Goal: Information Seeking & Learning: Learn about a topic

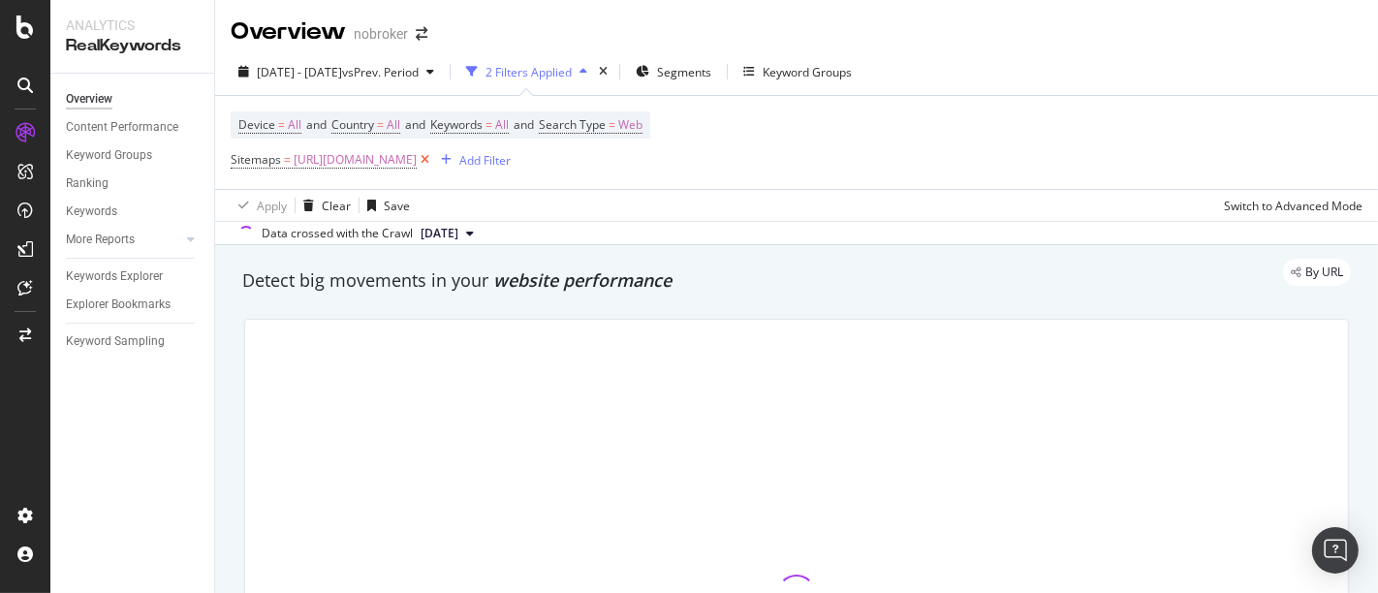
click at [433, 161] on icon at bounding box center [425, 159] width 16 height 19
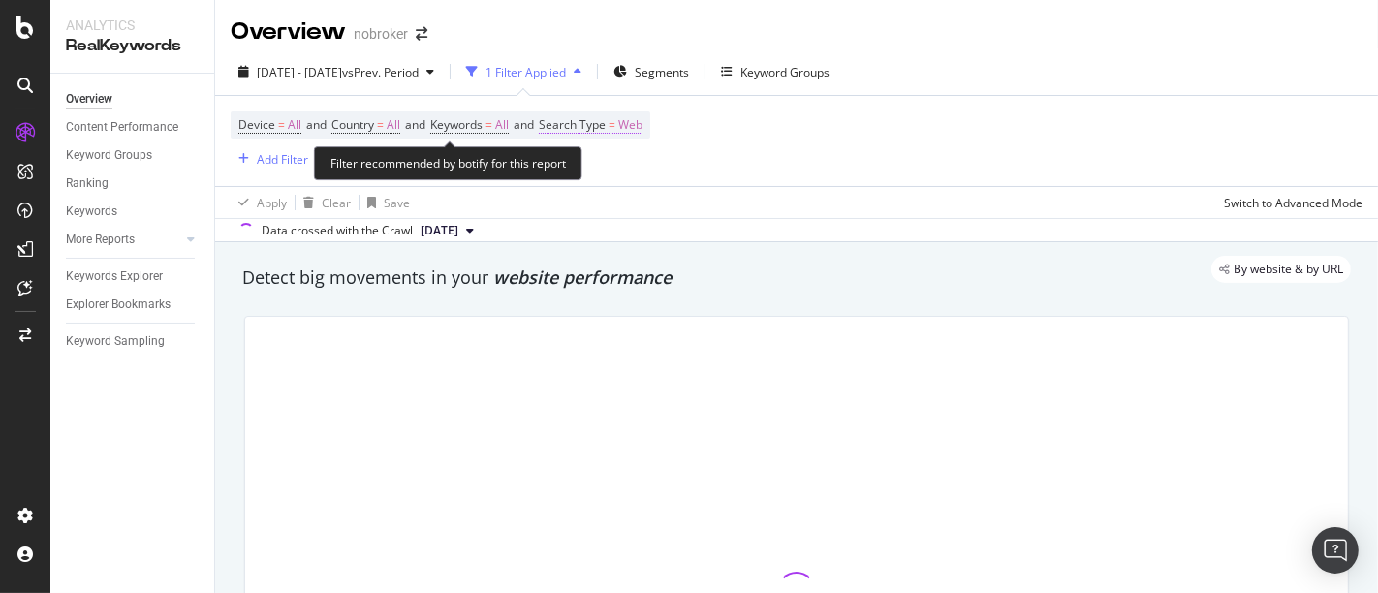
click at [642, 118] on span "Web" at bounding box center [630, 124] width 24 height 27
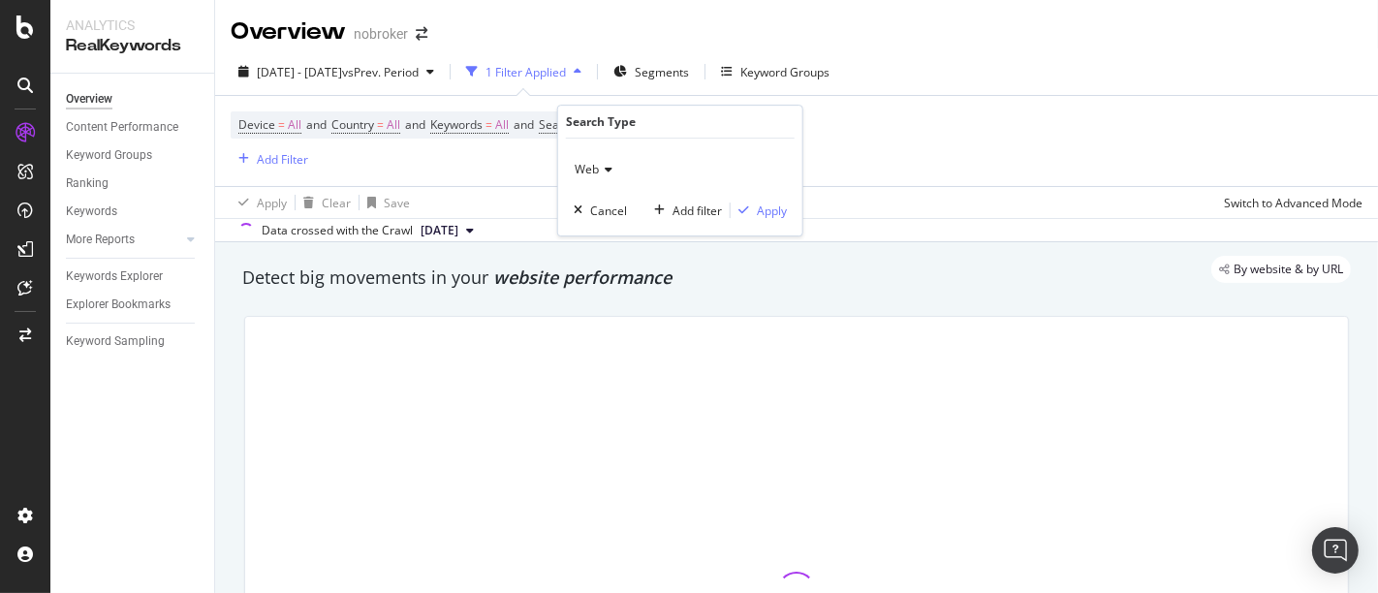
click at [586, 172] on span "Web" at bounding box center [587, 169] width 24 height 16
click at [595, 210] on div "Cancel" at bounding box center [608, 210] width 37 height 16
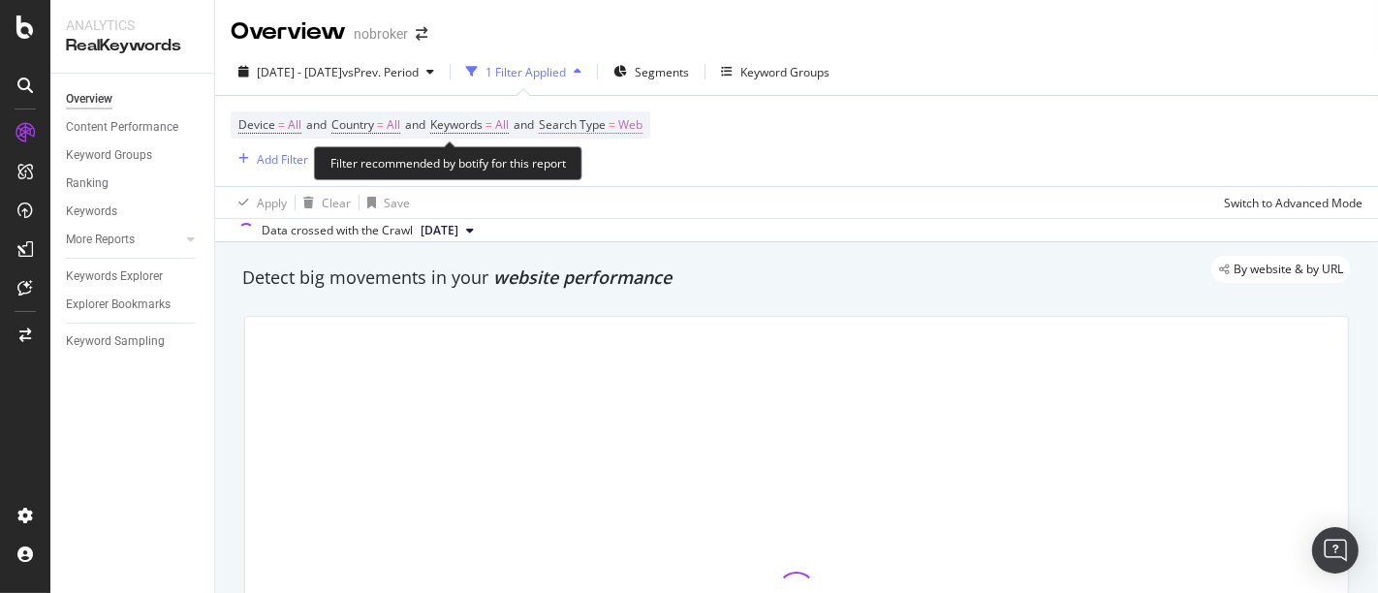
click at [632, 126] on span "Search Type = Web" at bounding box center [591, 124] width 104 height 17
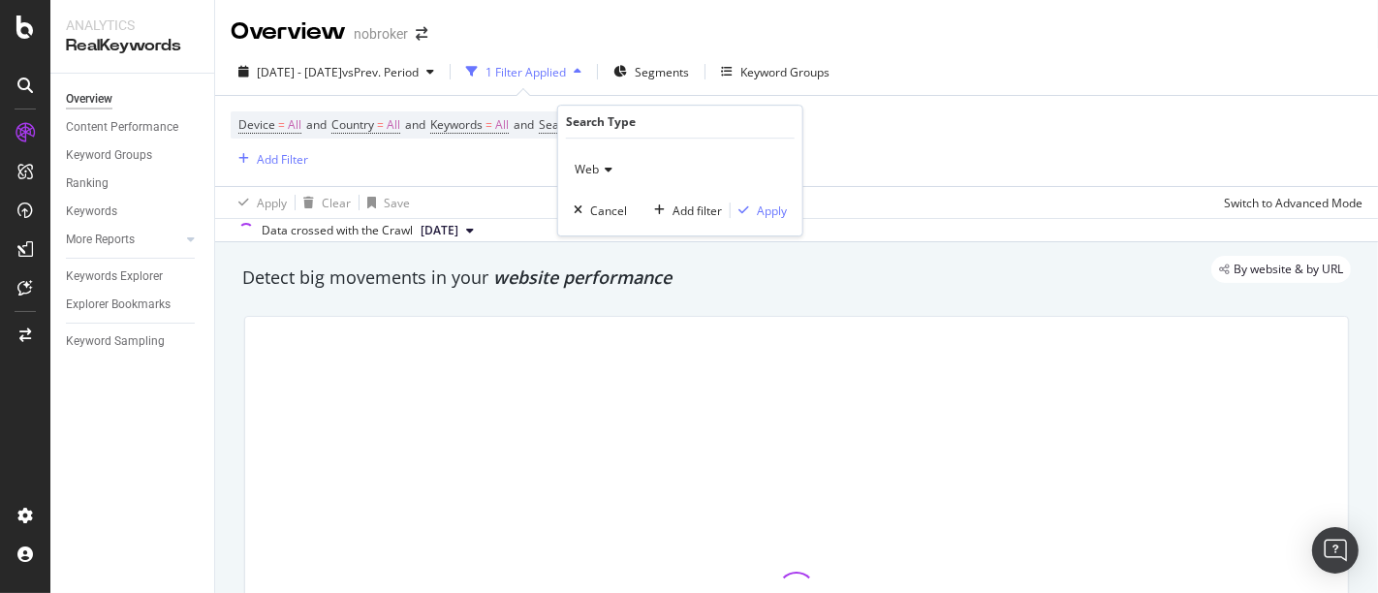
click at [592, 159] on div "Web" at bounding box center [680, 169] width 213 height 31
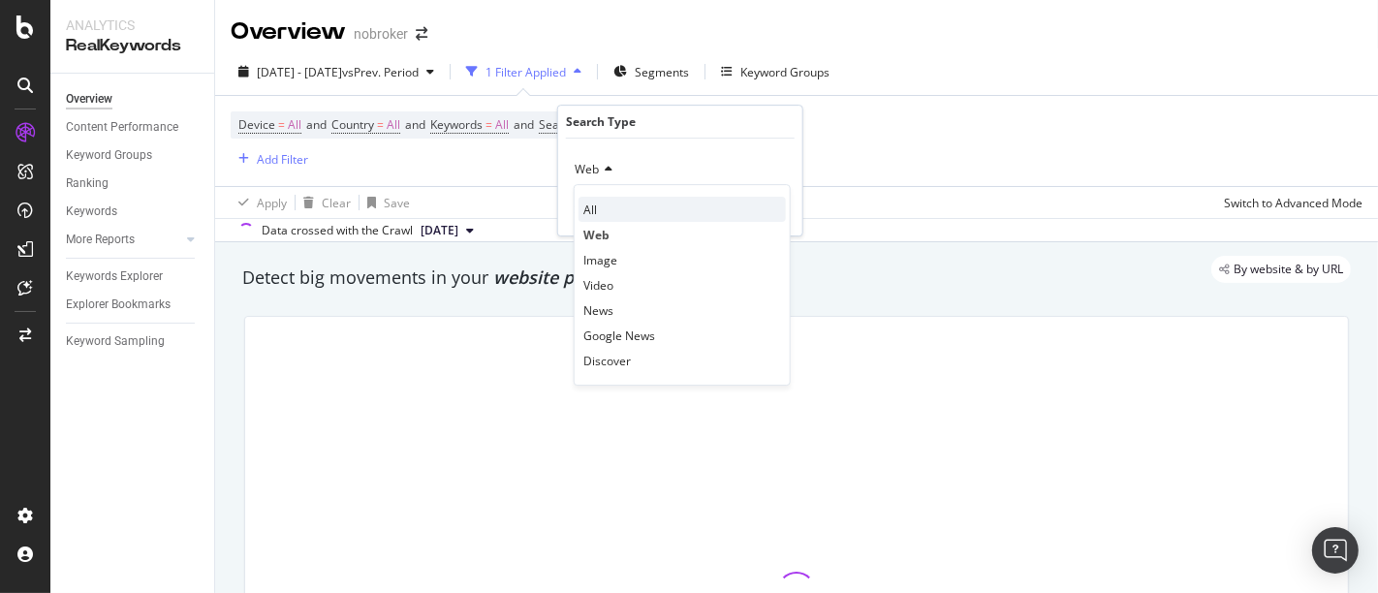
click at [587, 202] on span "All" at bounding box center [590, 210] width 14 height 16
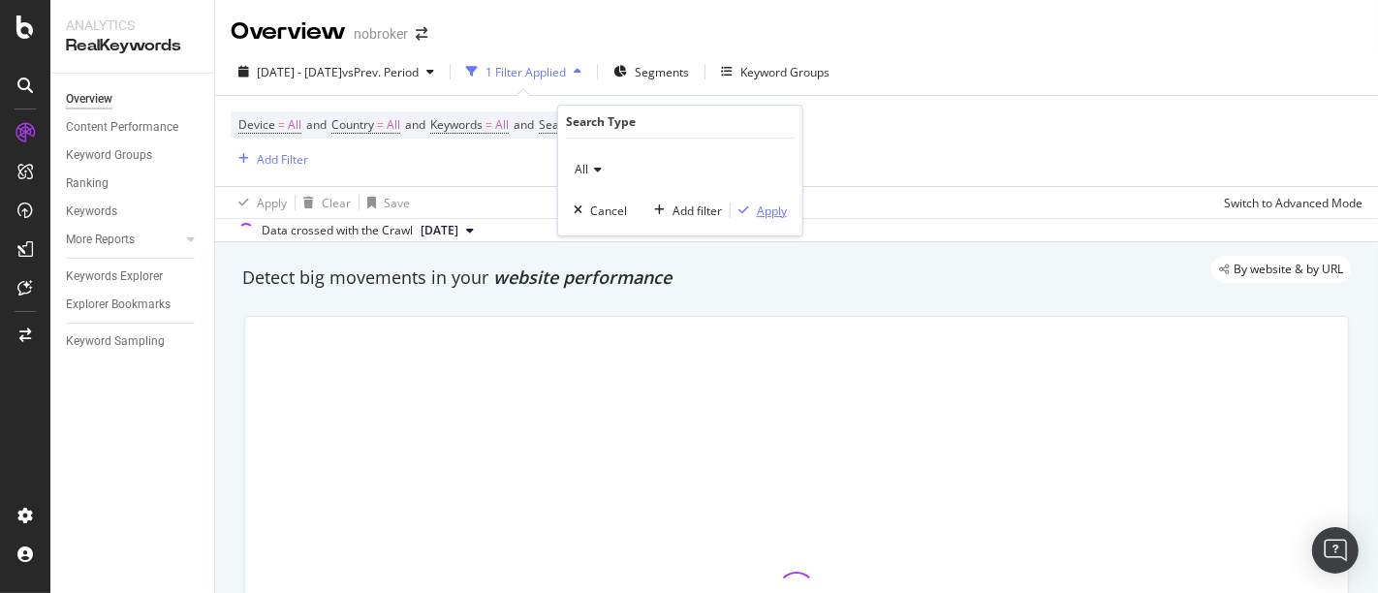
click at [773, 207] on div "Apply" at bounding box center [772, 210] width 30 height 16
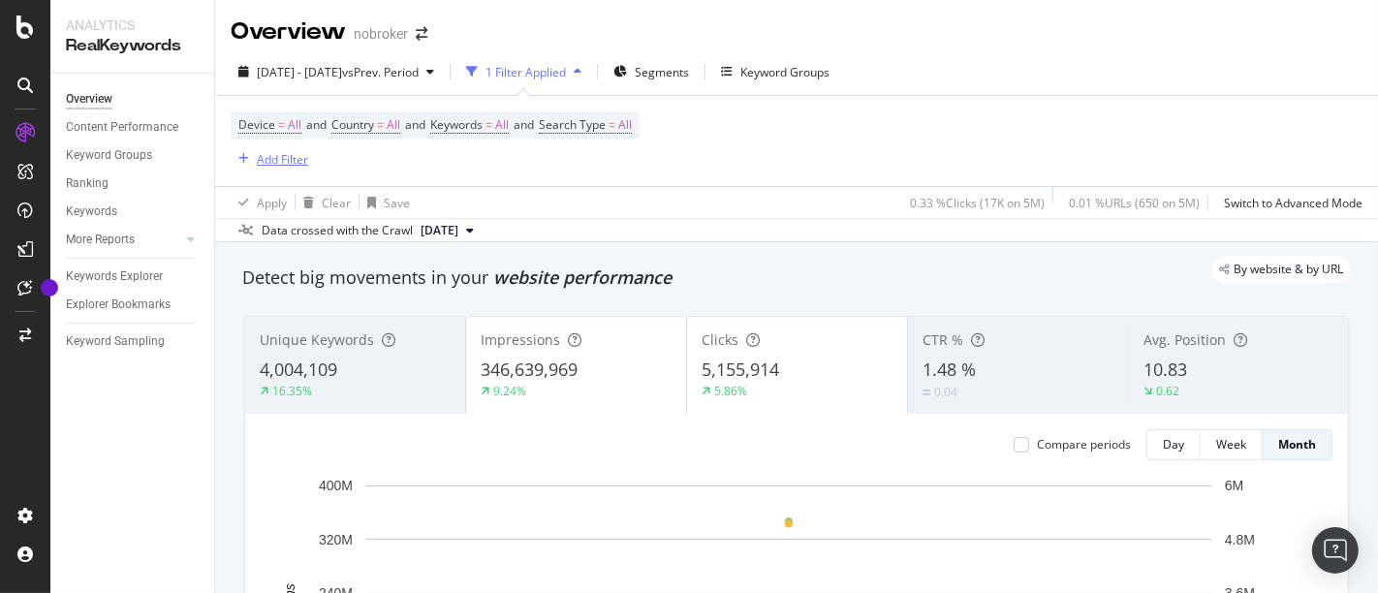
click at [286, 154] on div "Add Filter" at bounding box center [282, 159] width 51 height 16
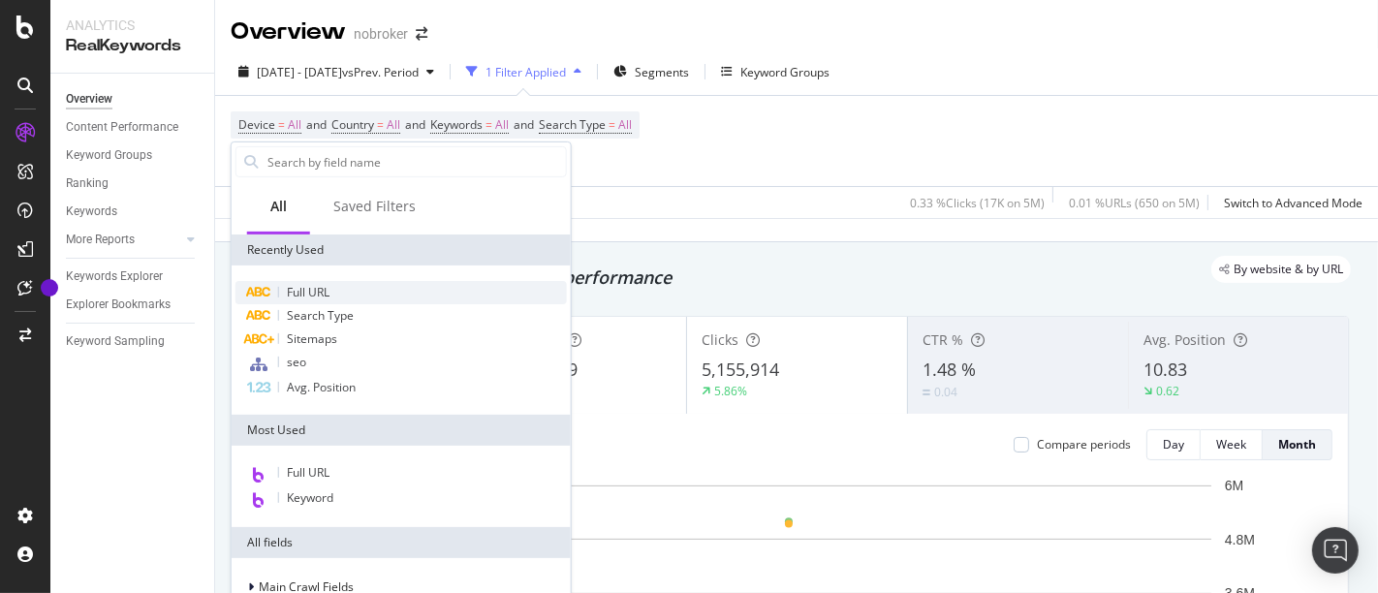
click at [347, 301] on div "Full URL" at bounding box center [400, 292] width 331 height 23
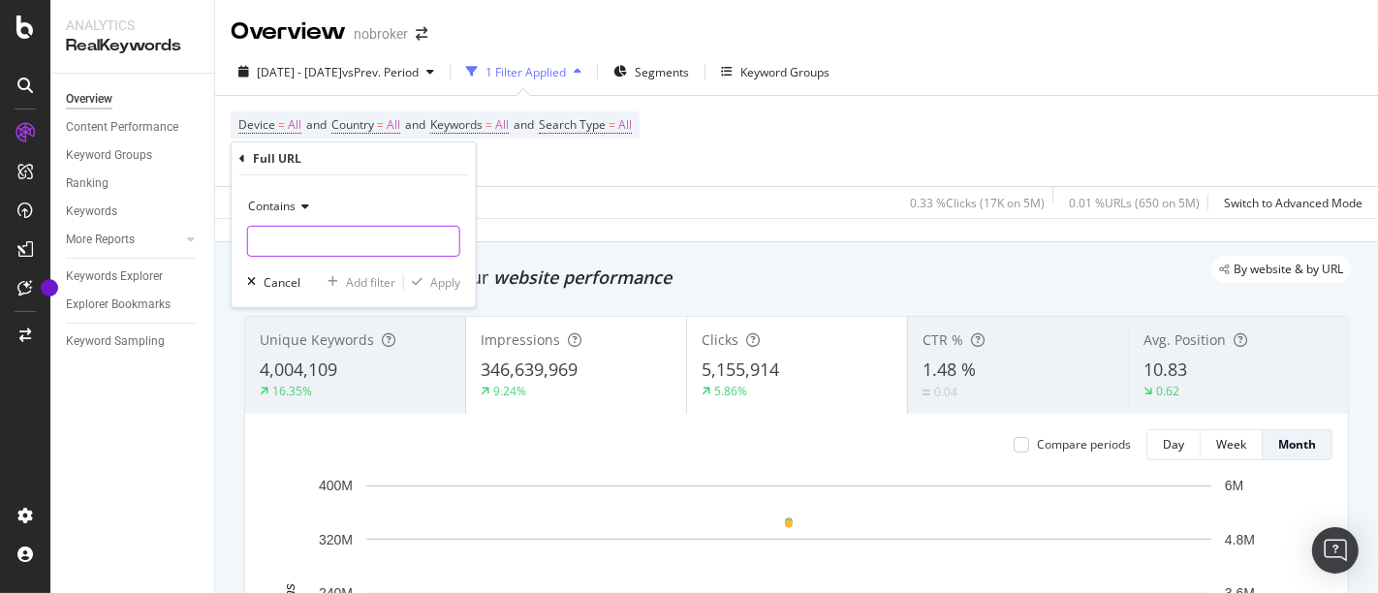
click at [323, 230] on input "text" at bounding box center [353, 241] width 211 height 31
type input "/interiors/"
click at [443, 280] on div "Apply" at bounding box center [445, 281] width 30 height 16
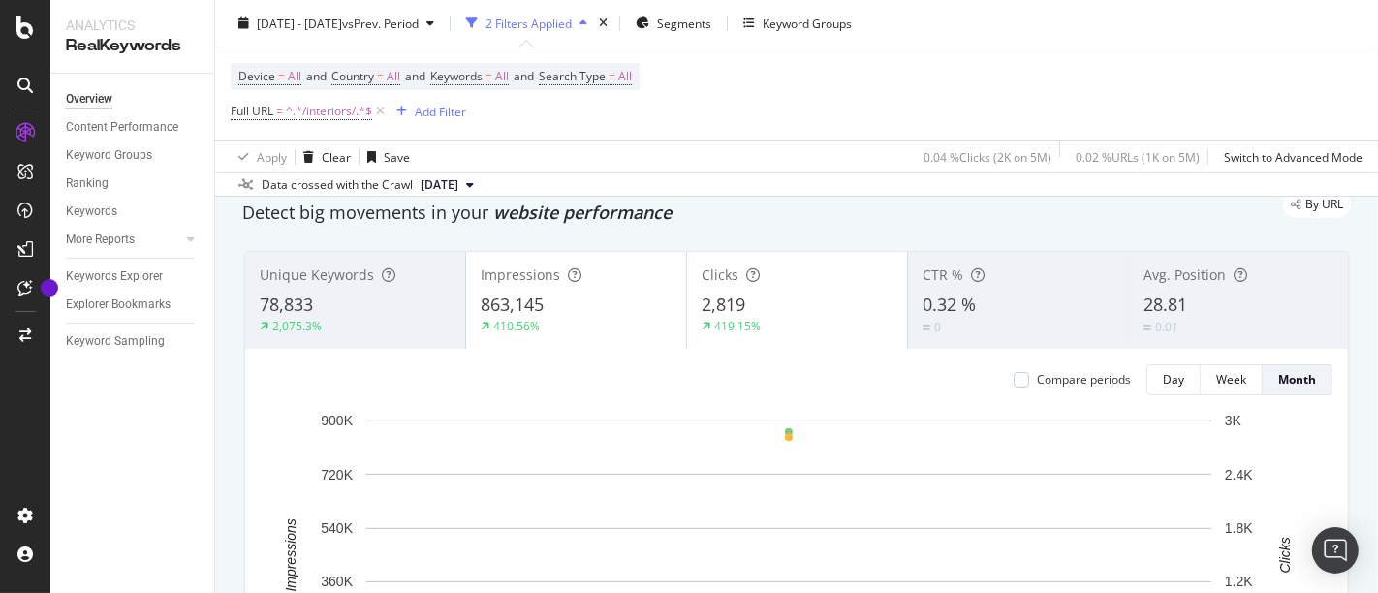
scroll to position [64, 0]
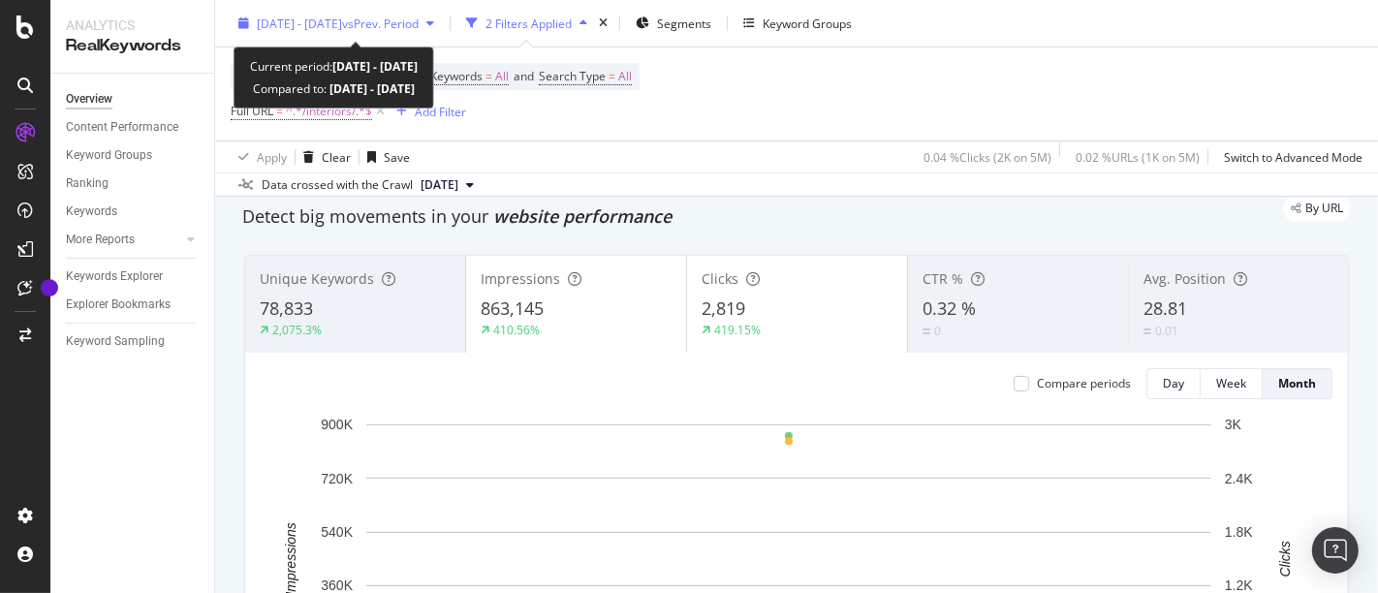
click at [335, 23] on span "[DATE] - [DATE]" at bounding box center [299, 23] width 85 height 16
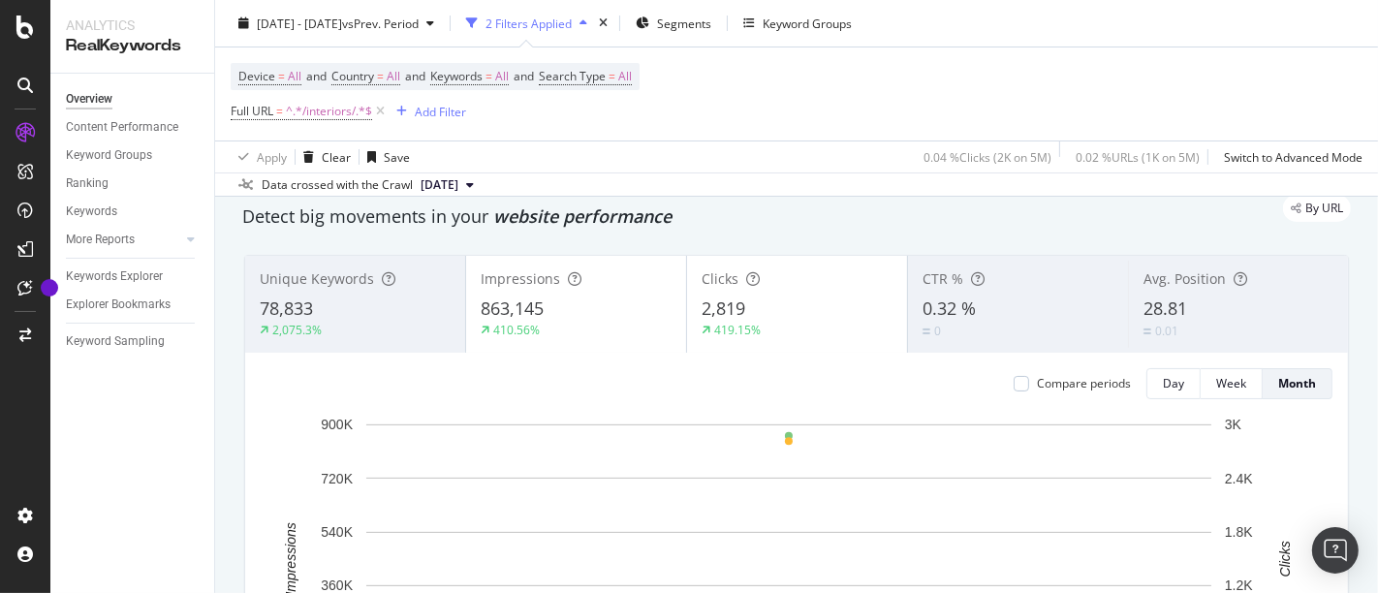
click at [818, 183] on div "Data crossed with the Crawl [DATE]" at bounding box center [796, 183] width 1163 height 23
click at [446, 108] on div "Add Filter" at bounding box center [440, 111] width 51 height 16
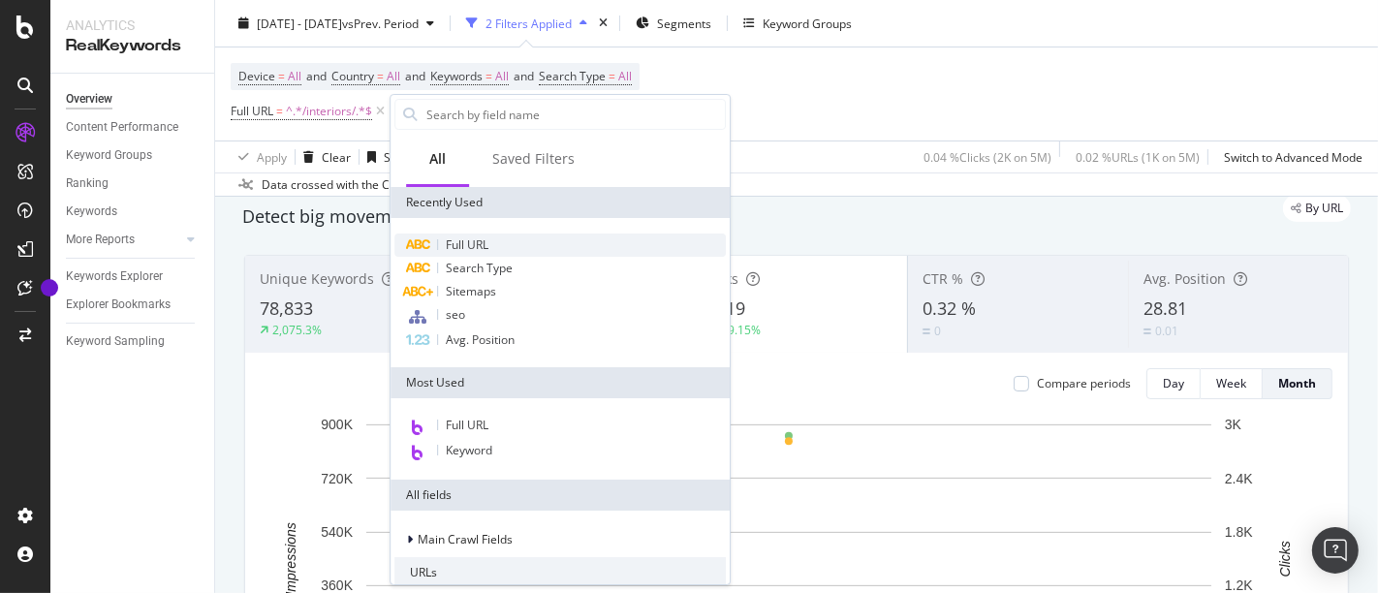
click at [483, 236] on span "Full URL" at bounding box center [467, 244] width 43 height 16
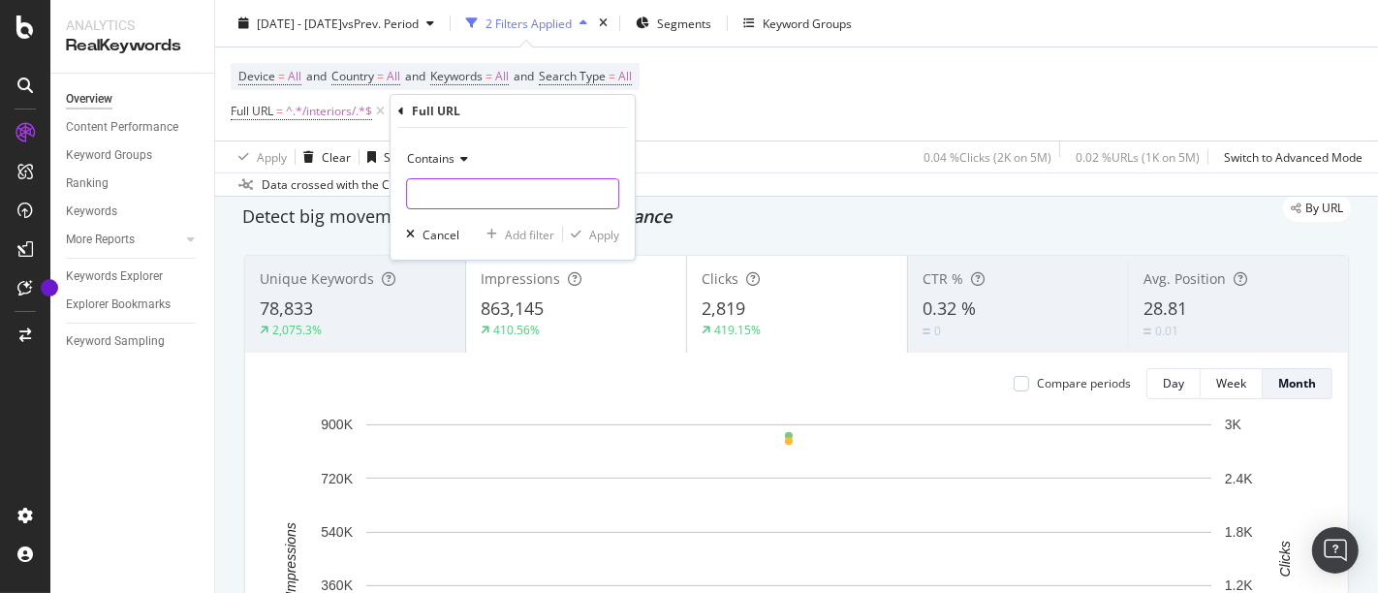
click at [453, 185] on input "text" at bounding box center [512, 193] width 211 height 31
type input "/design-guides/"
click at [602, 227] on div "Apply" at bounding box center [604, 235] width 30 height 16
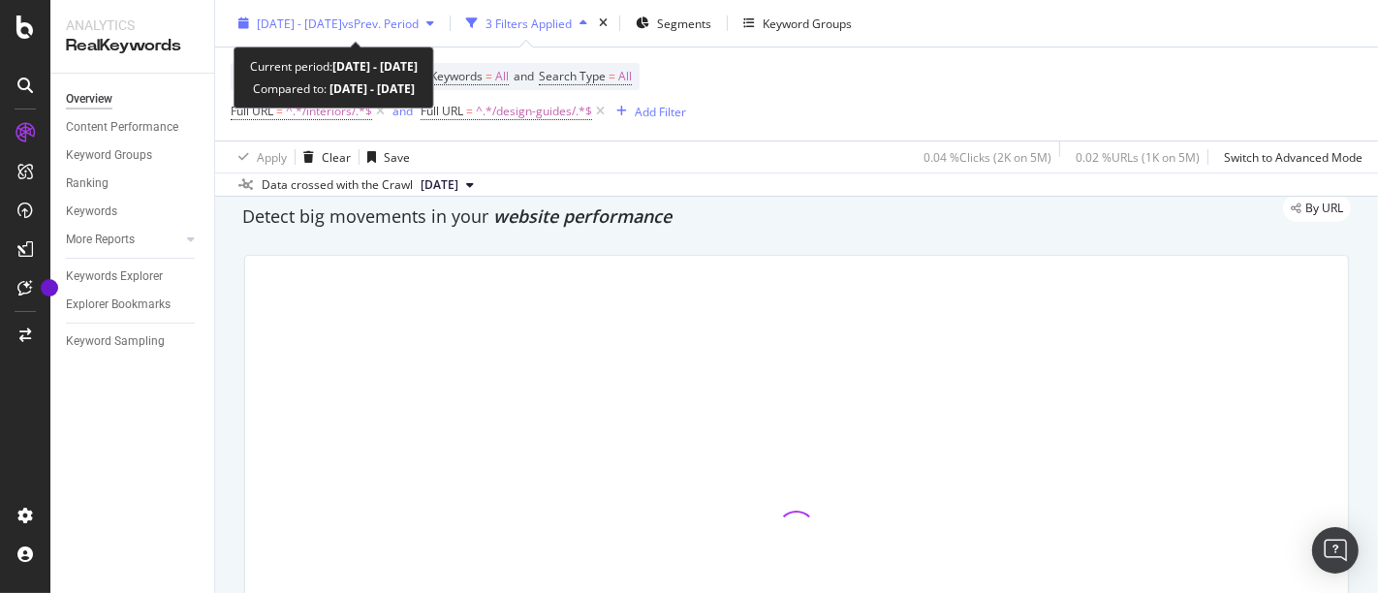
click at [317, 23] on span "[DATE] - [DATE]" at bounding box center [299, 23] width 85 height 16
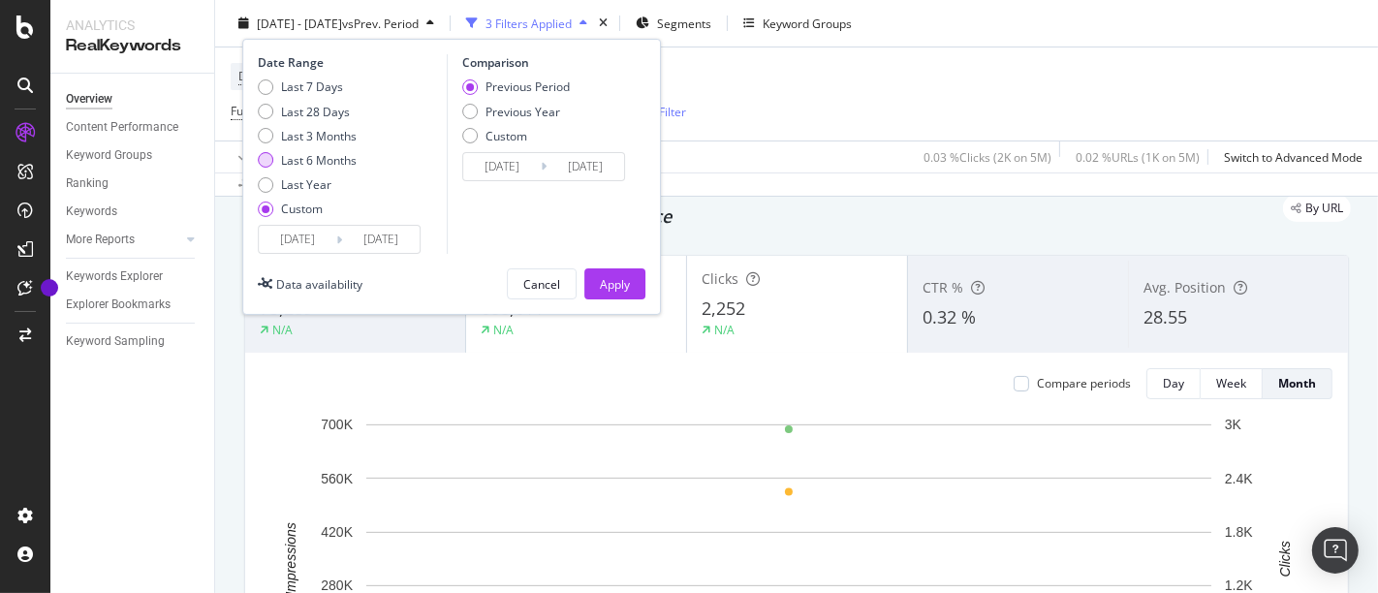
click at [320, 161] on div "Last 6 Months" at bounding box center [319, 160] width 76 height 16
type input "[DATE]"
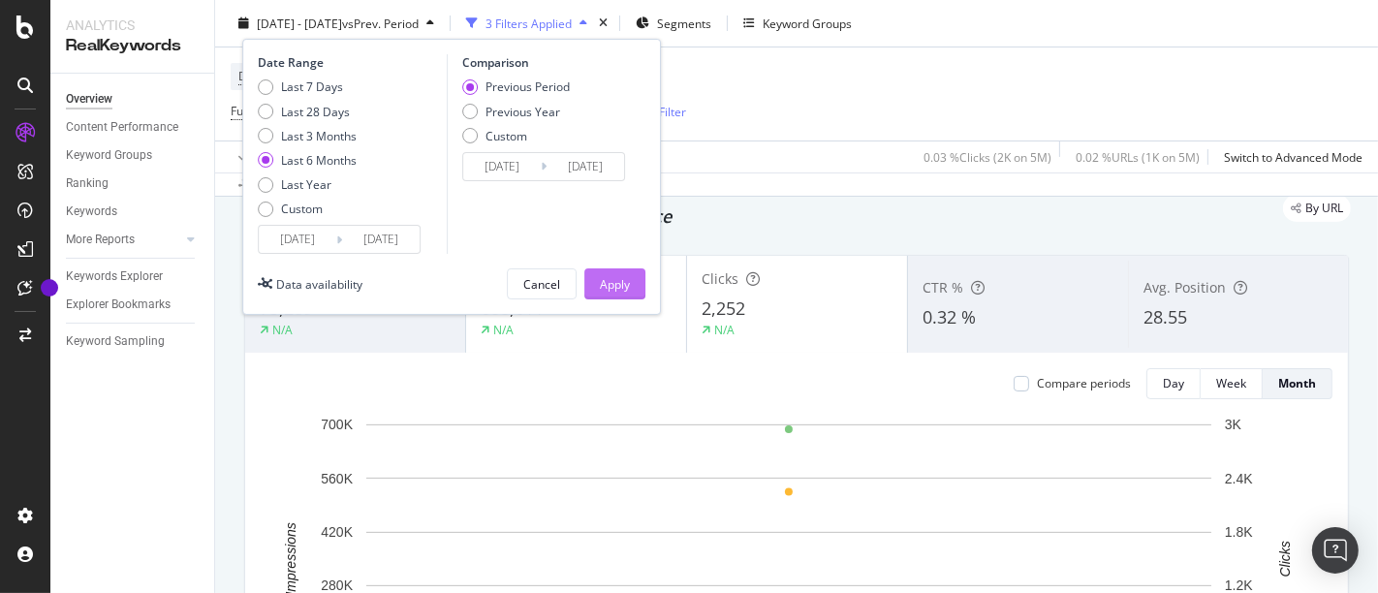
click at [631, 281] on button "Apply" at bounding box center [614, 283] width 61 height 31
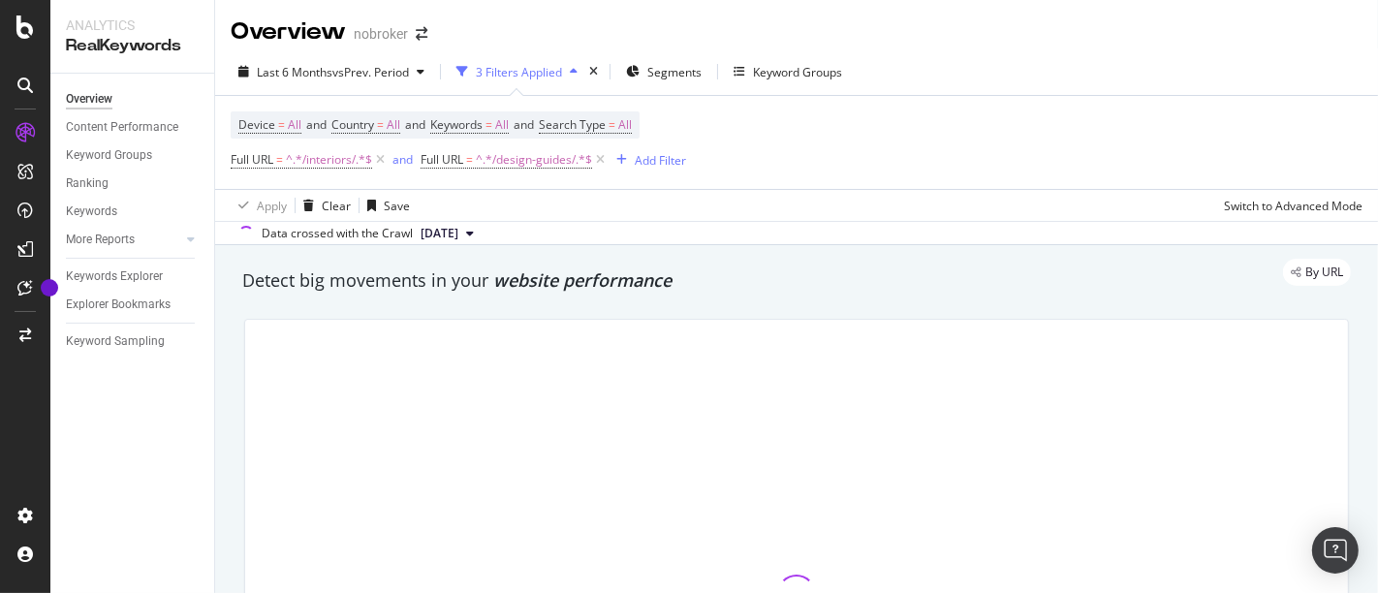
click at [585, 70] on div "button" at bounding box center [573, 72] width 23 height 12
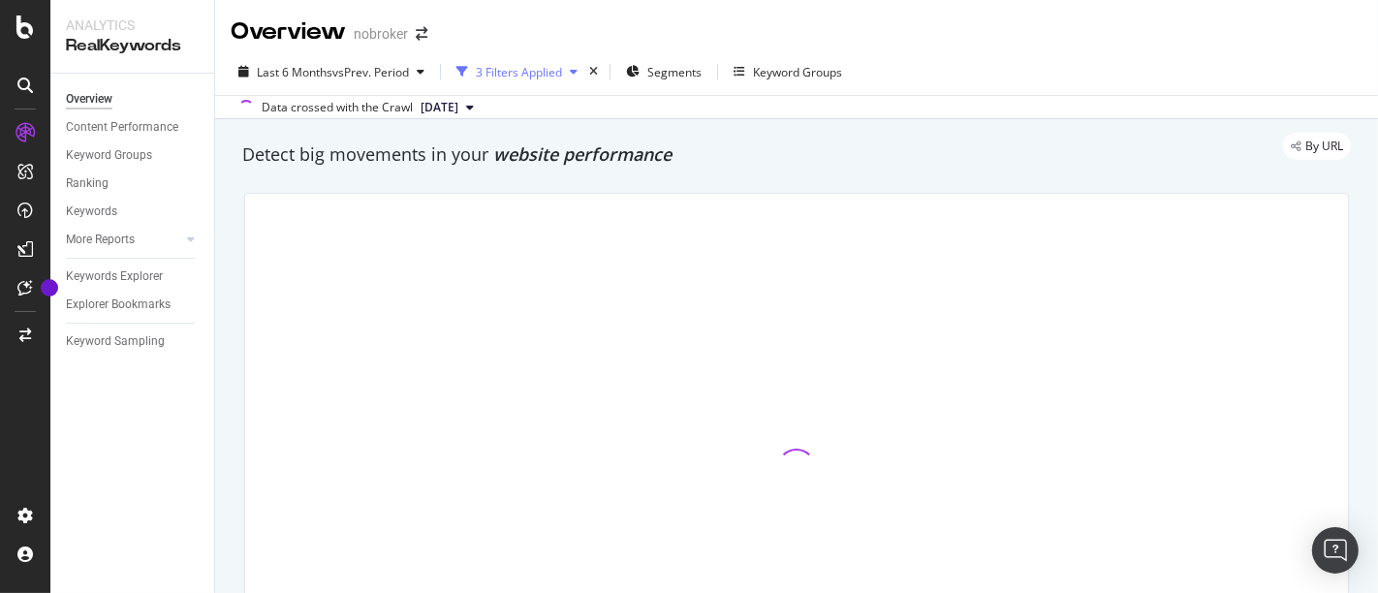
click at [585, 70] on div "button" at bounding box center [573, 72] width 23 height 12
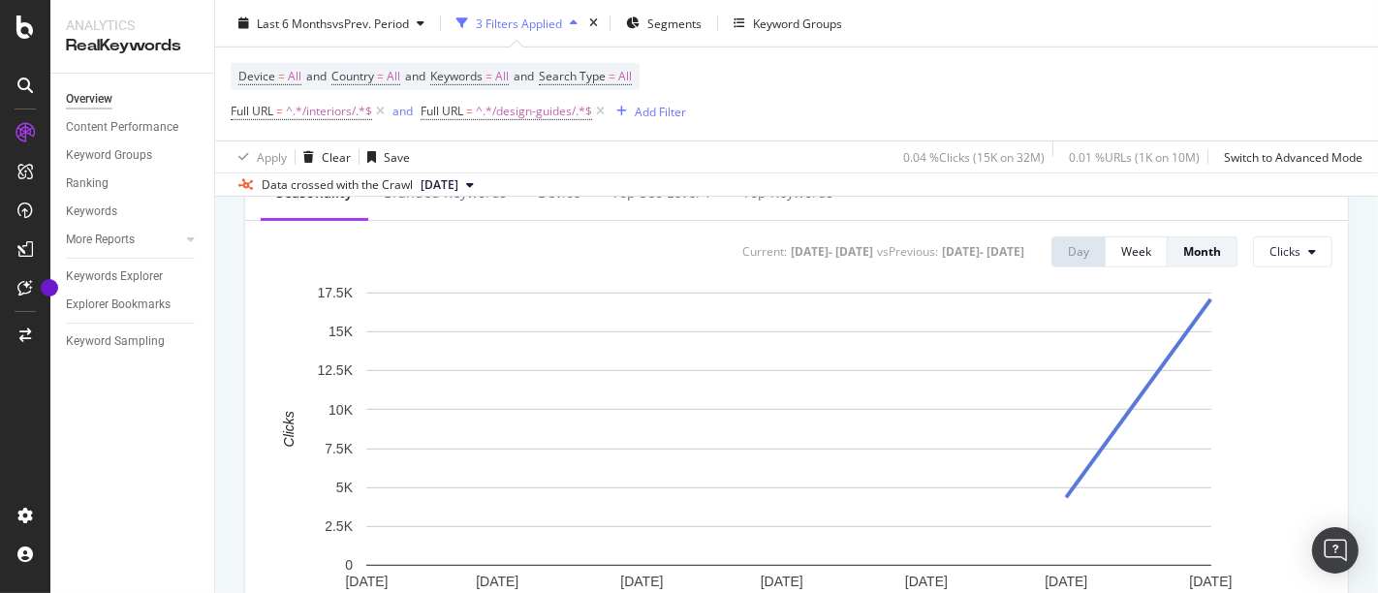
scroll to position [1301, 0]
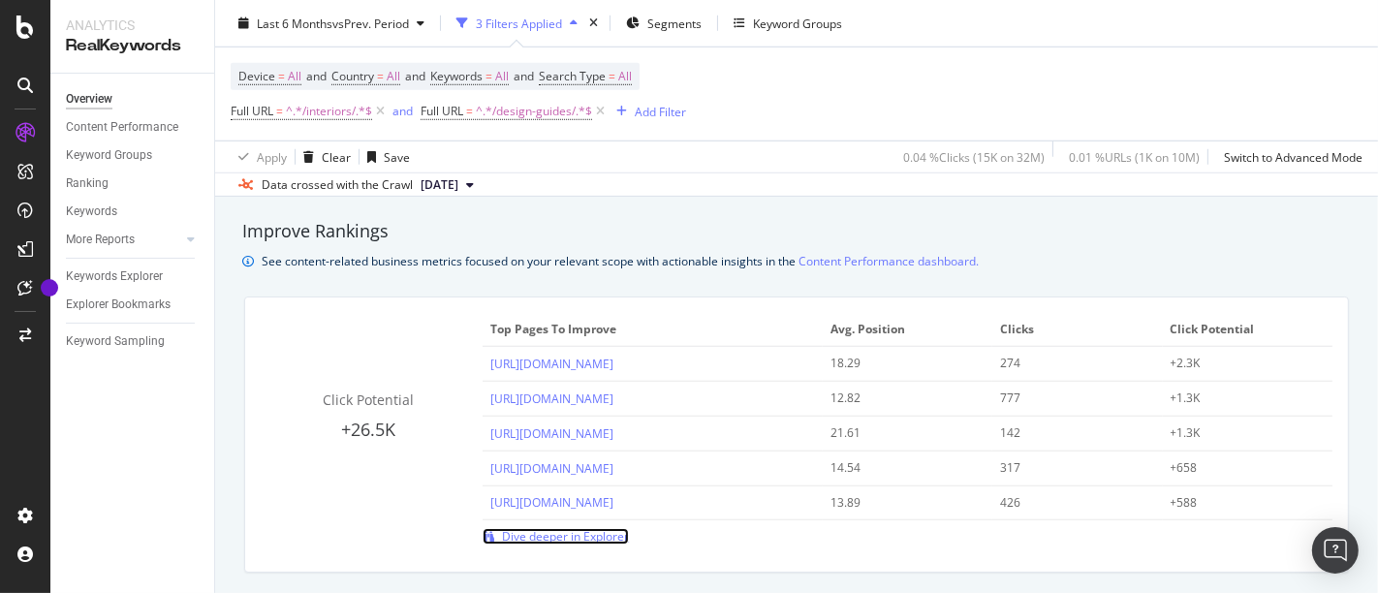
click at [601, 538] on span "Dive deeper in Explorer" at bounding box center [565, 536] width 127 height 16
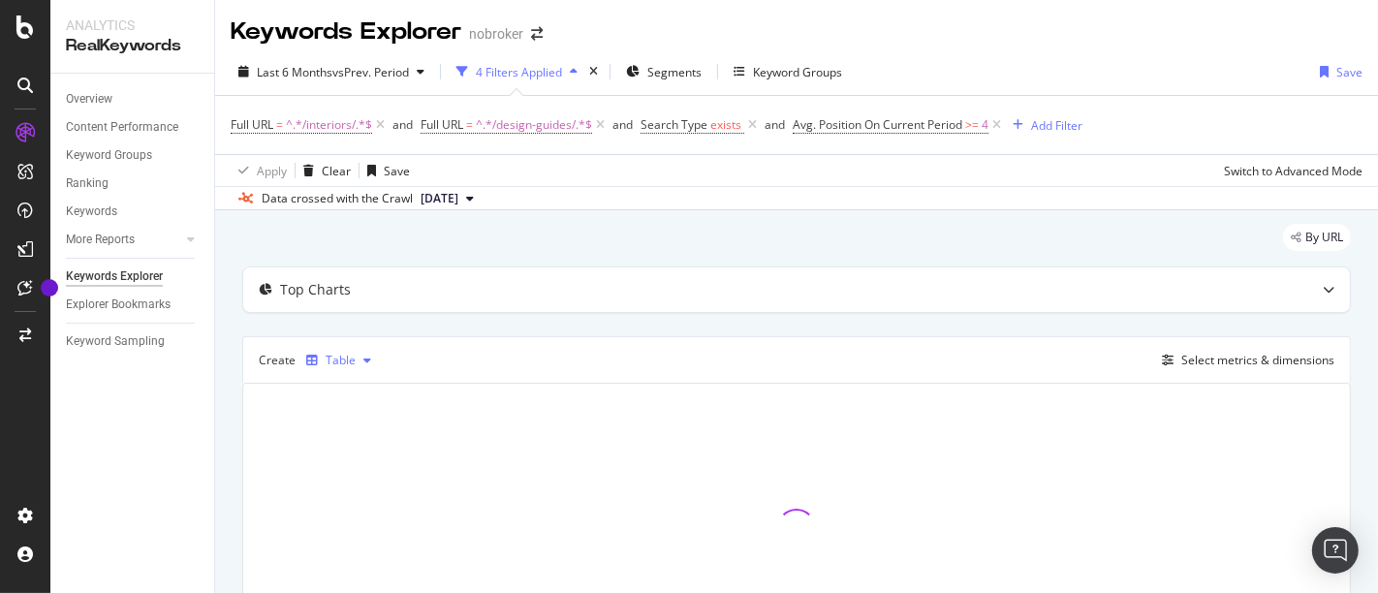
click at [341, 366] on div "Table" at bounding box center [338, 360] width 80 height 29
click at [595, 291] on div "Top Charts" at bounding box center [758, 289] width 1030 height 19
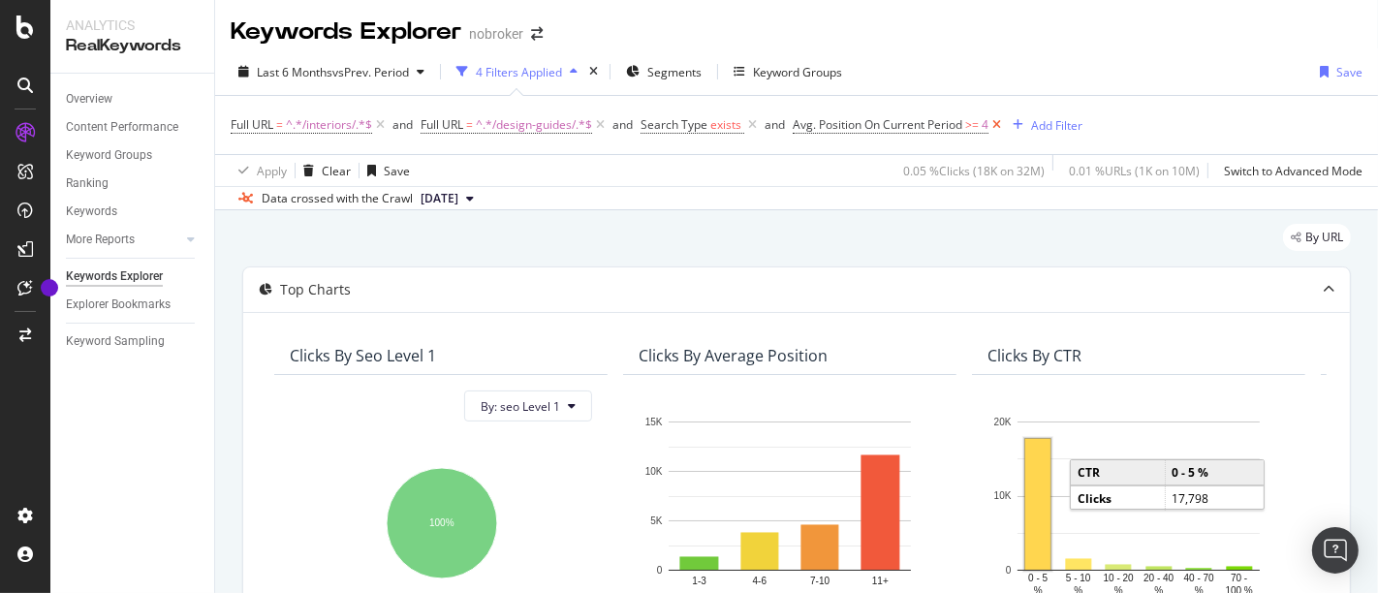
click at [1003, 123] on icon at bounding box center [996, 124] width 16 height 19
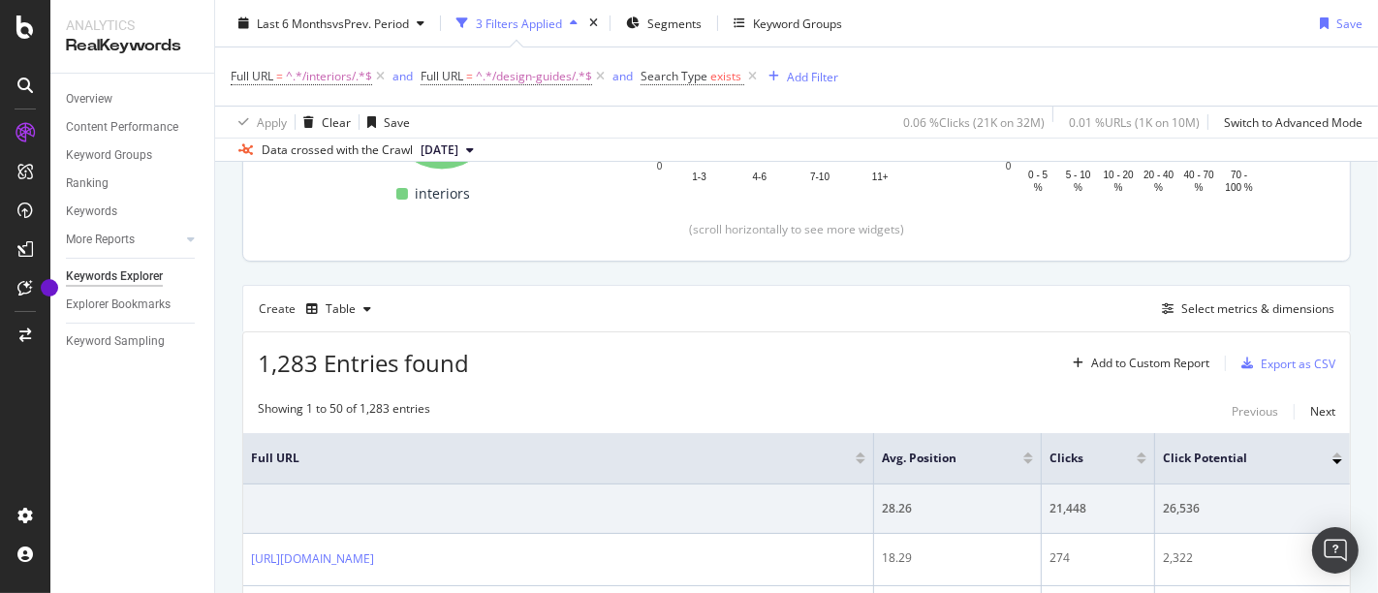
scroll to position [408, 0]
click at [1191, 301] on div "Select metrics & dimensions" at bounding box center [1257, 309] width 153 height 16
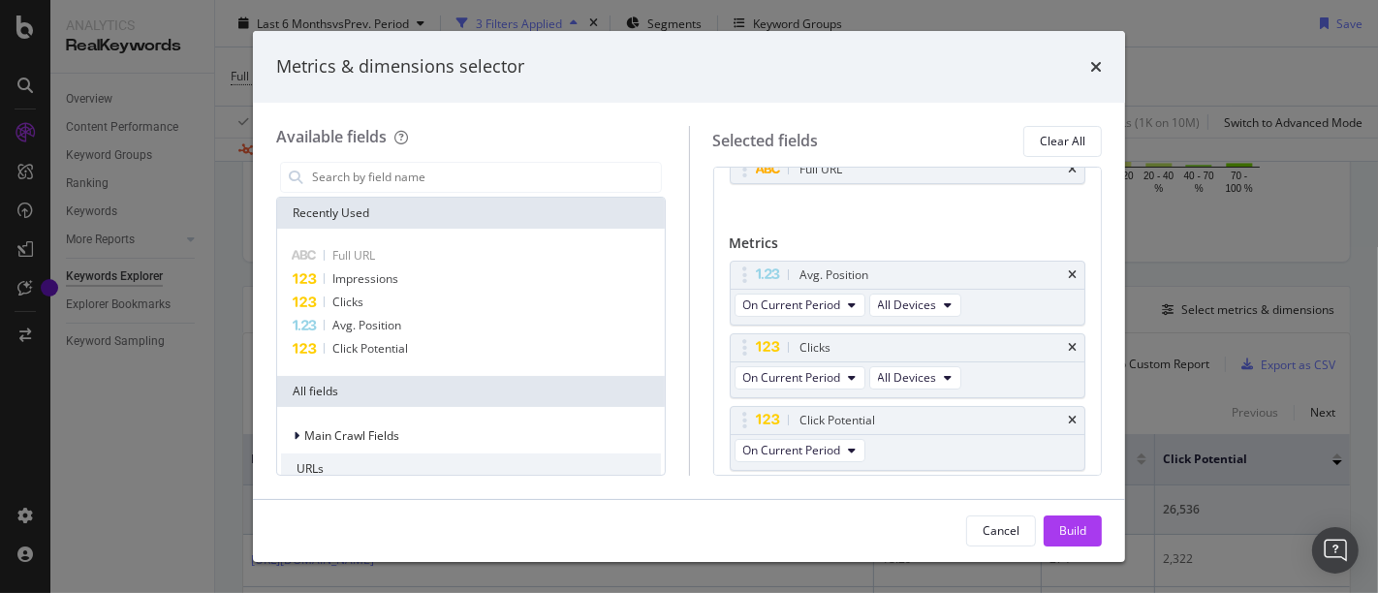
scroll to position [31, 0]
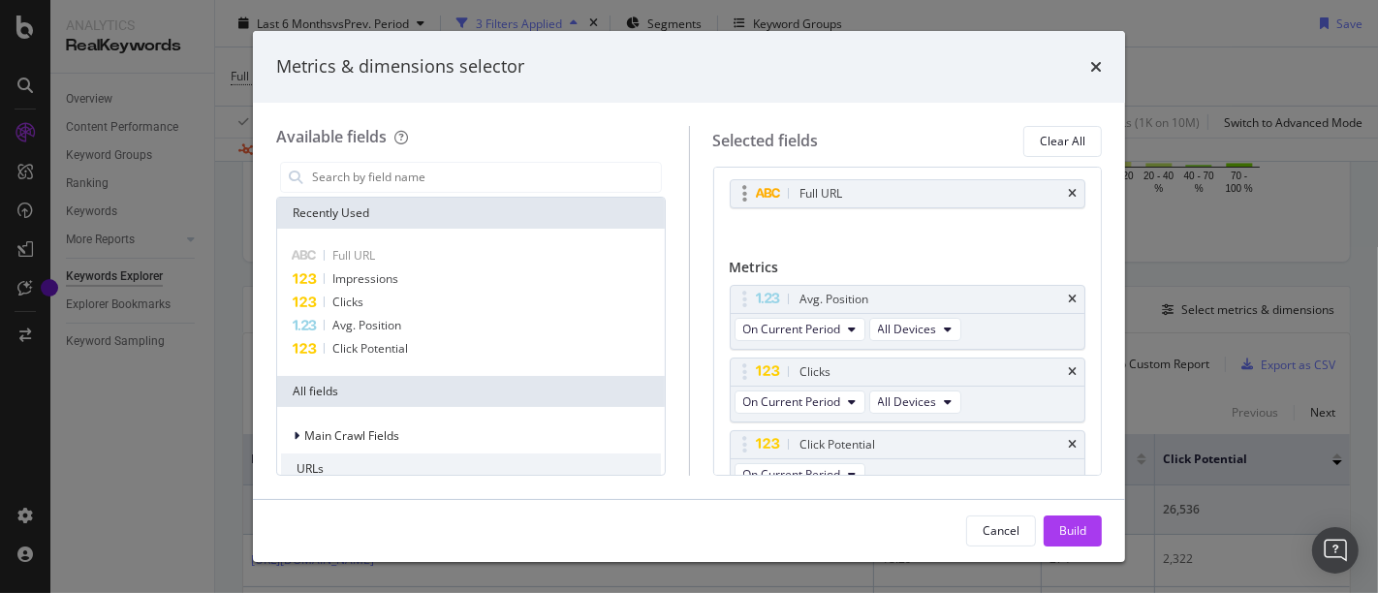
click at [1054, 184] on div "Full URL" at bounding box center [908, 193] width 355 height 27
click at [1068, 191] on icon "times" at bounding box center [1072, 194] width 9 height 12
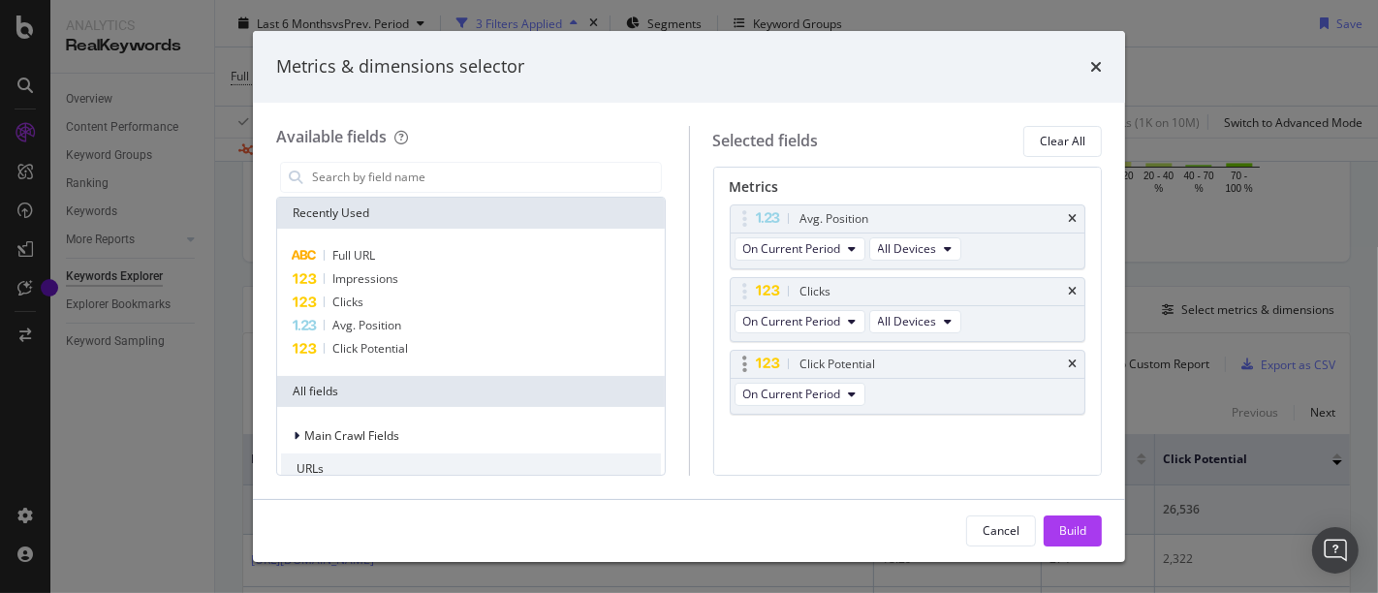
click at [1059, 352] on div "Click Potential" at bounding box center [908, 364] width 355 height 27
click at [456, 285] on div "Impressions" at bounding box center [471, 278] width 380 height 23
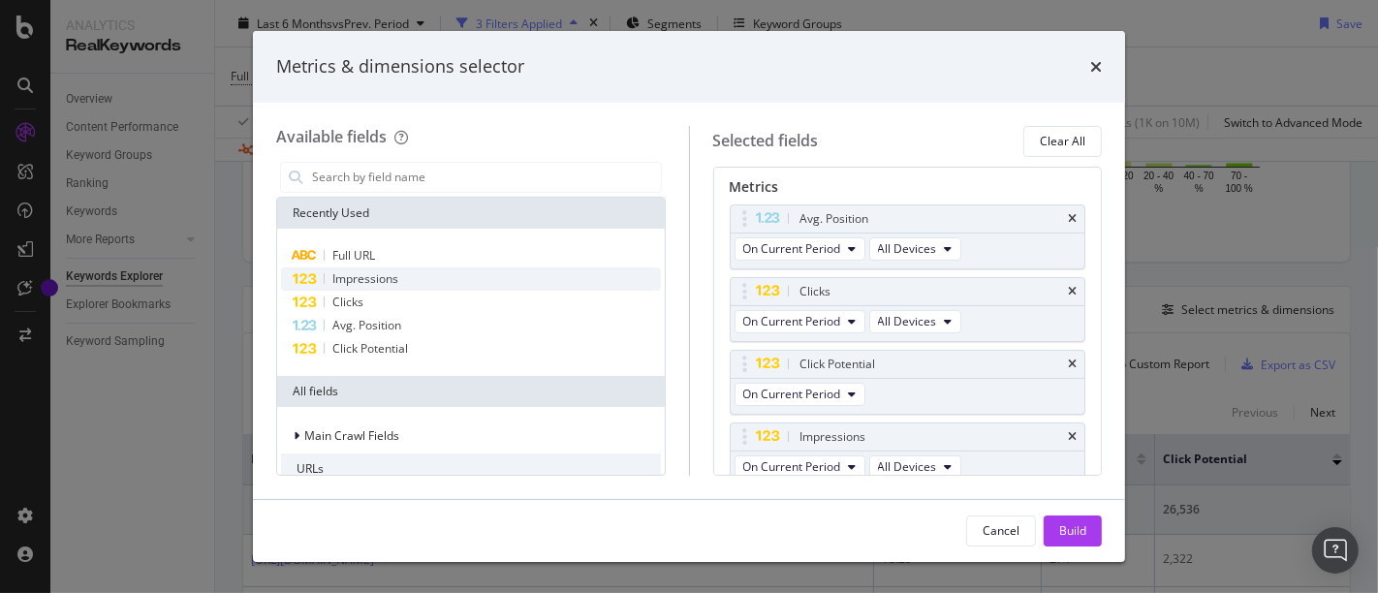
scroll to position [113, 0]
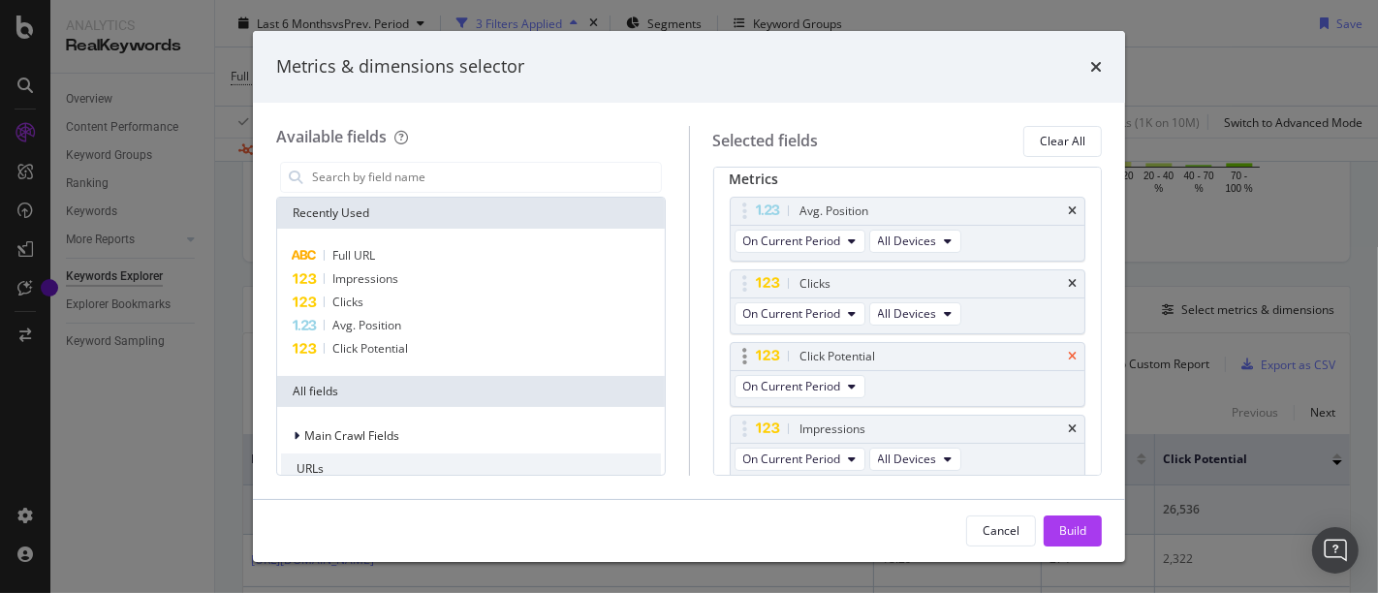
click at [1068, 353] on icon "times" at bounding box center [1072, 357] width 9 height 12
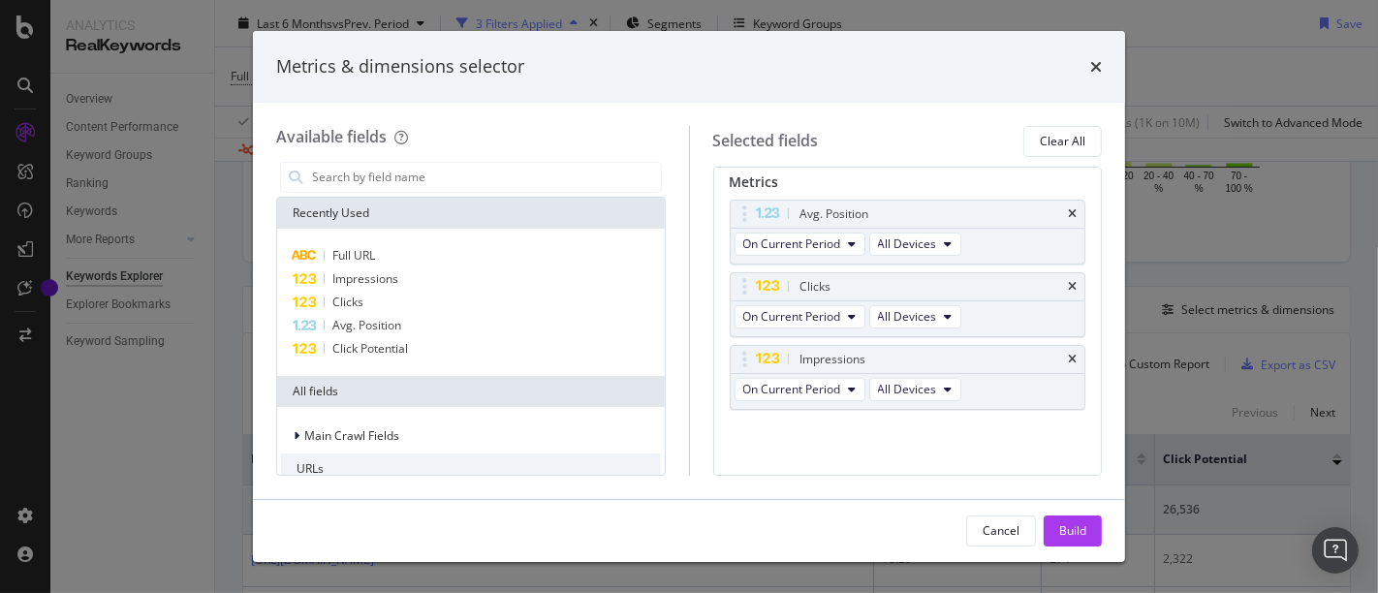
scroll to position [106, 0]
click at [1053, 534] on button "Build" at bounding box center [1072, 530] width 58 height 31
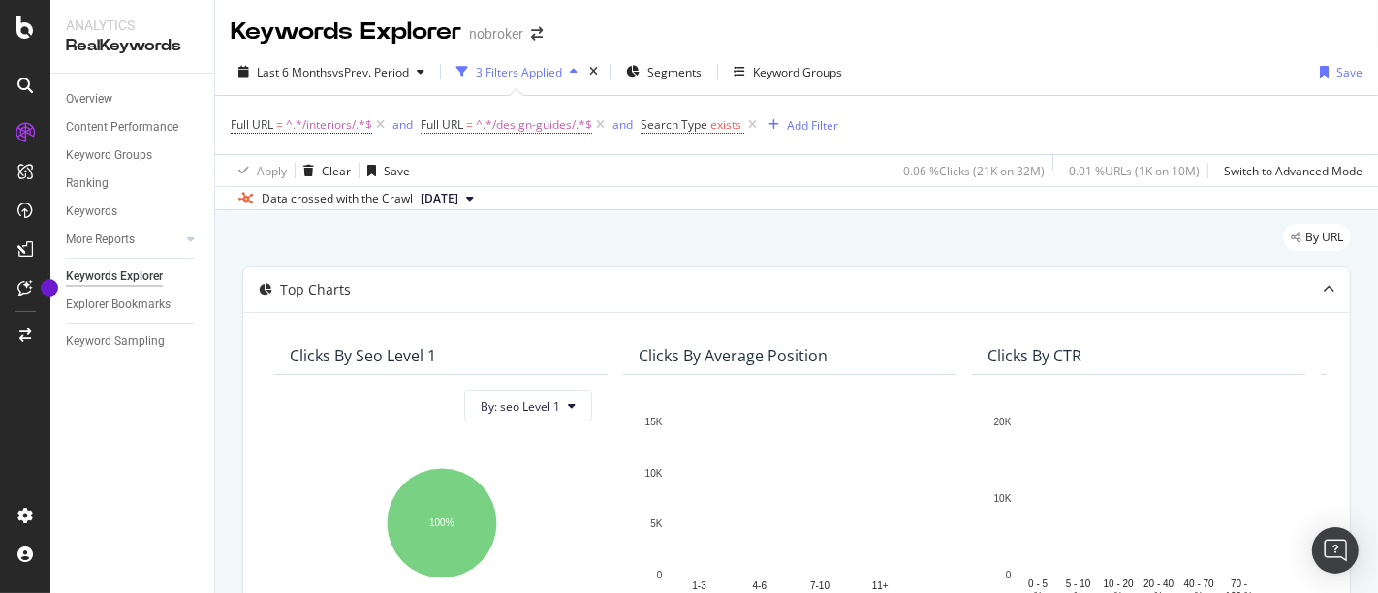
scroll to position [504, 0]
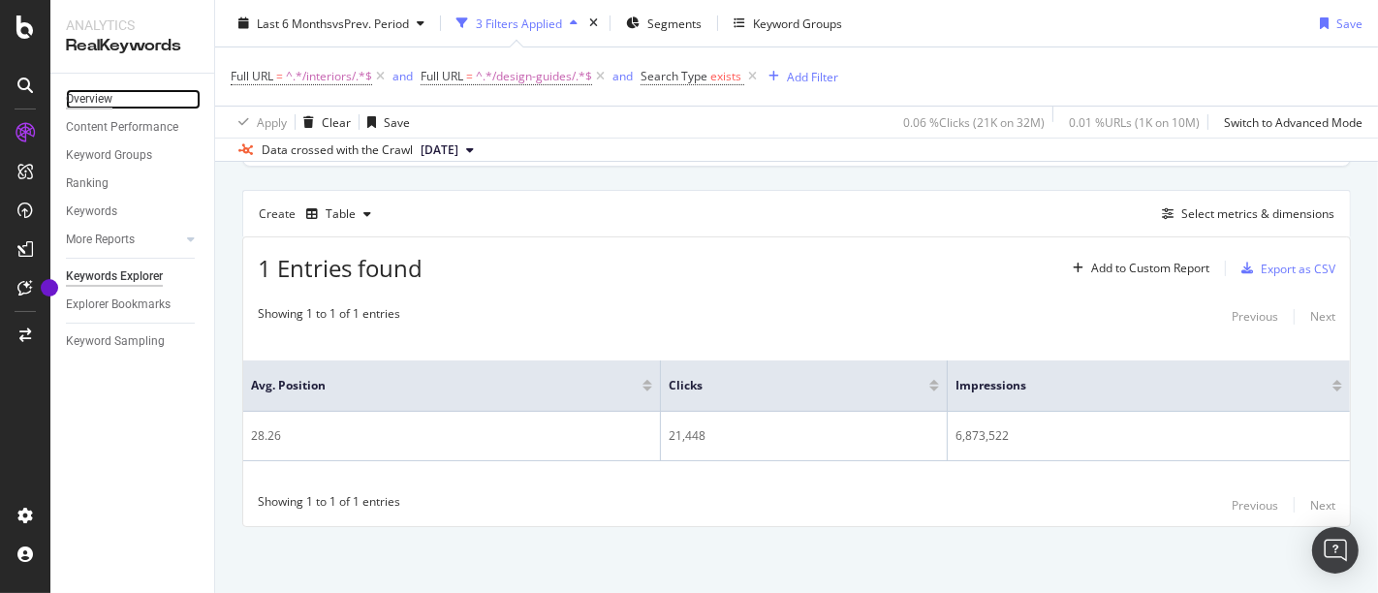
click at [102, 94] on div "Overview" at bounding box center [89, 99] width 47 height 20
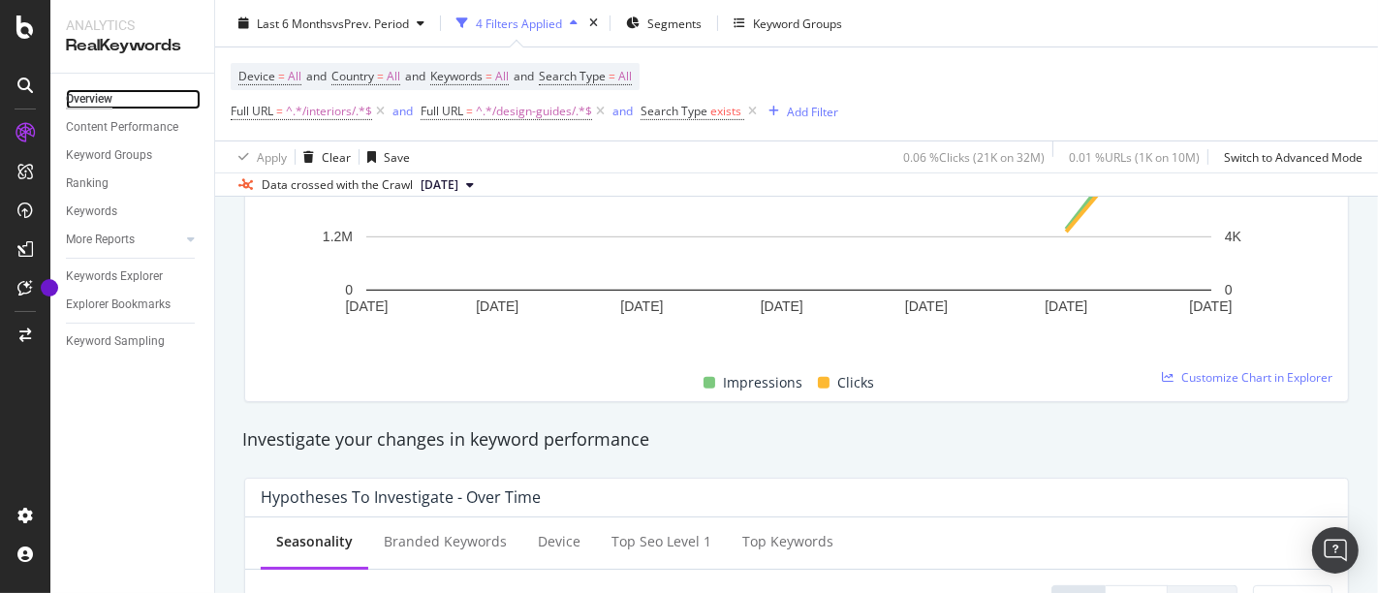
scroll to position [468, 0]
click at [1229, 389] on div "Impressions Clicks" at bounding box center [789, 382] width 1072 height 38
click at [1245, 377] on span "Customize Chart in Explorer" at bounding box center [1256, 376] width 151 height 16
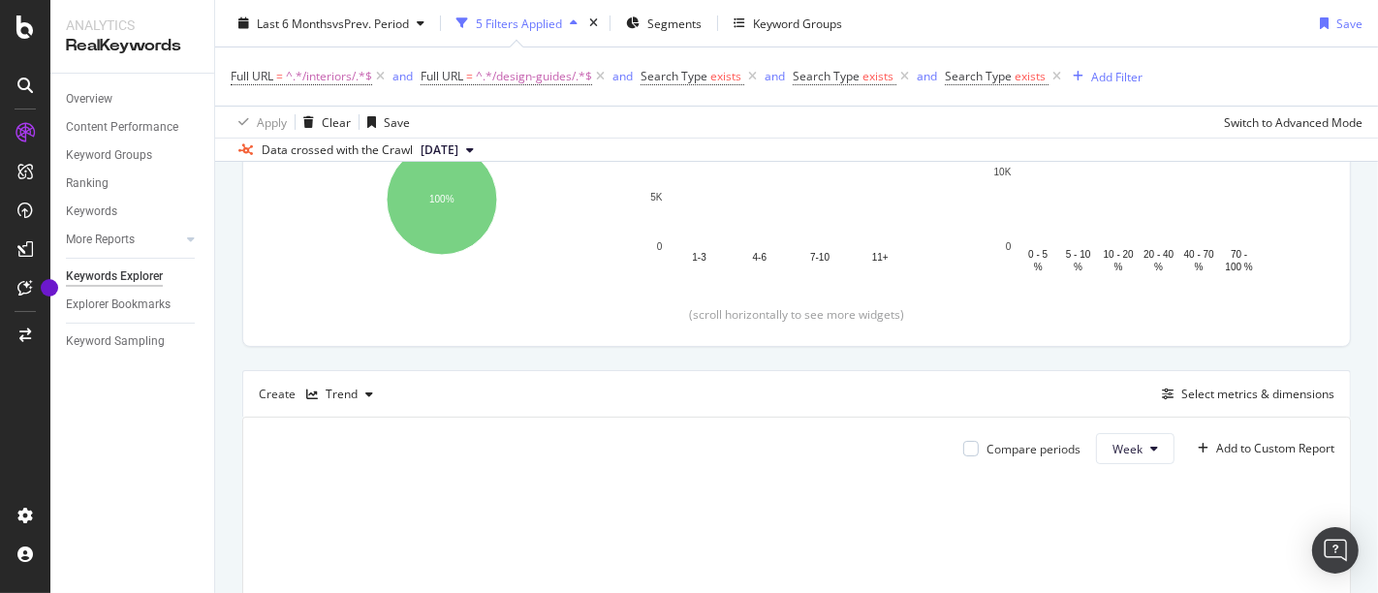
scroll to position [475, 0]
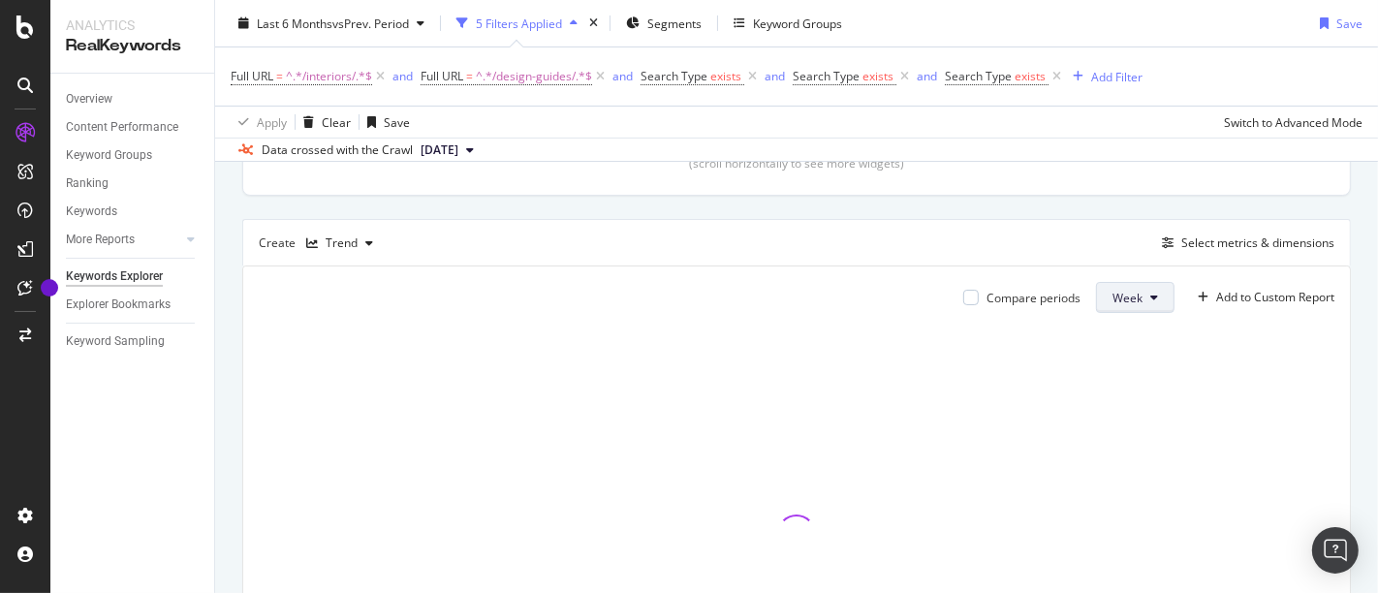
click at [1121, 297] on span "Week" at bounding box center [1127, 298] width 30 height 16
click at [1109, 402] on span "Month" at bounding box center [1113, 404] width 35 height 17
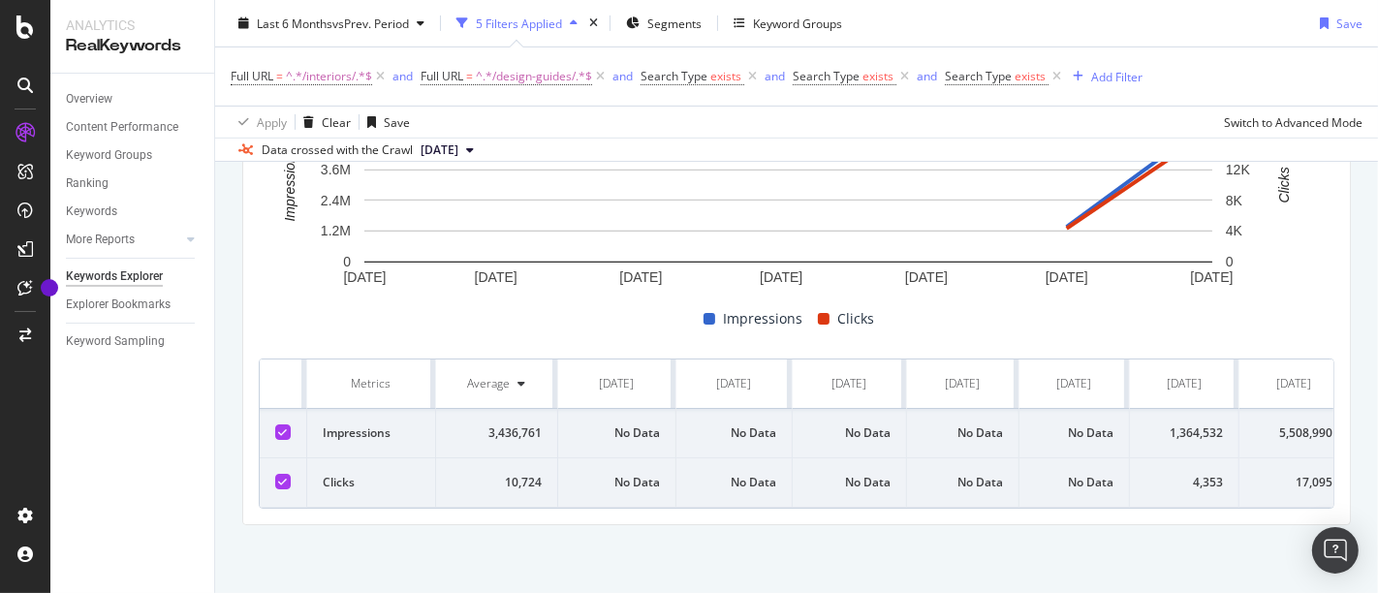
scroll to position [0, 29]
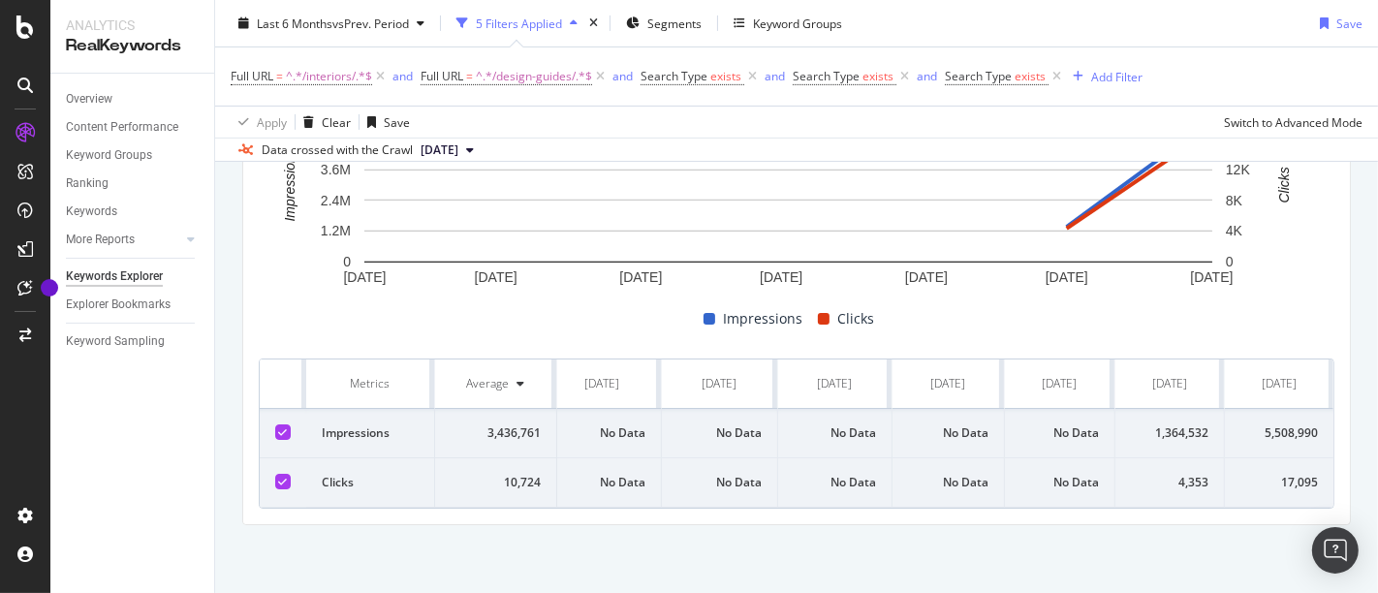
click at [1154, 424] on div "1,364,532" at bounding box center [1170, 432] width 78 height 17
copy div "1,364,532"
click at [1179, 474] on div "4,353" at bounding box center [1170, 482] width 78 height 17
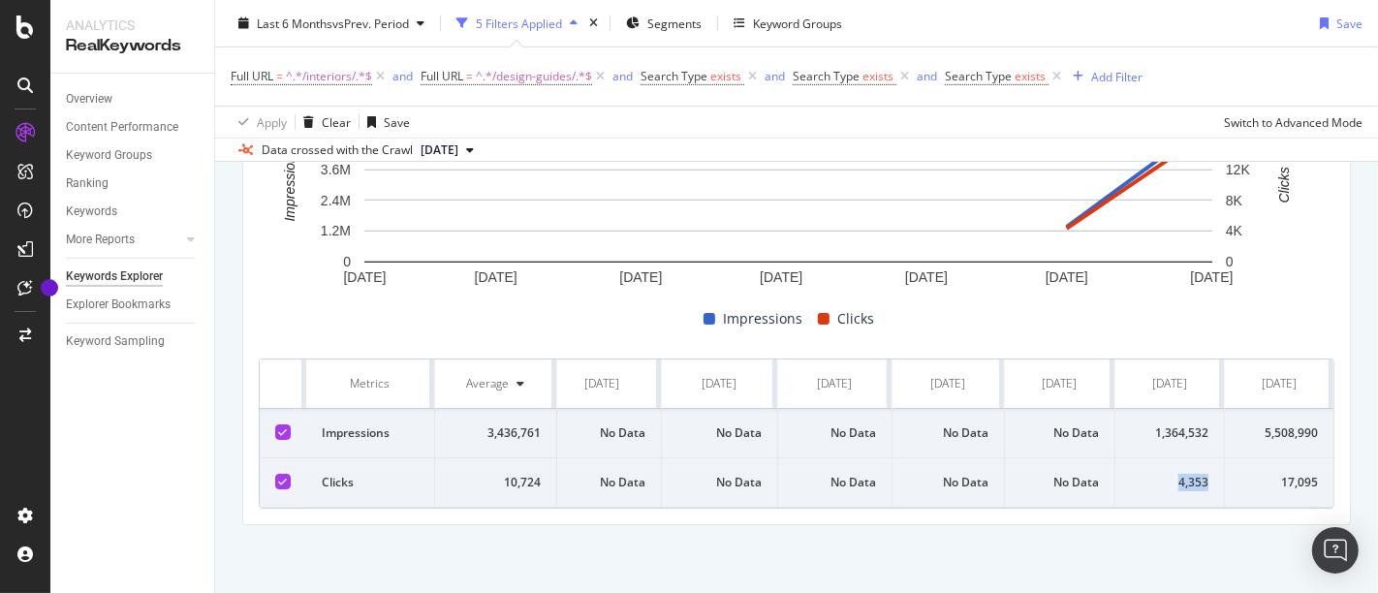
copy div "4,353"
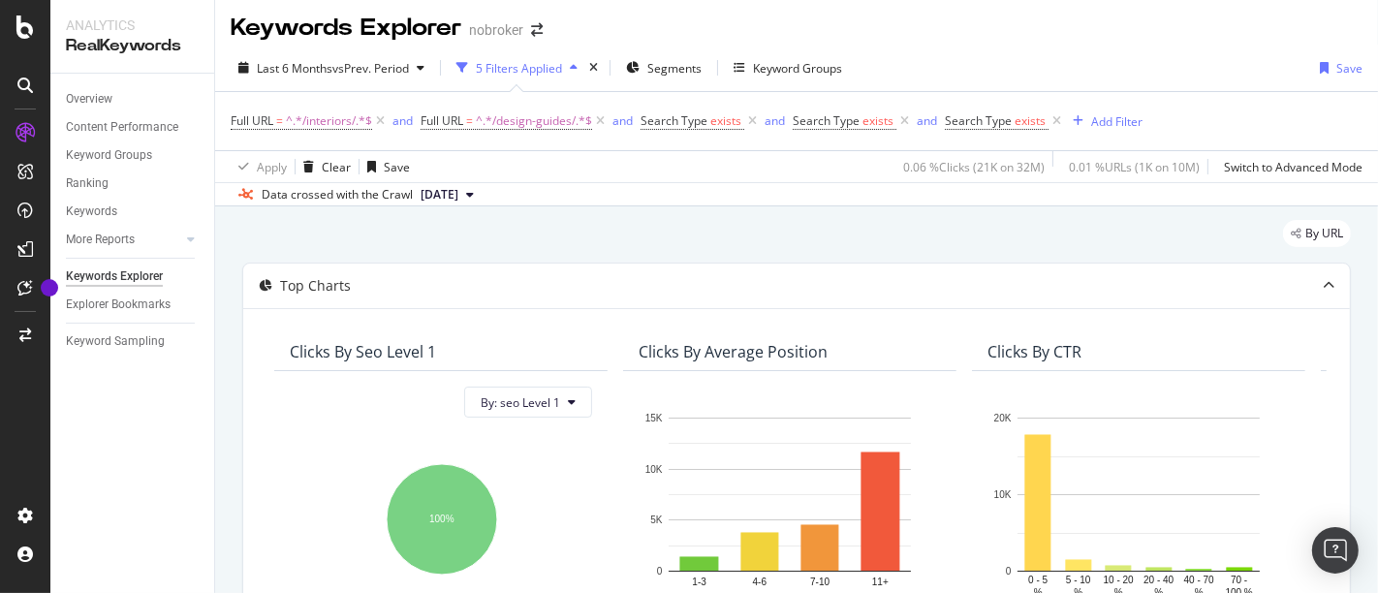
scroll to position [0, 0]
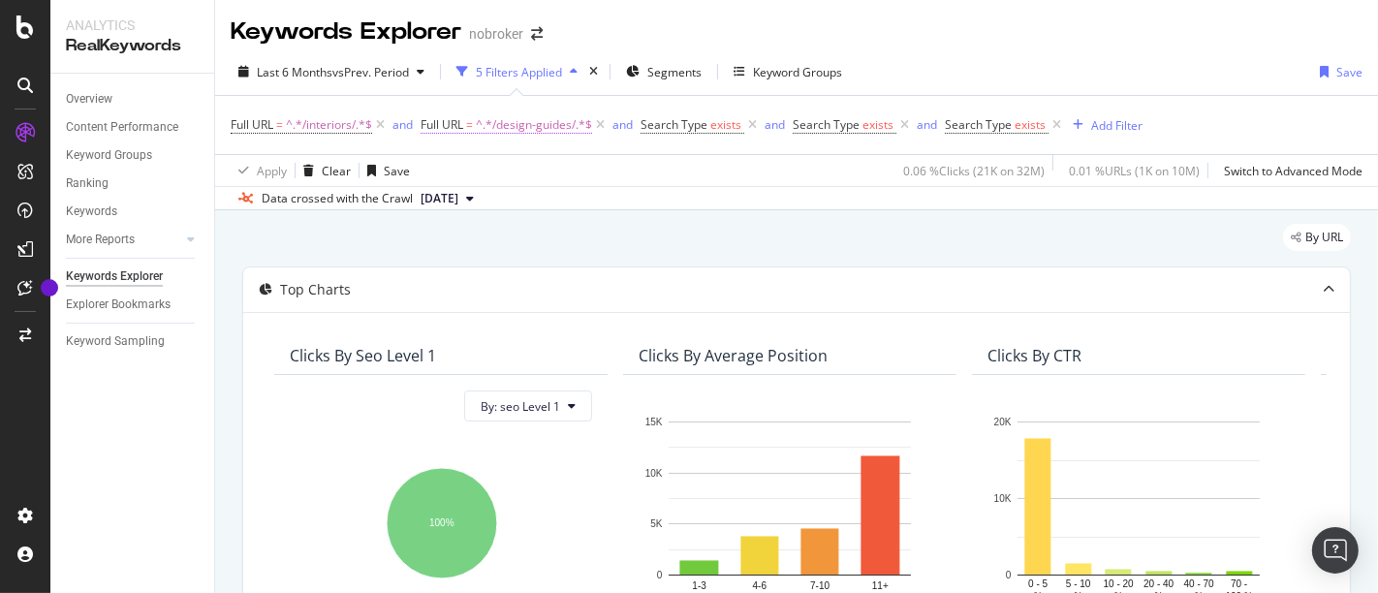
click at [551, 124] on span "^.*/design-guides/.*$" at bounding box center [534, 124] width 116 height 27
click at [318, 115] on span "^.*/interiors/.*$" at bounding box center [329, 124] width 86 height 27
click at [522, 121] on span "^.*/design-guides/.*$" at bounding box center [534, 124] width 116 height 27
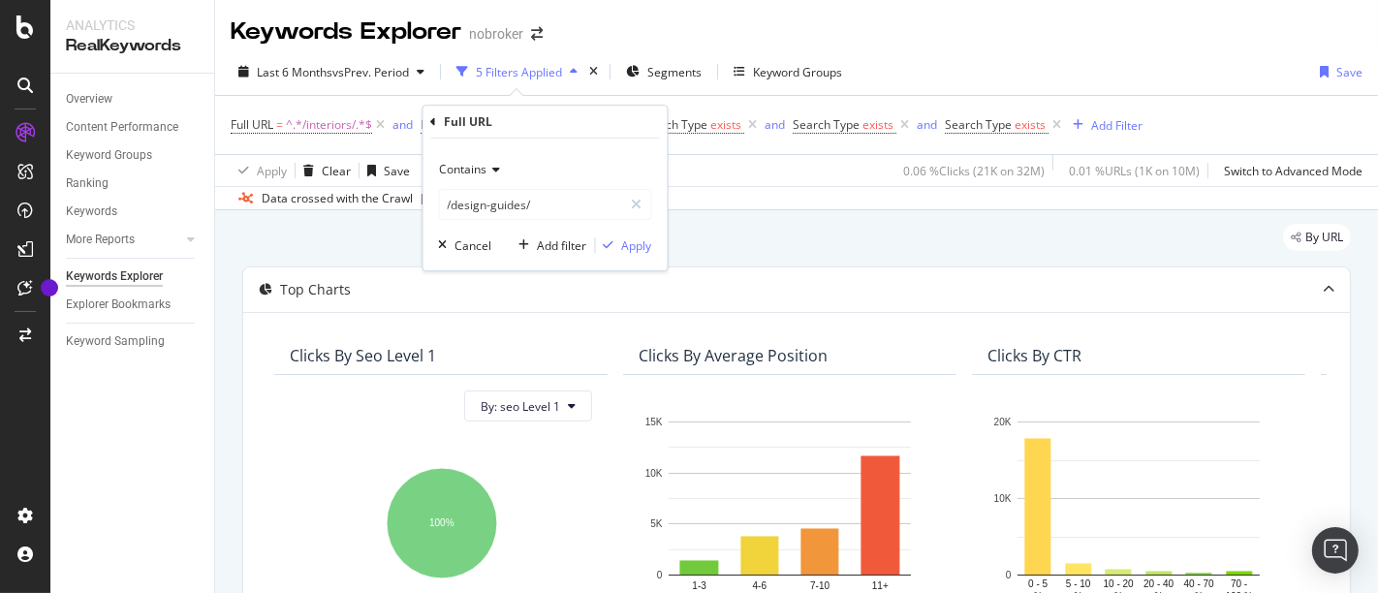
click at [488, 165] on icon at bounding box center [494, 170] width 14 height 12
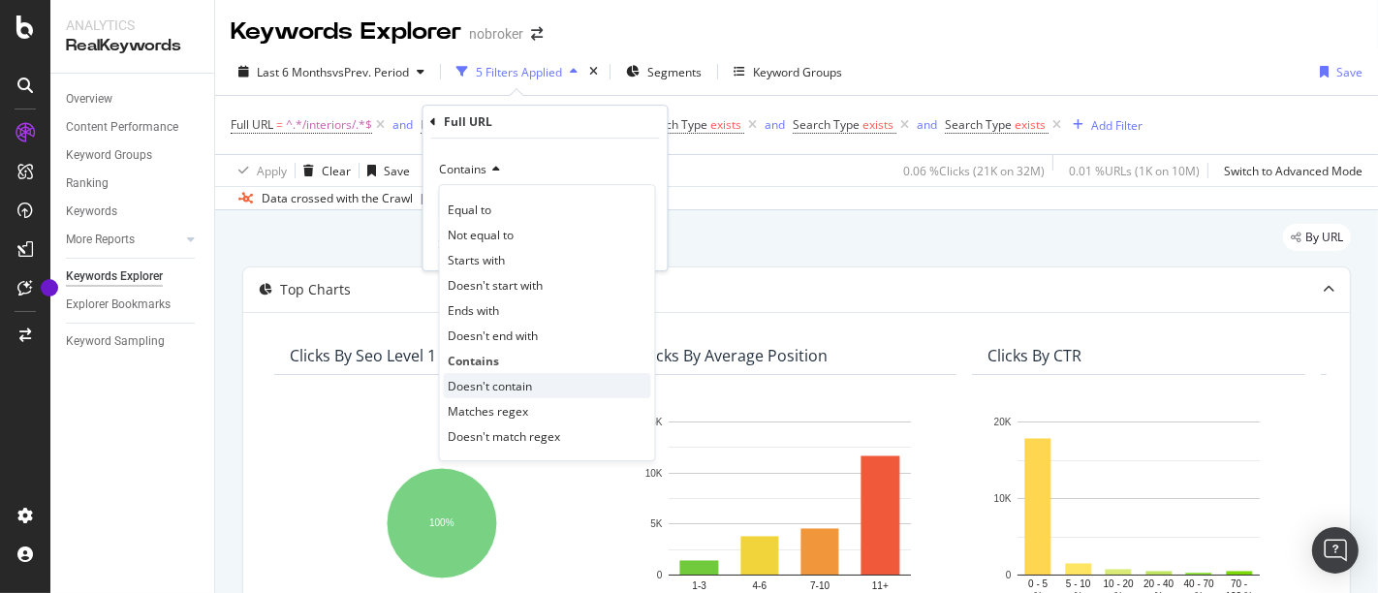
click at [506, 382] on span "Doesn't contain" at bounding box center [491, 386] width 84 height 16
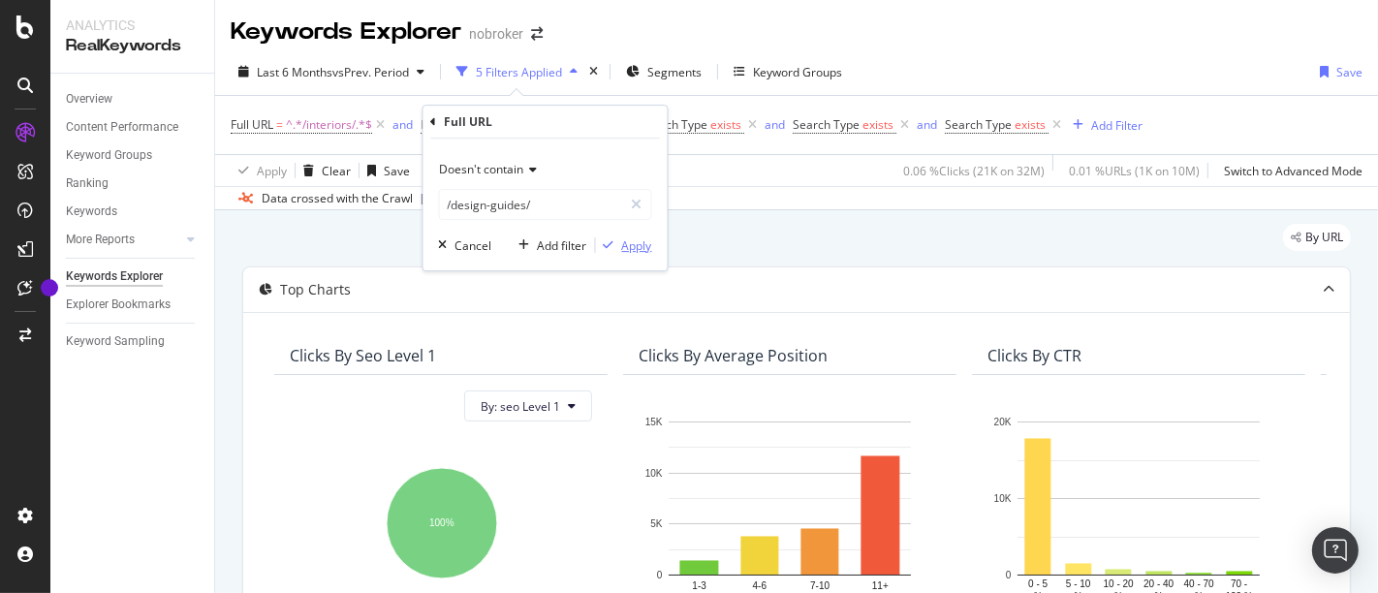
click at [637, 239] on div "Apply" at bounding box center [637, 245] width 30 height 16
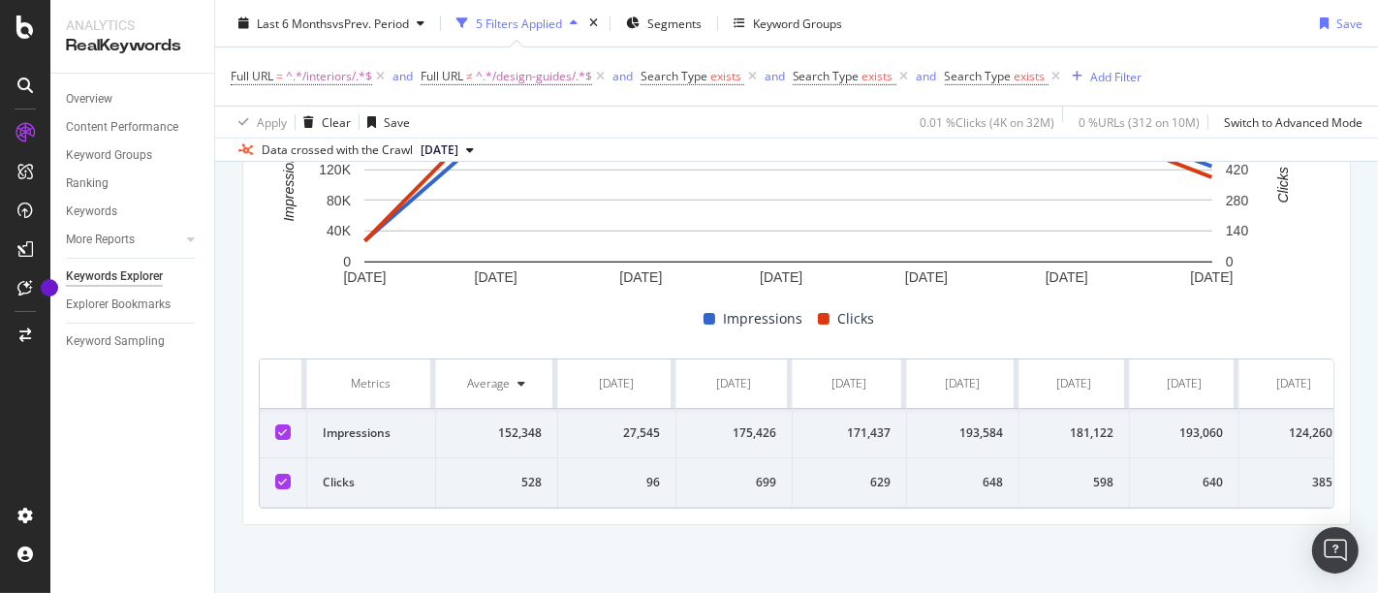
scroll to position [0, 29]
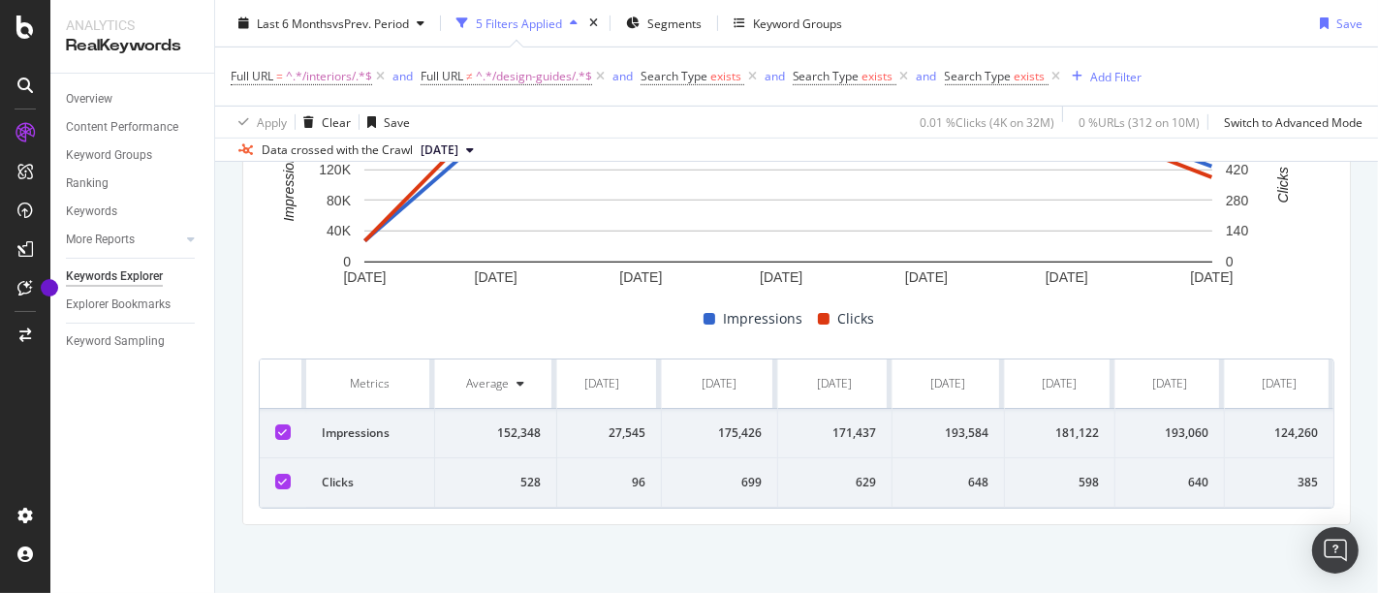
click at [1287, 424] on div "124,260" at bounding box center [1279, 432] width 78 height 17
copy div "124,260"
click at [1045, 424] on div "181,122" at bounding box center [1059, 432] width 78 height 17
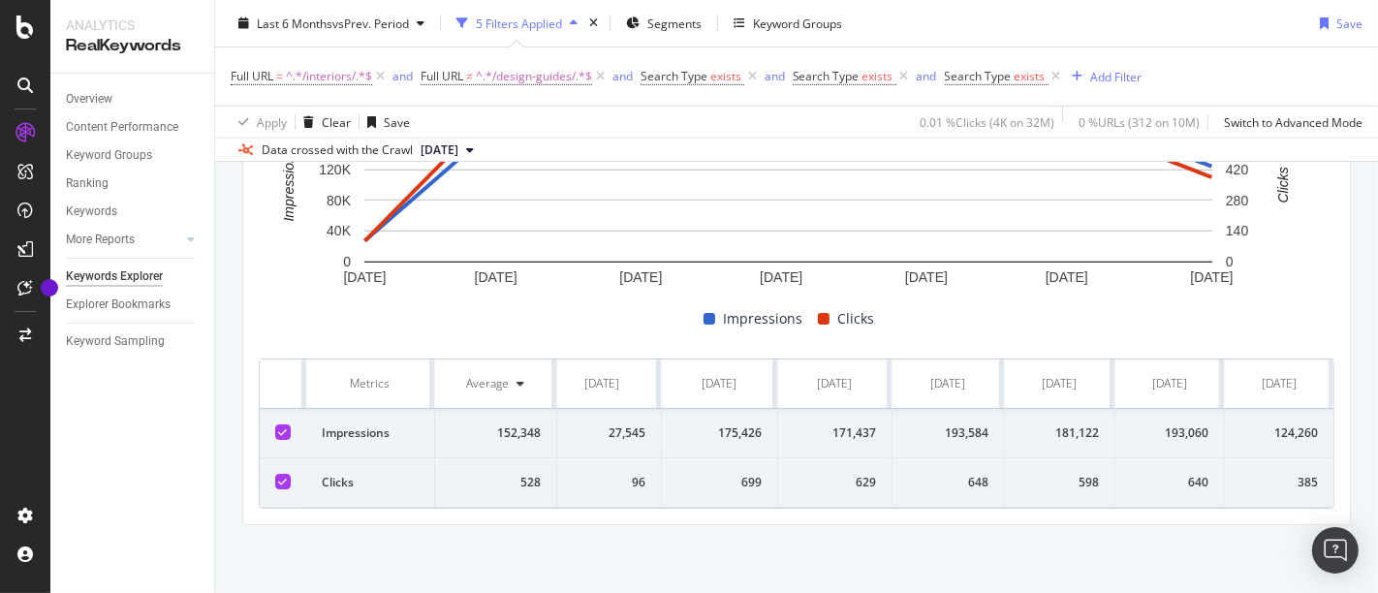
click at [1278, 424] on div "124,260" at bounding box center [1279, 432] width 78 height 17
click at [1292, 474] on div "385" at bounding box center [1279, 482] width 78 height 17
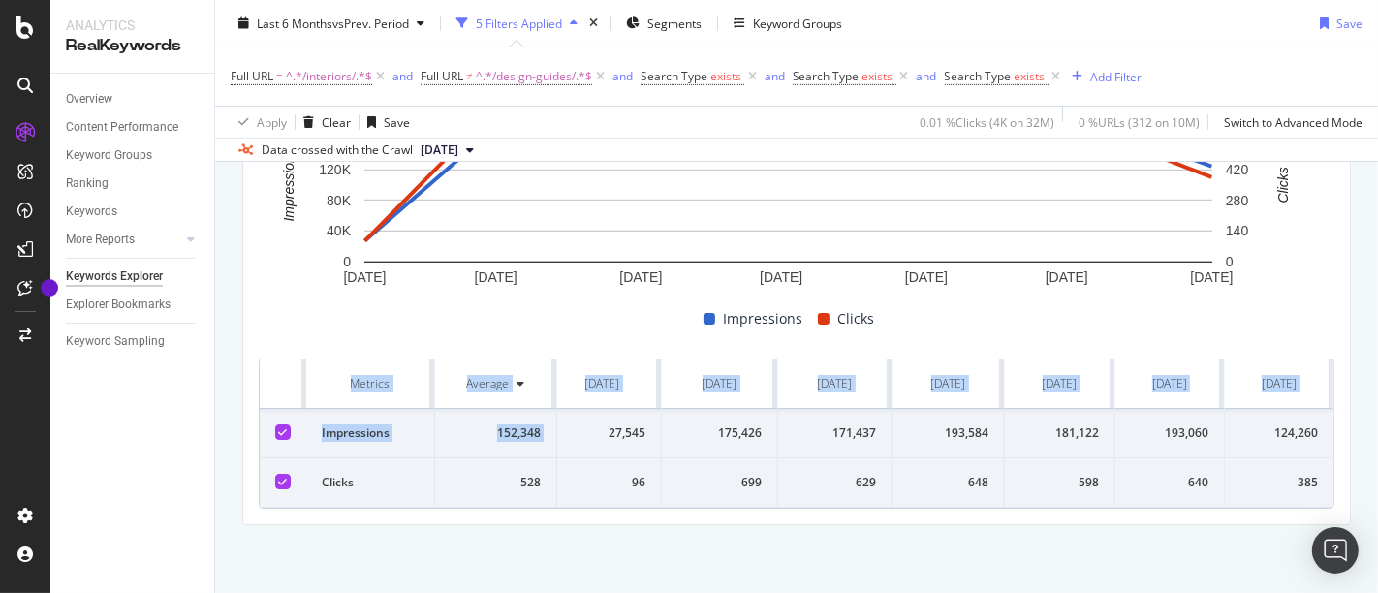
drag, startPoint x: 607, startPoint y: 417, endPoint x: 1335, endPoint y: 443, distance: 728.1
click at [1335, 443] on div "By URL Top Charts Clicks By seo Level 1 By: seo Level 1 Hold CTRL while clickin…" at bounding box center [796, 49] width 1163 height 1088
copy table "Metrics Average [DATE] [DATE] [DATE] [DATE] [DATE] [DATE] [DATE] Impressions 15…"
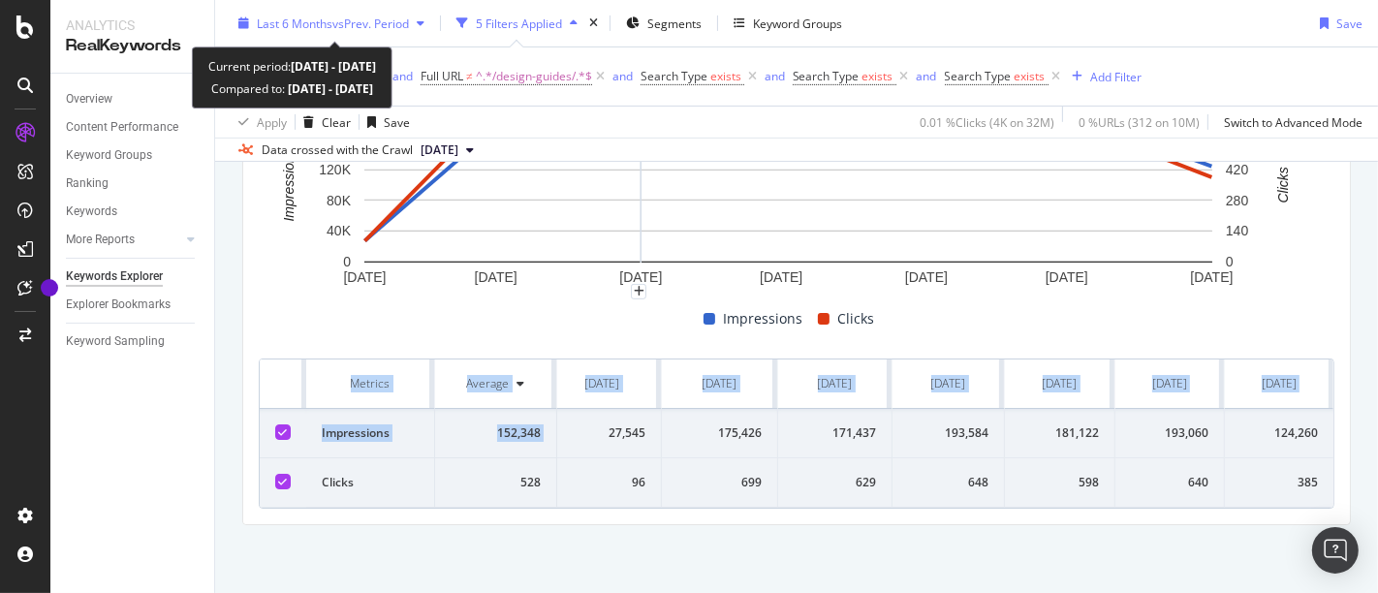
click at [343, 14] on div "Last 6 Months vs Prev. Period" at bounding box center [332, 23] width 202 height 29
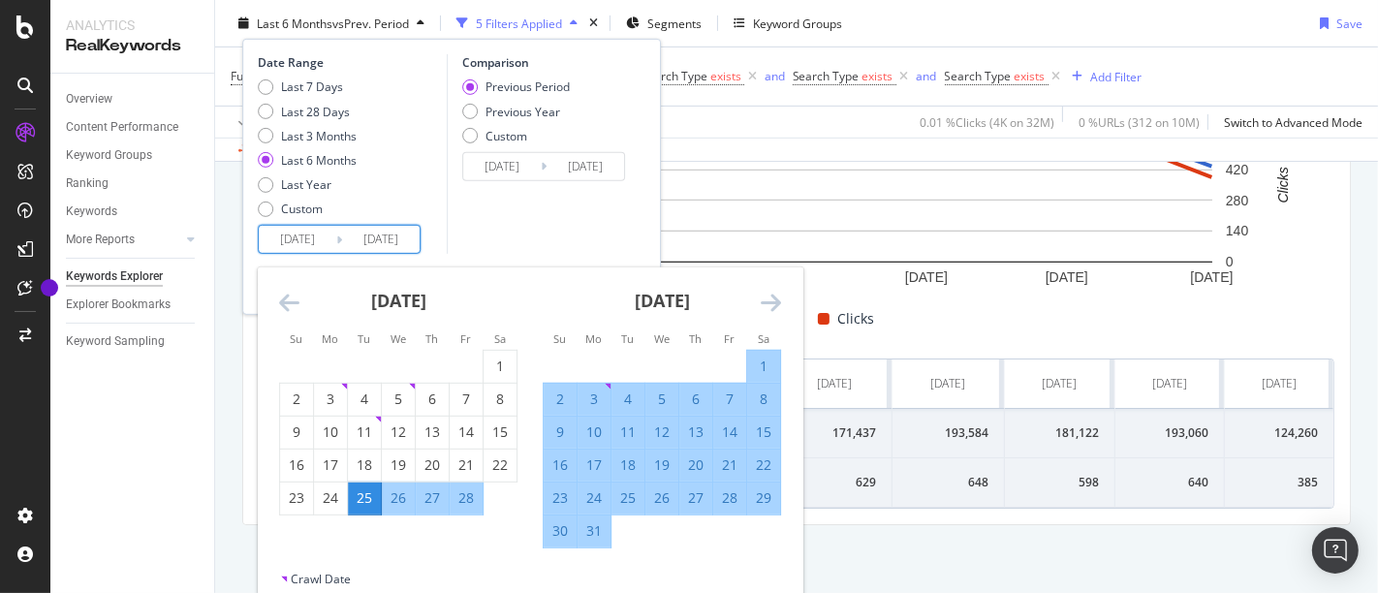
click at [303, 234] on input "[DATE]" at bounding box center [298, 239] width 78 height 27
click at [776, 302] on icon "Move forward to switch to the next month." at bounding box center [771, 302] width 20 height 23
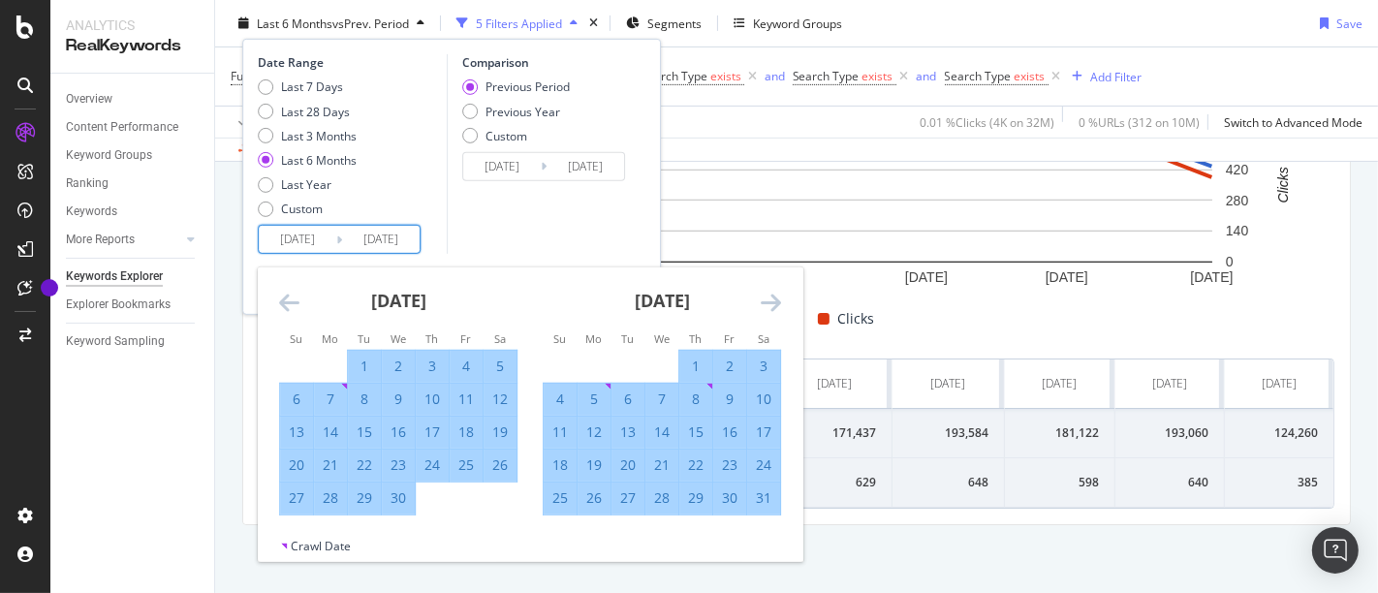
click at [776, 302] on icon "Move forward to switch to the next month." at bounding box center [771, 302] width 20 height 23
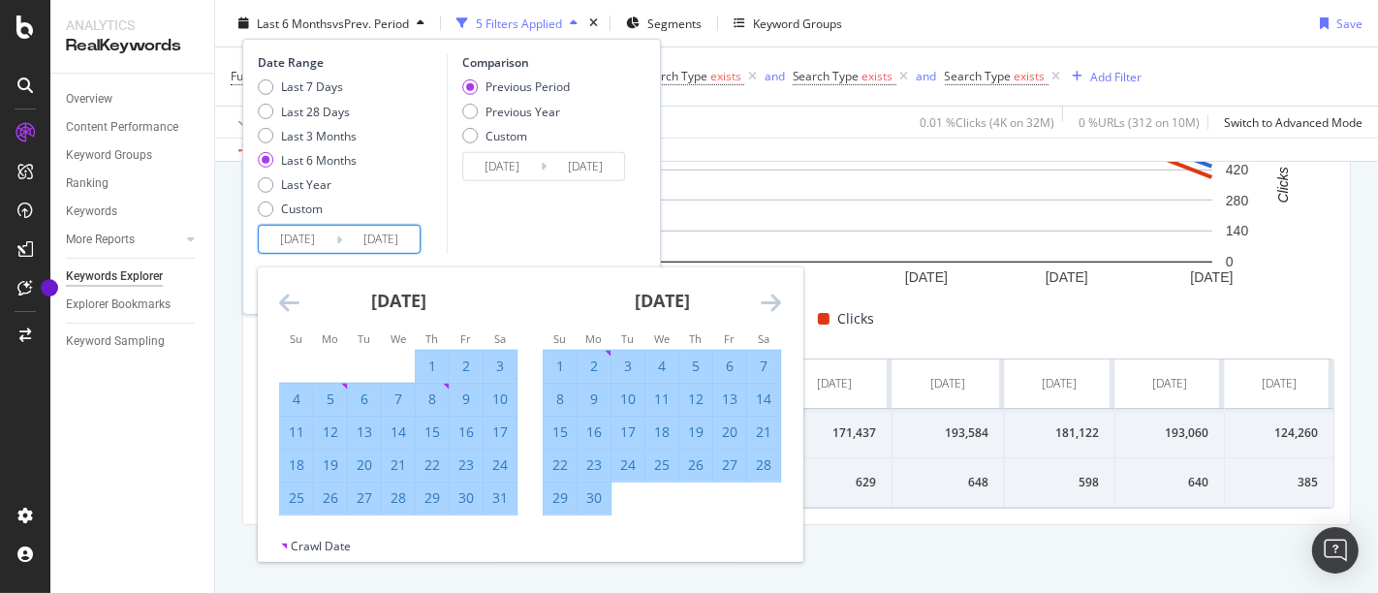
click at [776, 302] on icon "Move forward to switch to the next month." at bounding box center [771, 302] width 20 height 23
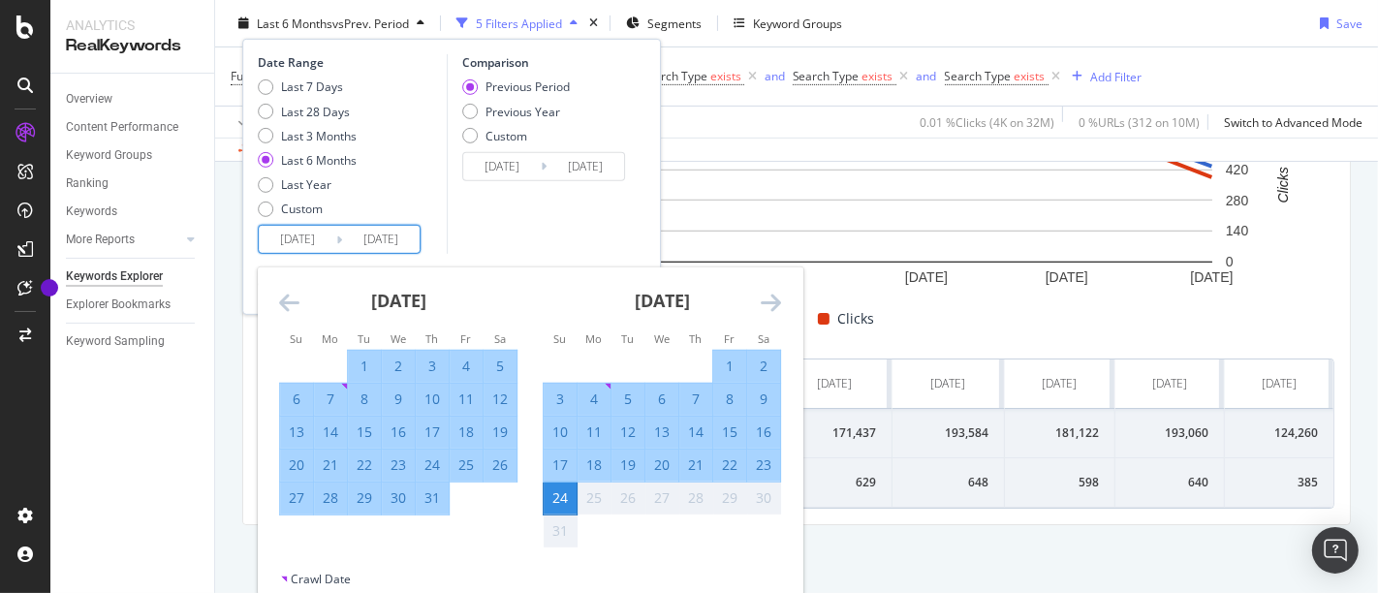
click at [722, 357] on div "1" at bounding box center [729, 366] width 33 height 19
type input "[DATE]"
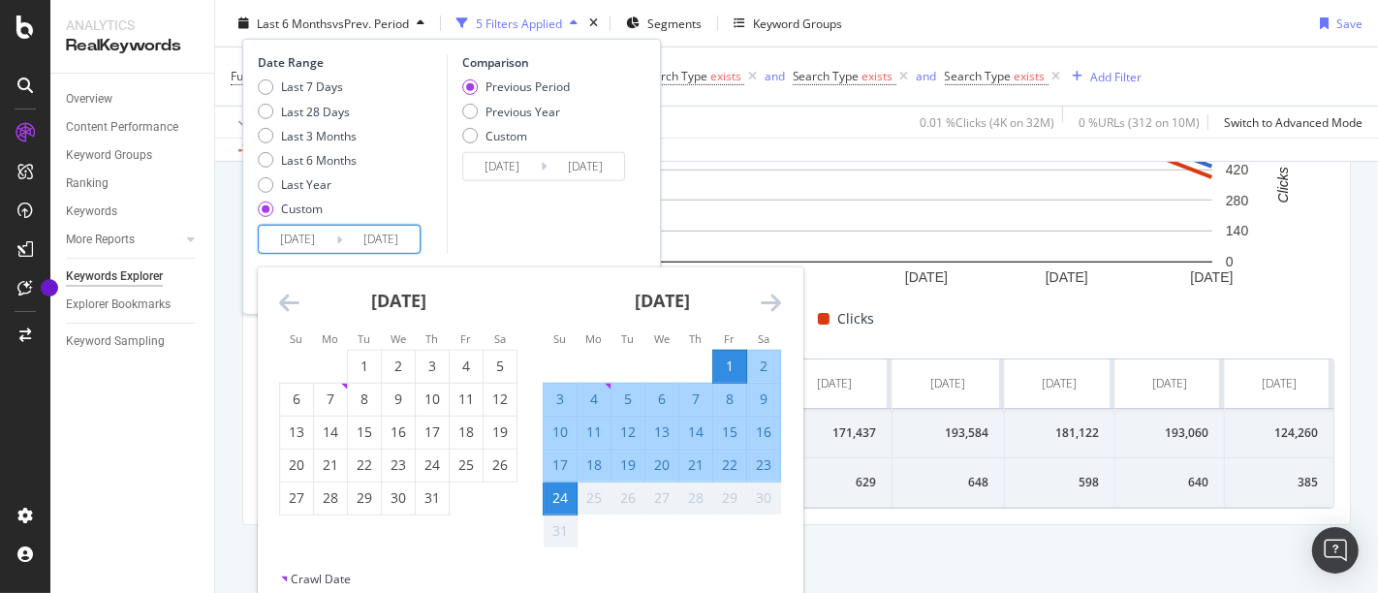
click at [560, 500] on div "24" at bounding box center [560, 497] width 33 height 19
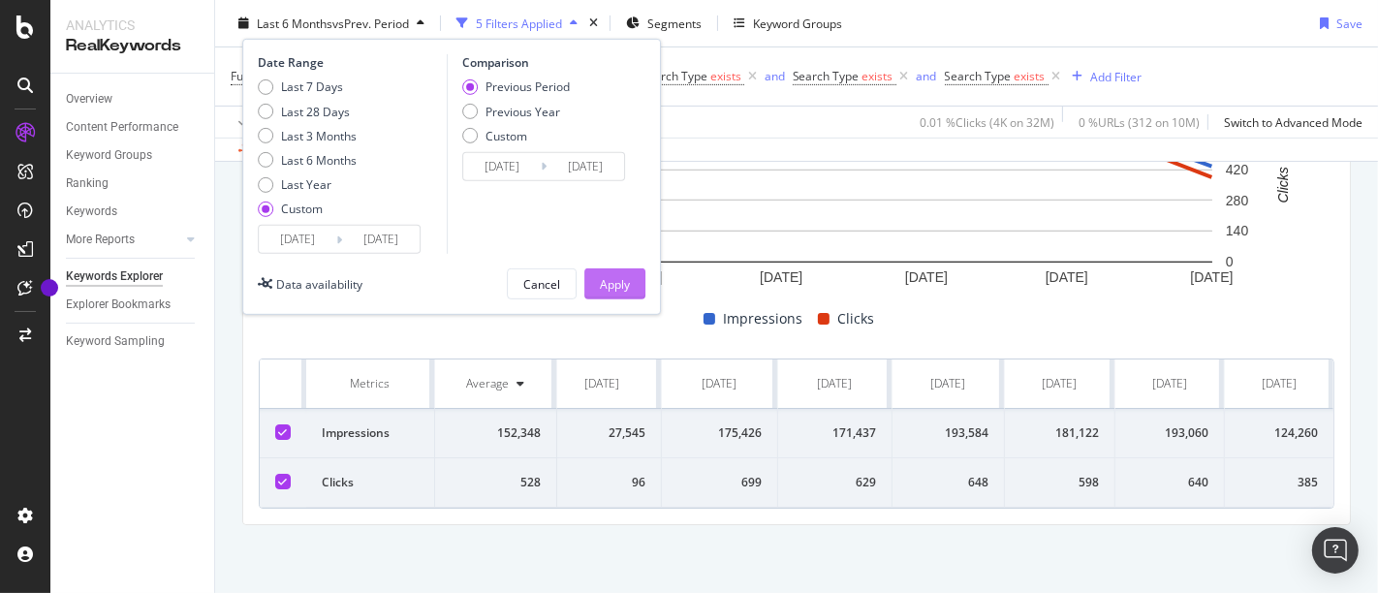
click at [628, 296] on div "Apply" at bounding box center [615, 283] width 30 height 29
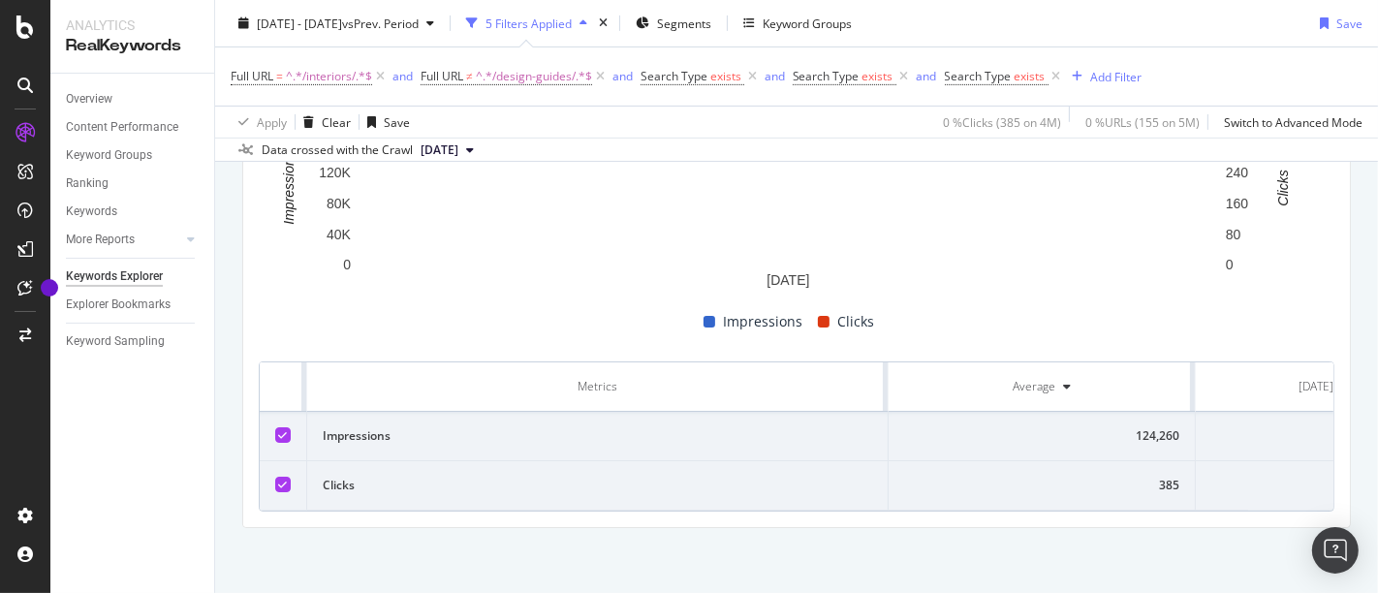
scroll to position [0, 117]
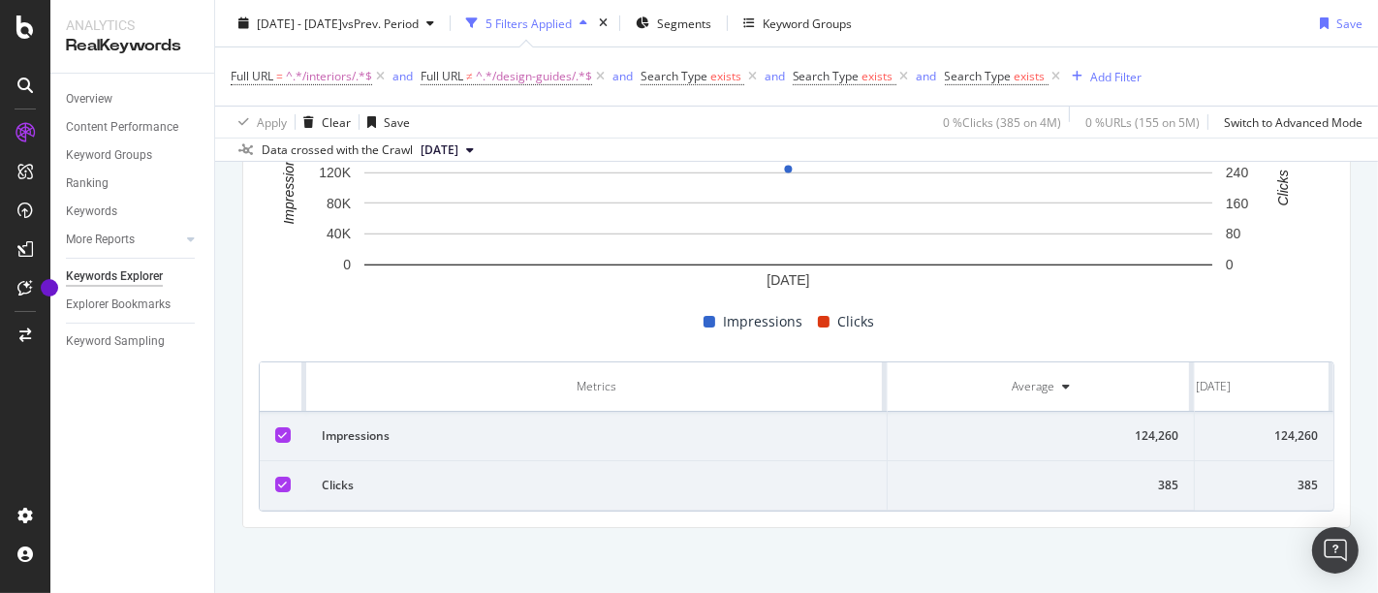
click at [1287, 482] on div "385" at bounding box center [1212, 485] width 209 height 17
copy div "385"
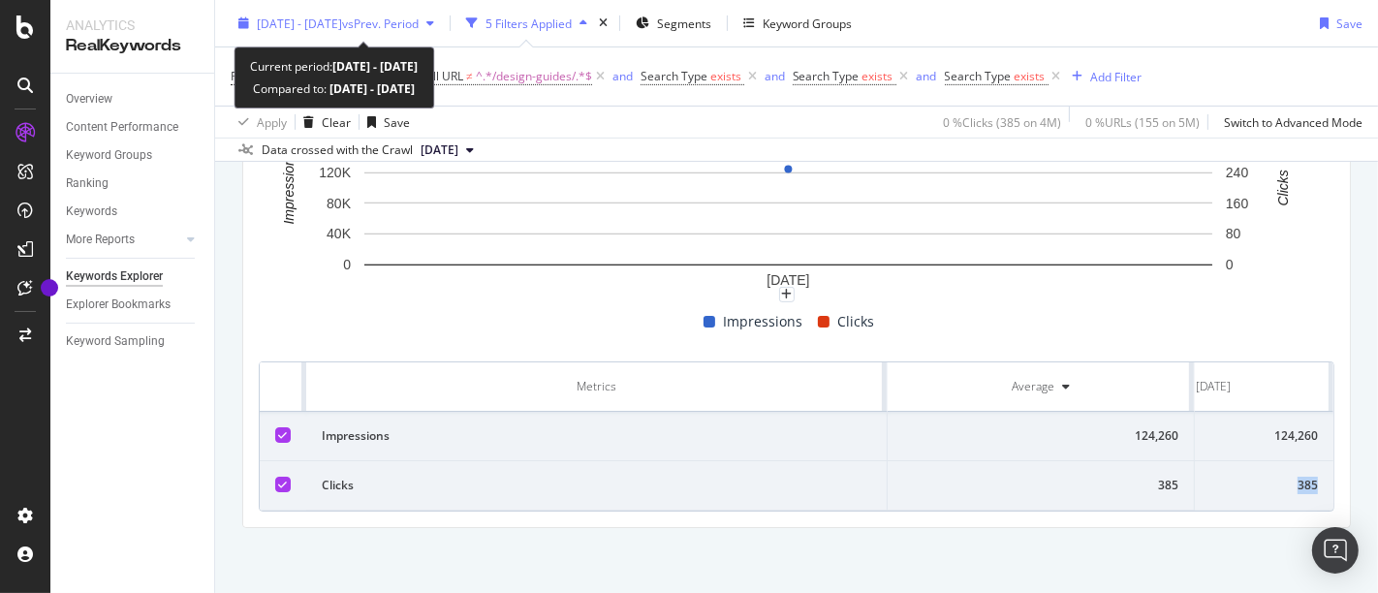
click at [335, 28] on span "[DATE] - [DATE]" at bounding box center [299, 23] width 85 height 16
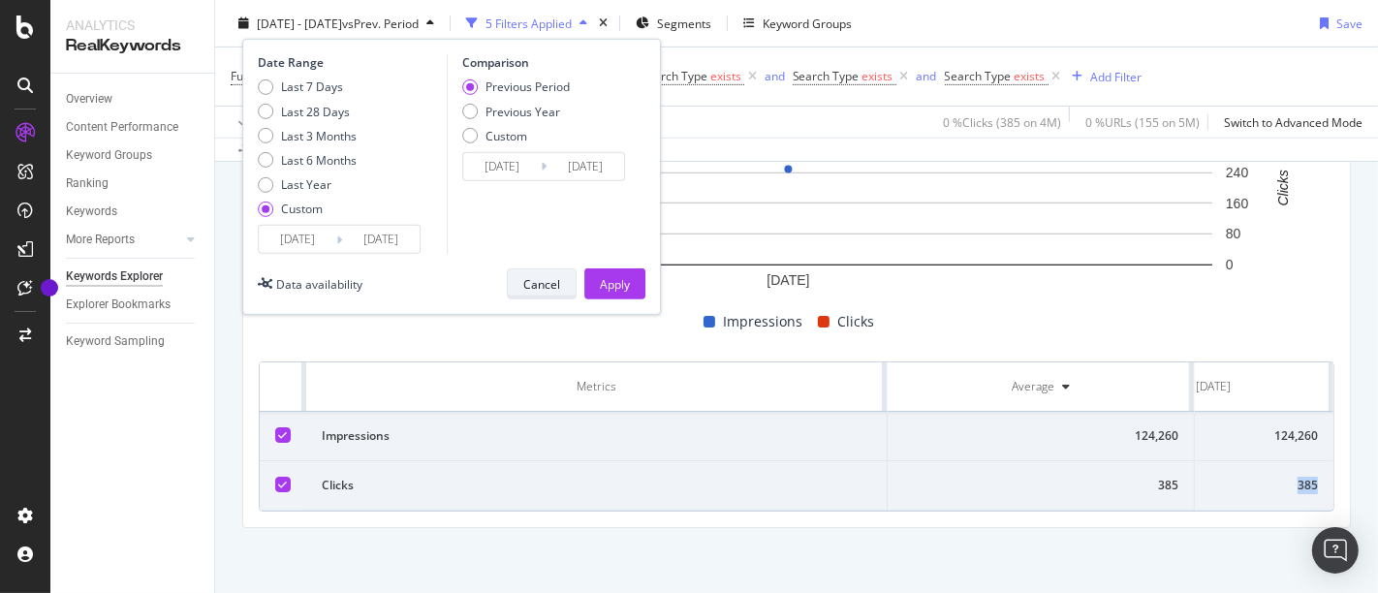
click at [551, 286] on div "Cancel" at bounding box center [541, 283] width 37 height 16
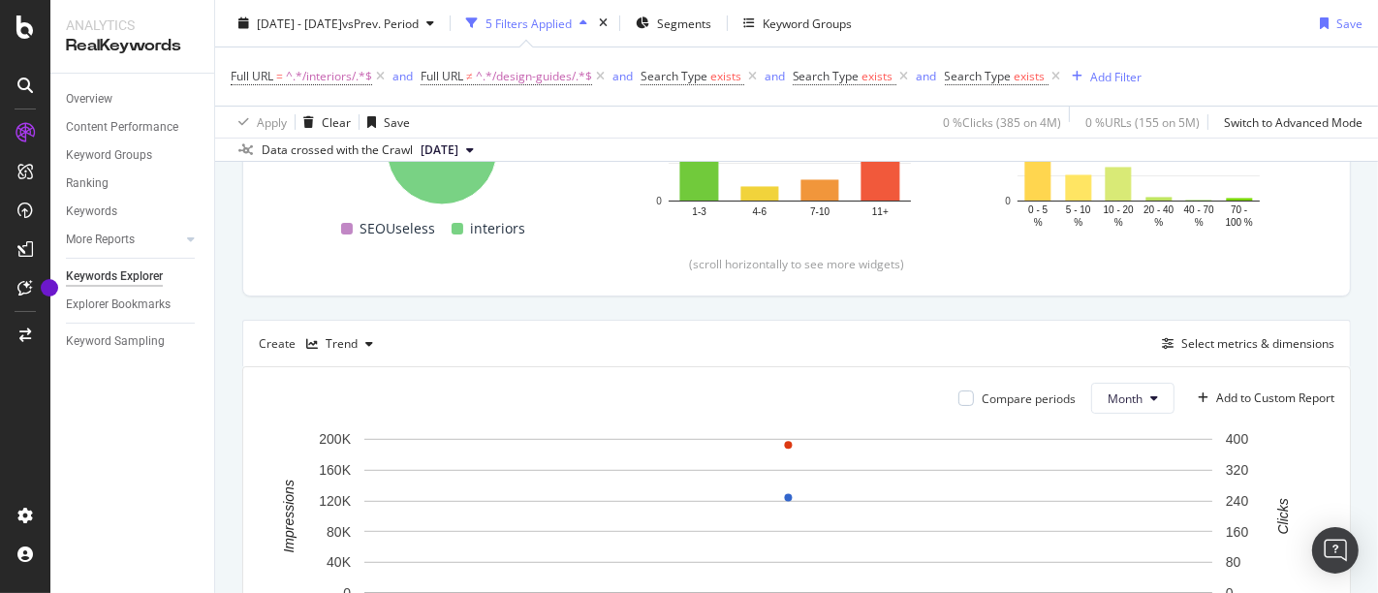
scroll to position [661, 0]
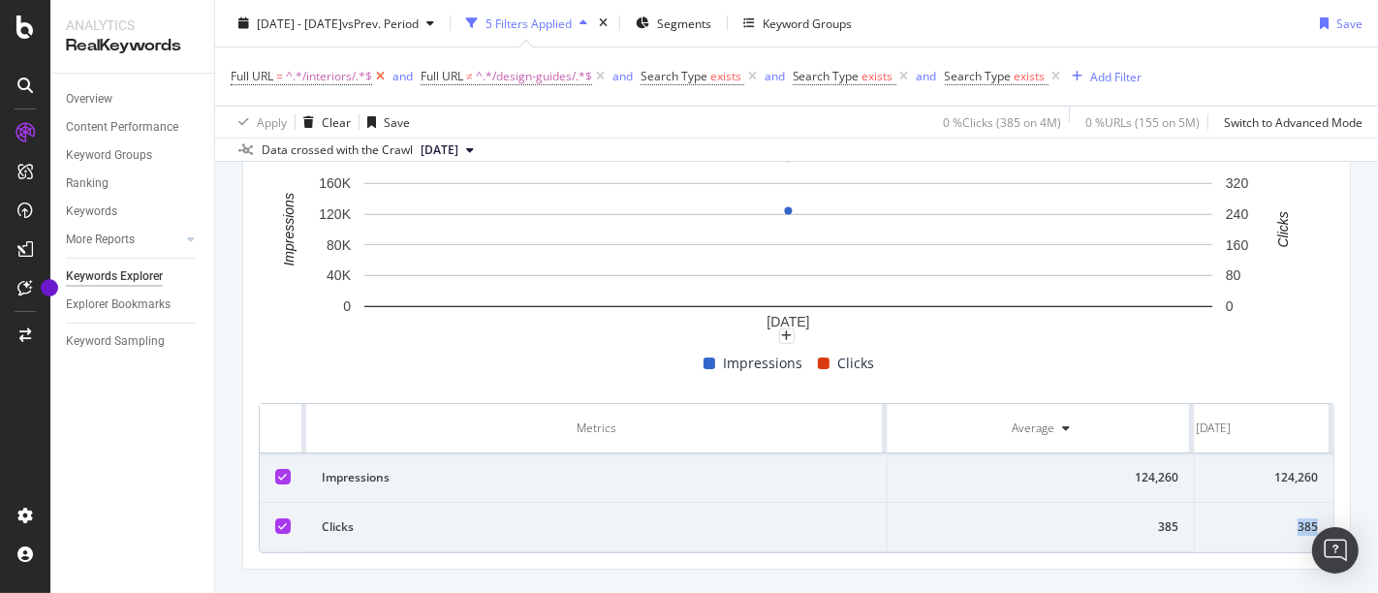
click at [385, 76] on icon at bounding box center [380, 76] width 16 height 19
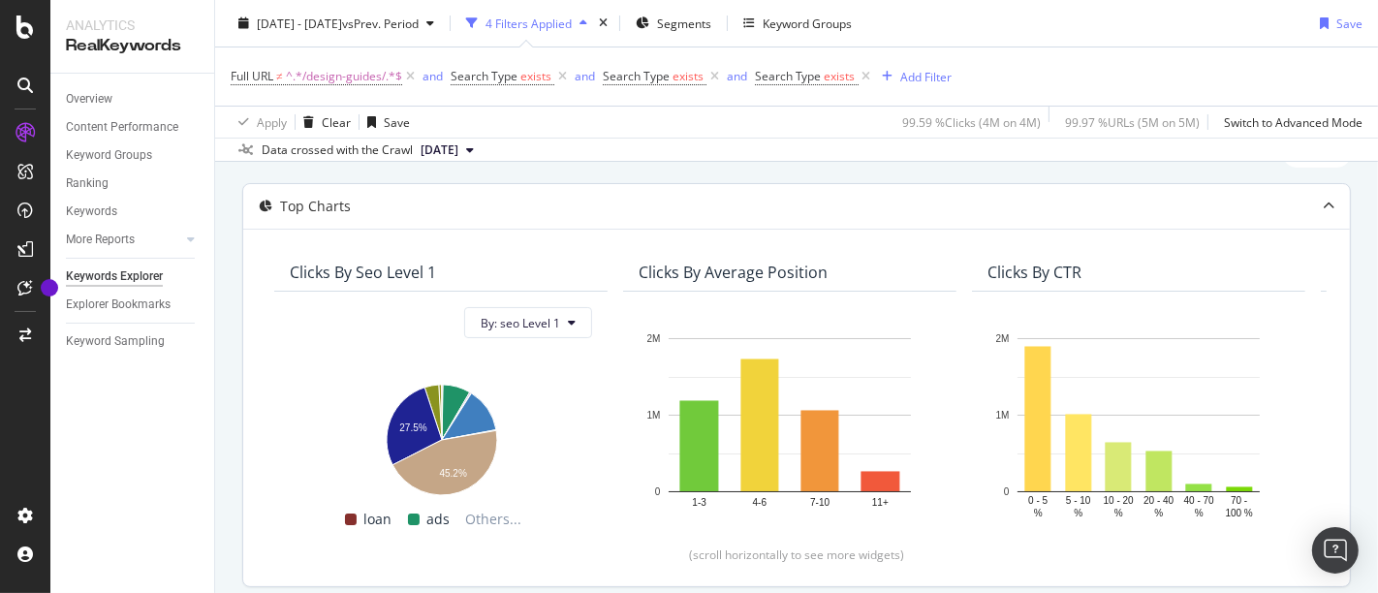
scroll to position [82, 0]
click at [351, 73] on span "^.*/design-guides/.*$" at bounding box center [344, 76] width 116 height 27
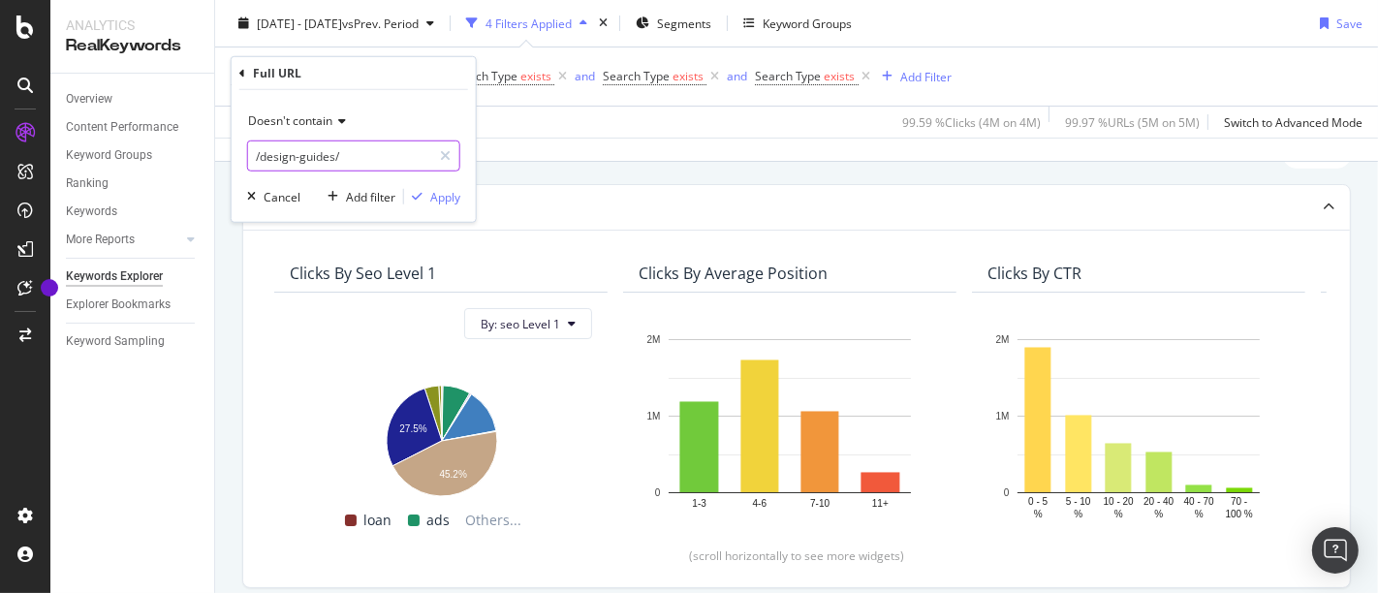
click at [344, 148] on input "/design-guides/" at bounding box center [339, 155] width 183 height 31
type input "interiors/design-guides/"
click at [428, 200] on div "button" at bounding box center [417, 197] width 26 height 12
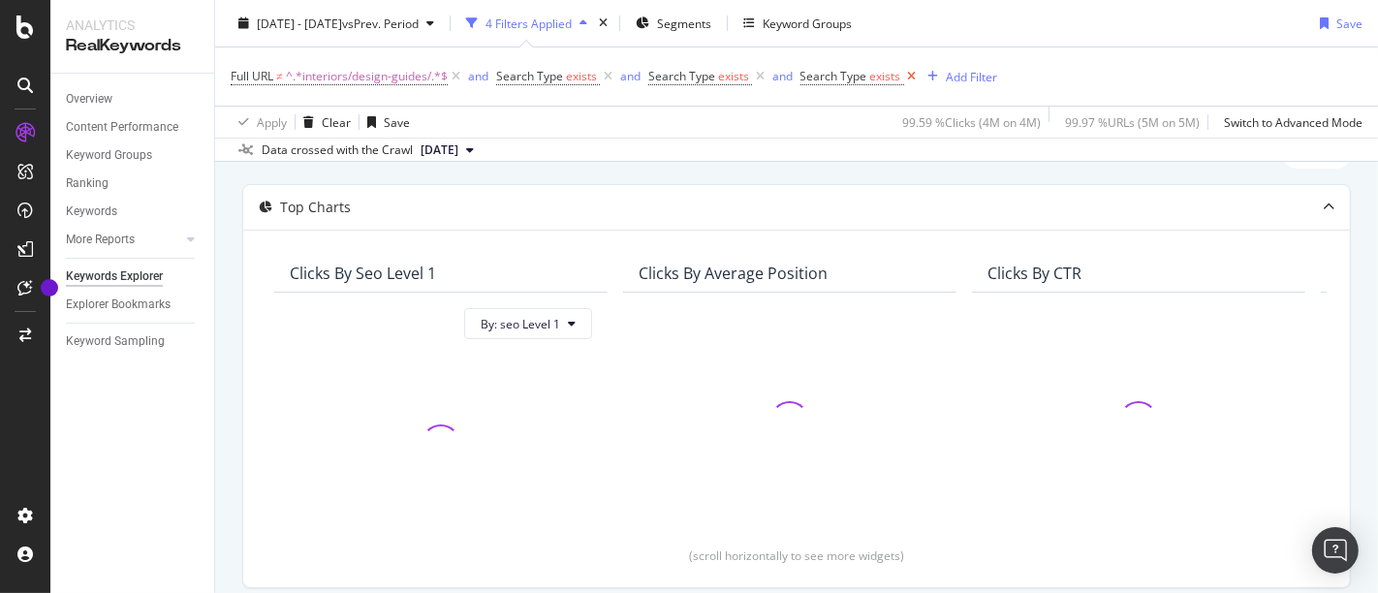
click at [912, 76] on icon at bounding box center [912, 76] width 16 height 19
click at [765, 73] on icon at bounding box center [760, 76] width 16 height 19
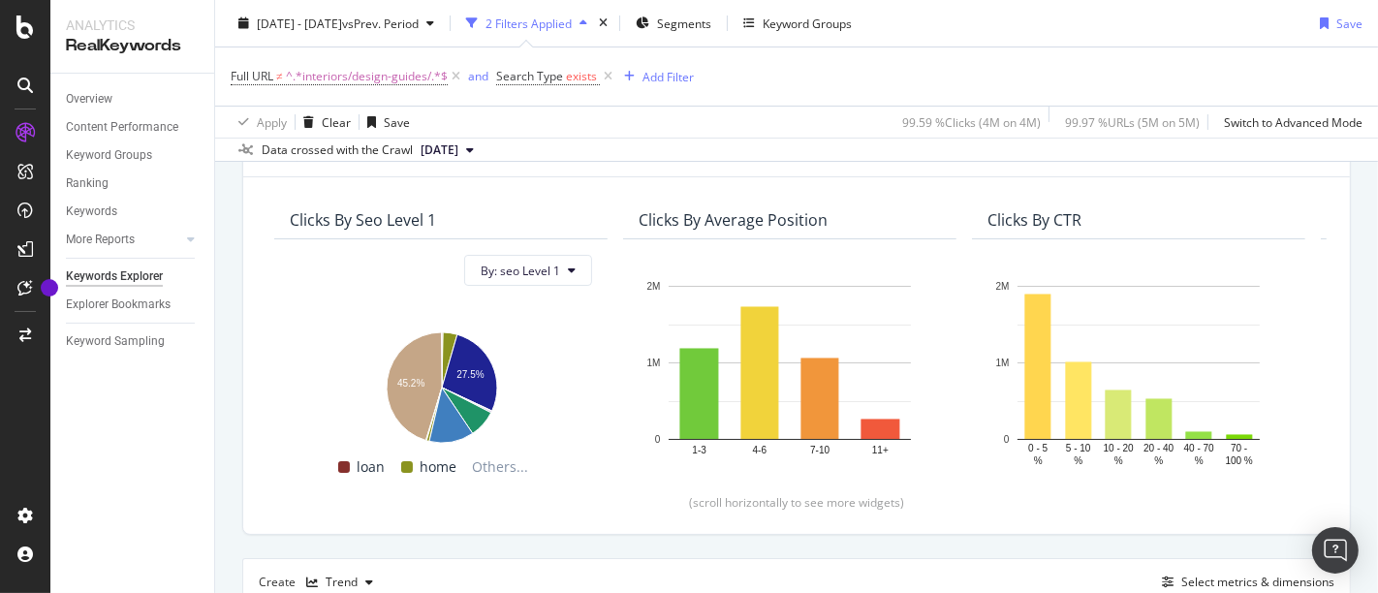
scroll to position [90, 0]
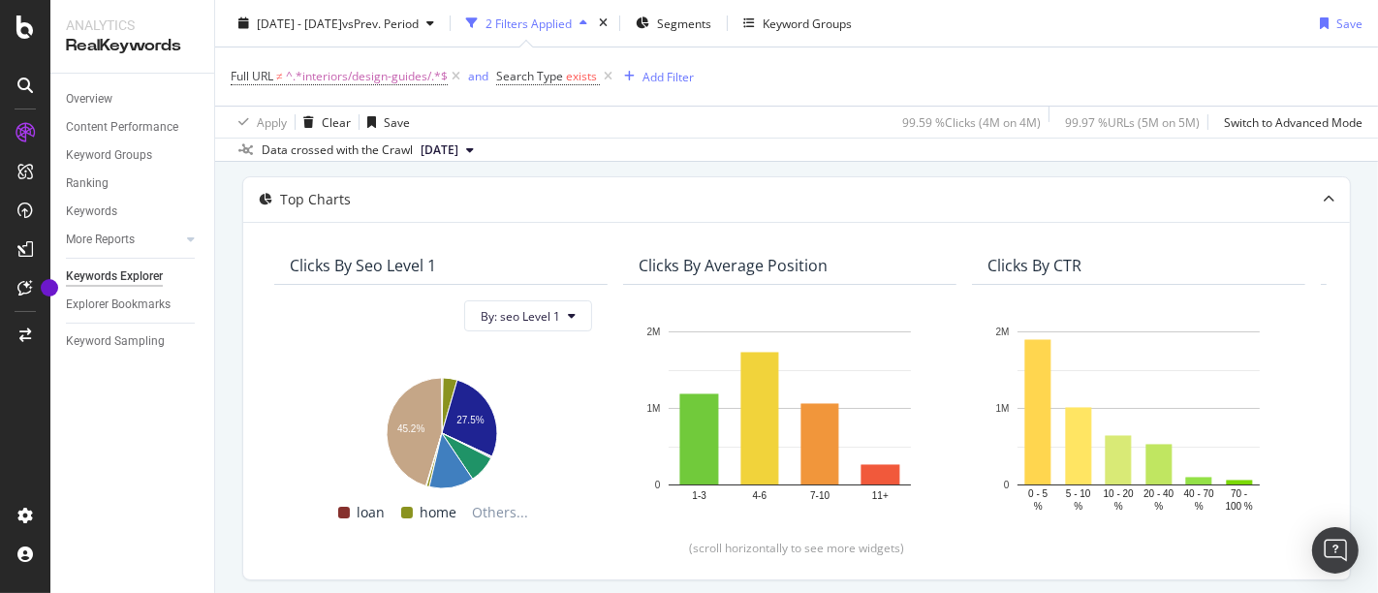
click at [302, 44] on div "[DATE] - [DATE] vs Prev. Period 2 Filters Applied Segments Keyword Groups Save" at bounding box center [796, 27] width 1163 height 39
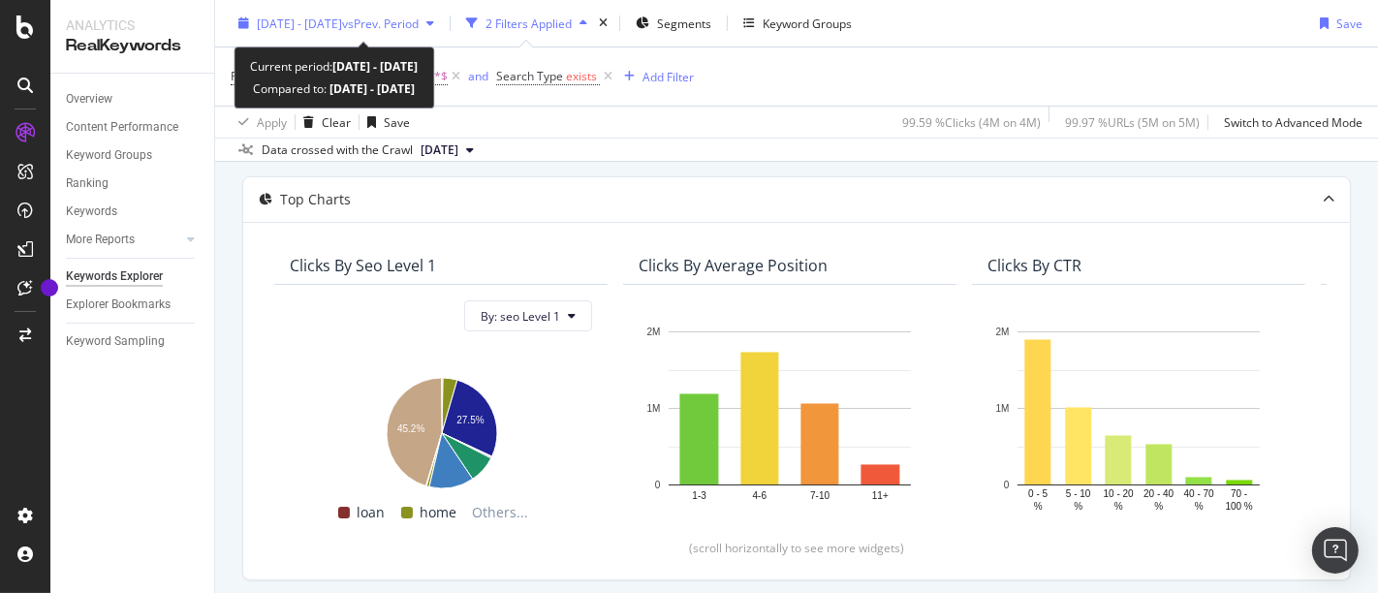
click at [342, 15] on span "[DATE] - [DATE]" at bounding box center [299, 23] width 85 height 16
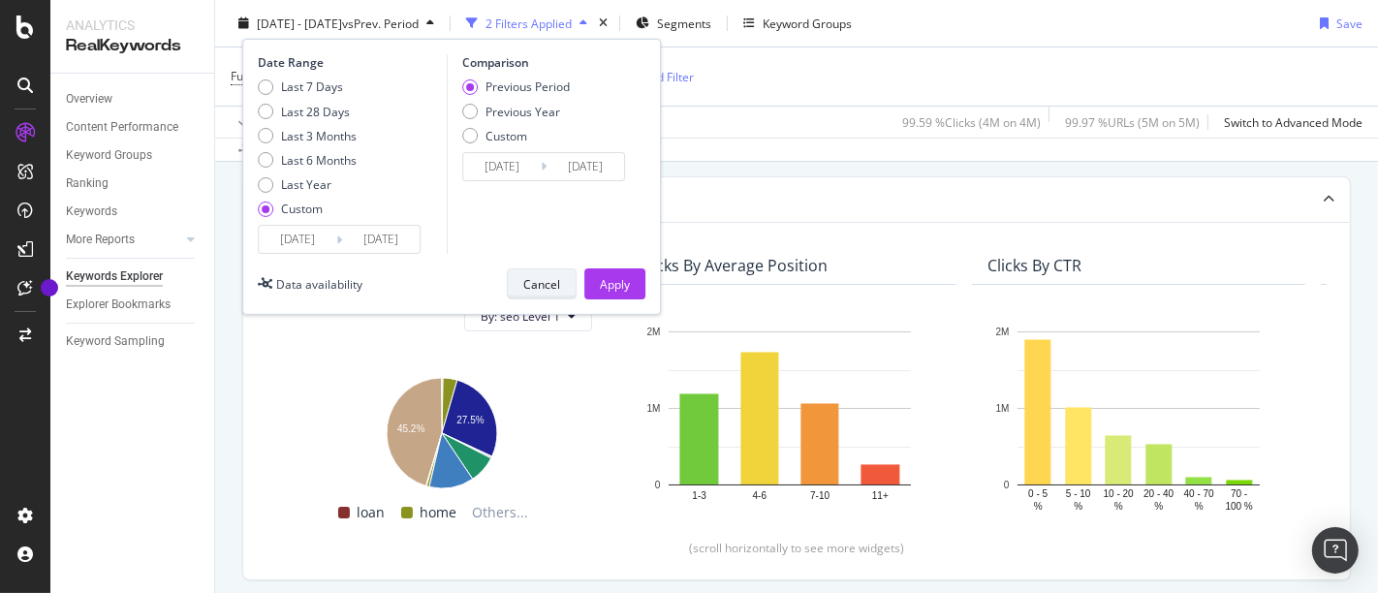
click at [538, 291] on div "Cancel" at bounding box center [541, 283] width 37 height 16
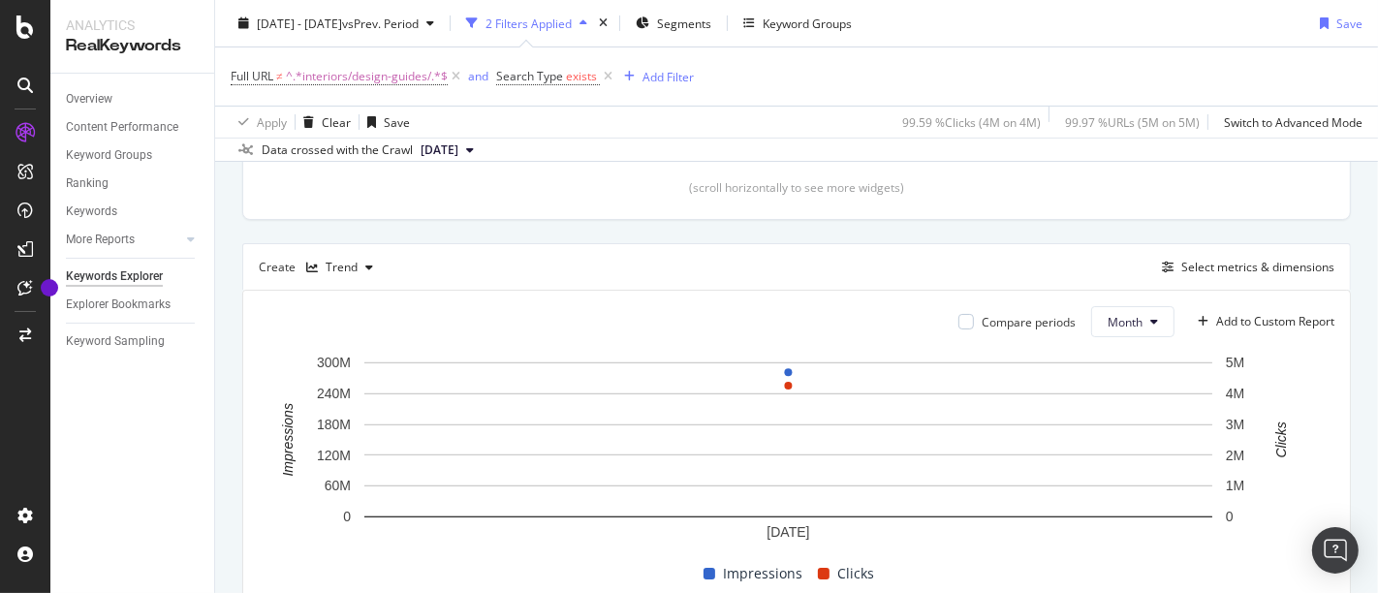
scroll to position [411, 0]
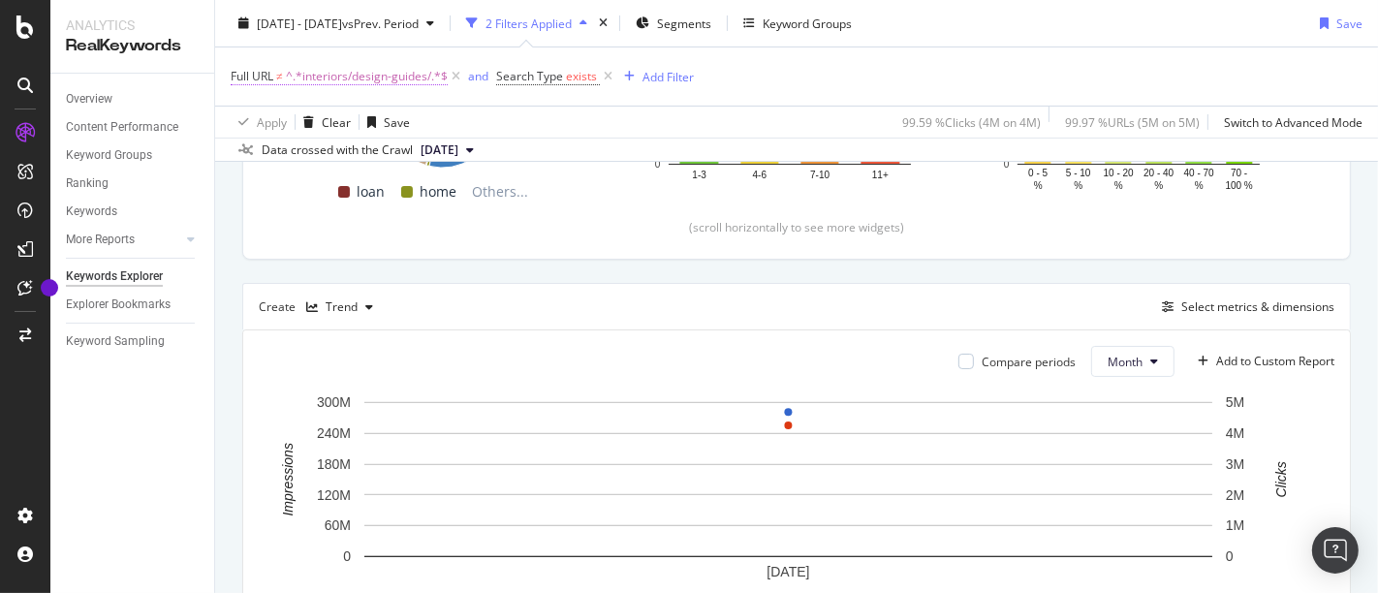
click at [389, 73] on span "^.*interiors/design-guides/.*$" at bounding box center [367, 76] width 162 height 27
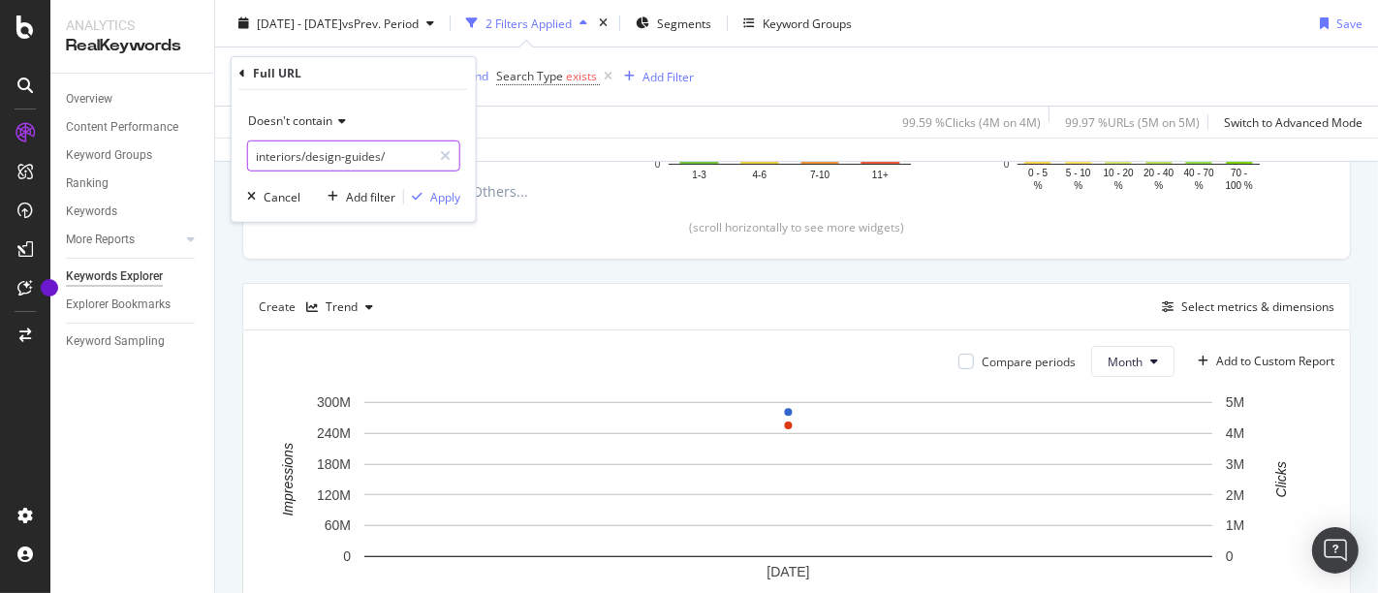
click at [365, 156] on input "interiors/design-guides/" at bounding box center [339, 155] width 183 height 31
paste input "/"
type input "/interiors/design-guides/"
click at [322, 125] on span "Doesn't contain" at bounding box center [290, 120] width 84 height 16
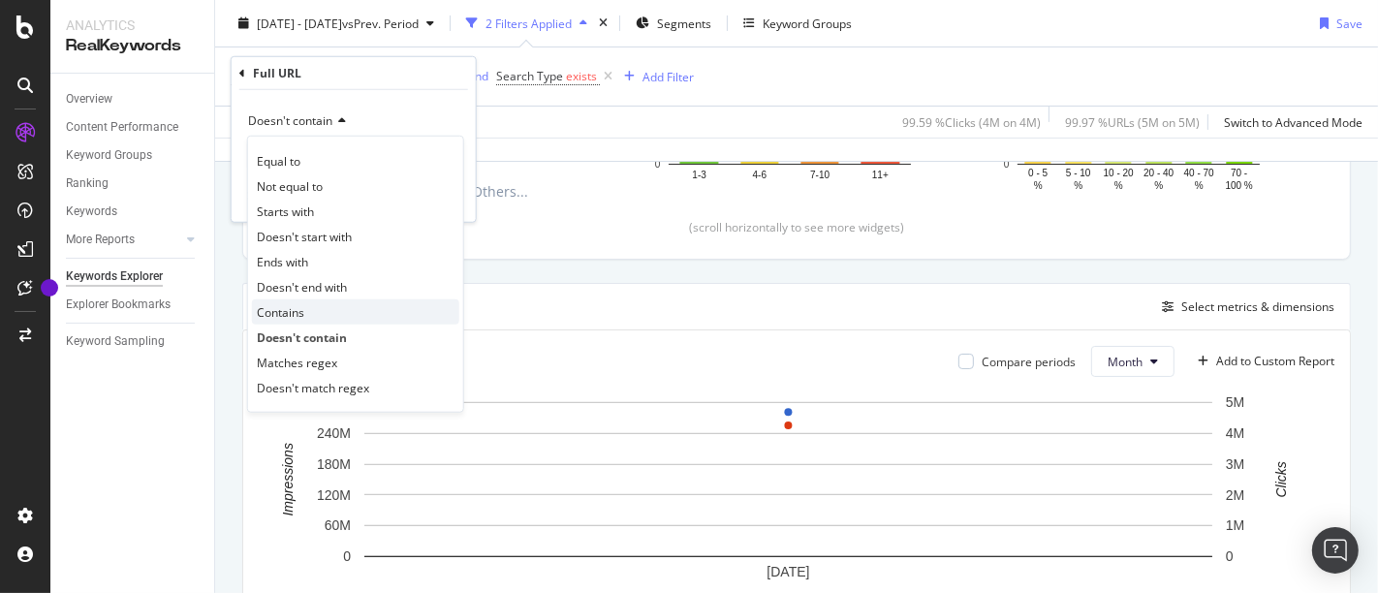
click at [345, 308] on div "Contains" at bounding box center [355, 311] width 207 height 25
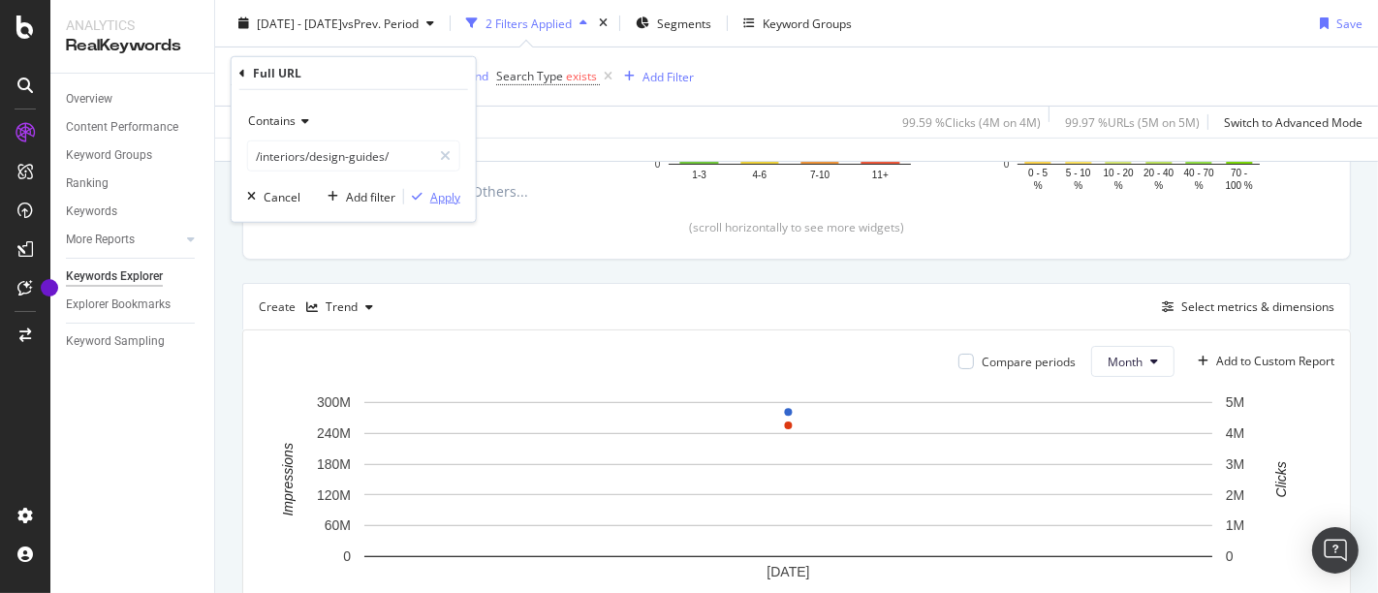
click at [446, 192] on div "Apply" at bounding box center [445, 196] width 30 height 16
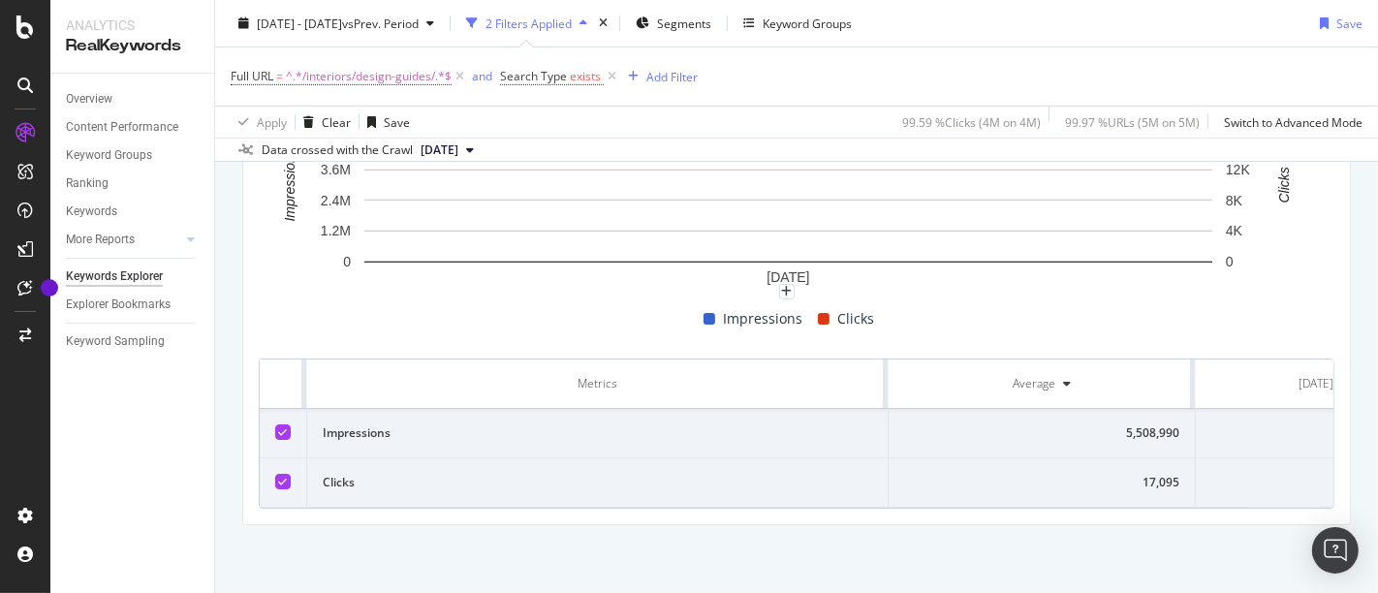
scroll to position [0, 117]
click at [1165, 474] on div "17,095" at bounding box center [1040, 482] width 275 height 17
copy div "17,095"
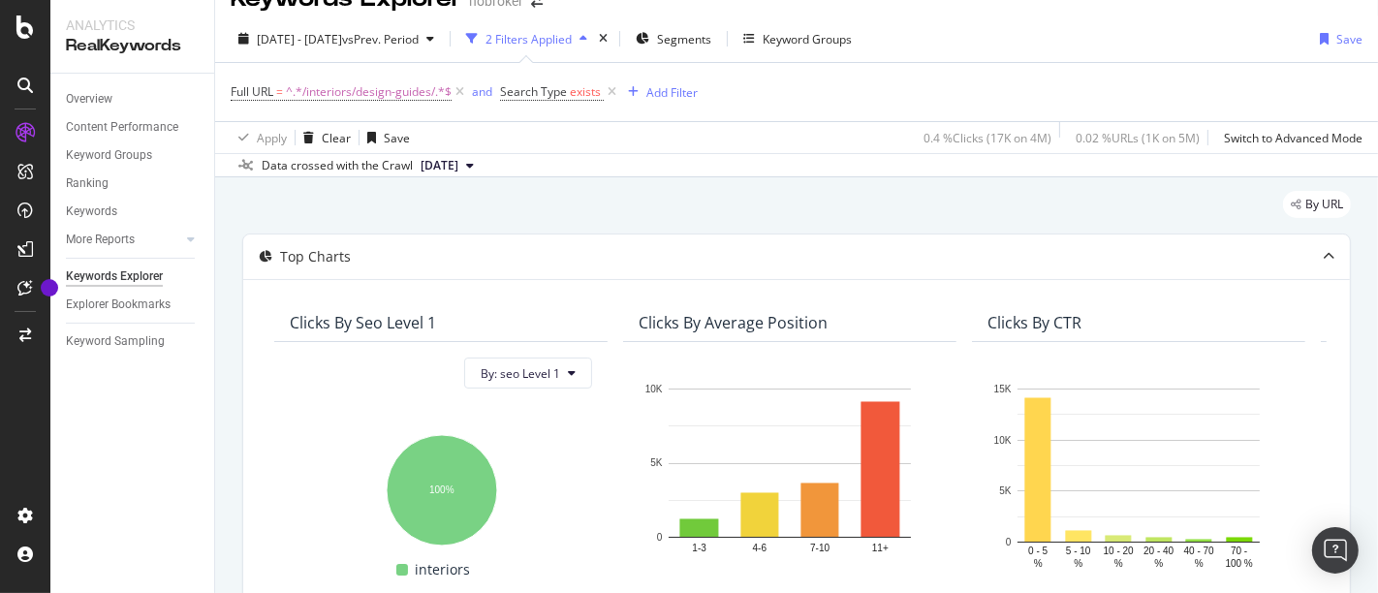
scroll to position [0, 0]
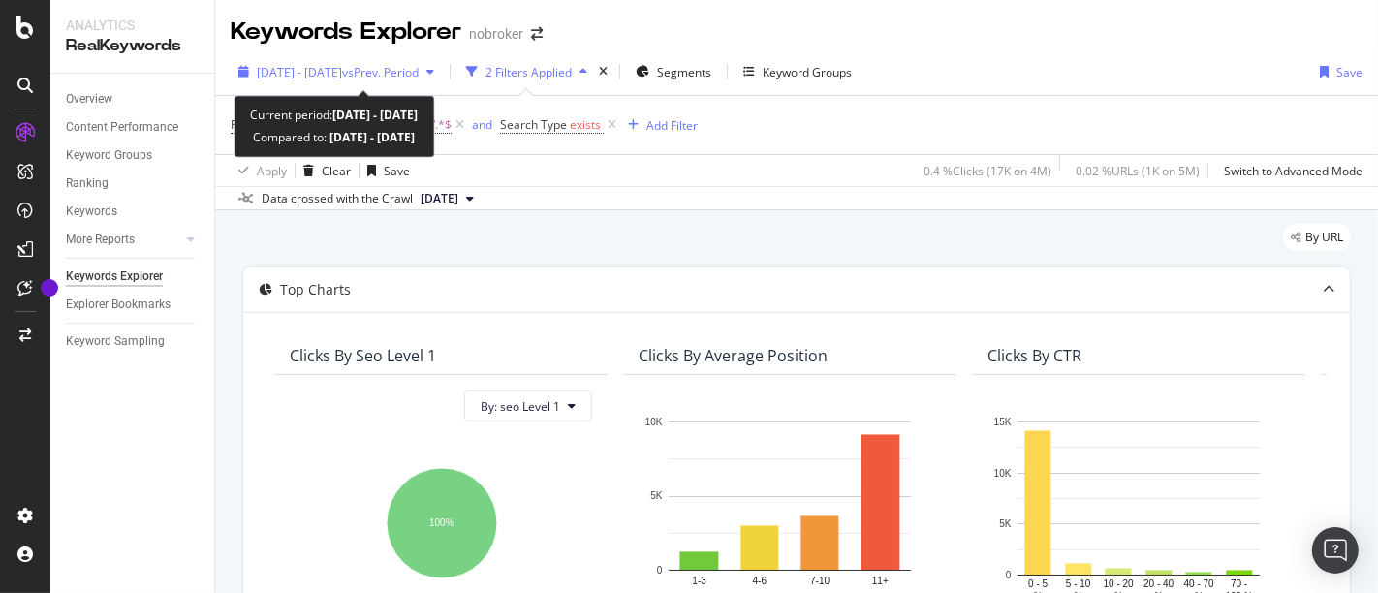
click at [398, 72] on span "vs Prev. Period" at bounding box center [380, 72] width 77 height 16
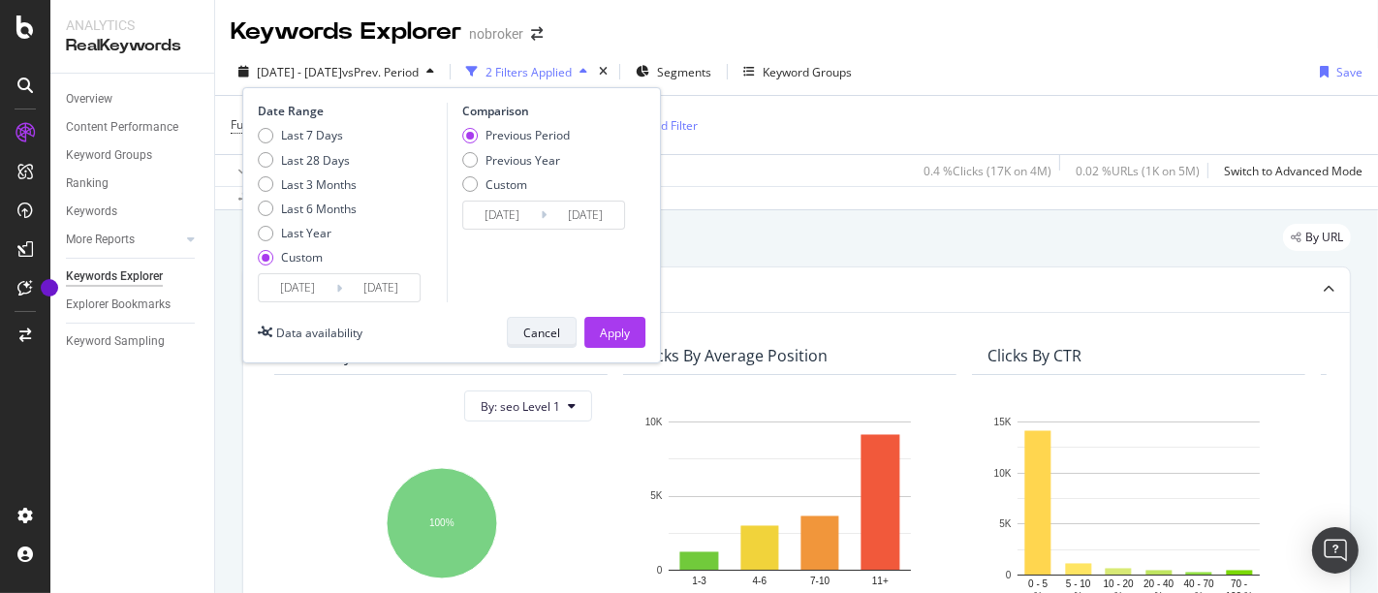
click at [549, 327] on div "Cancel" at bounding box center [541, 333] width 37 height 16
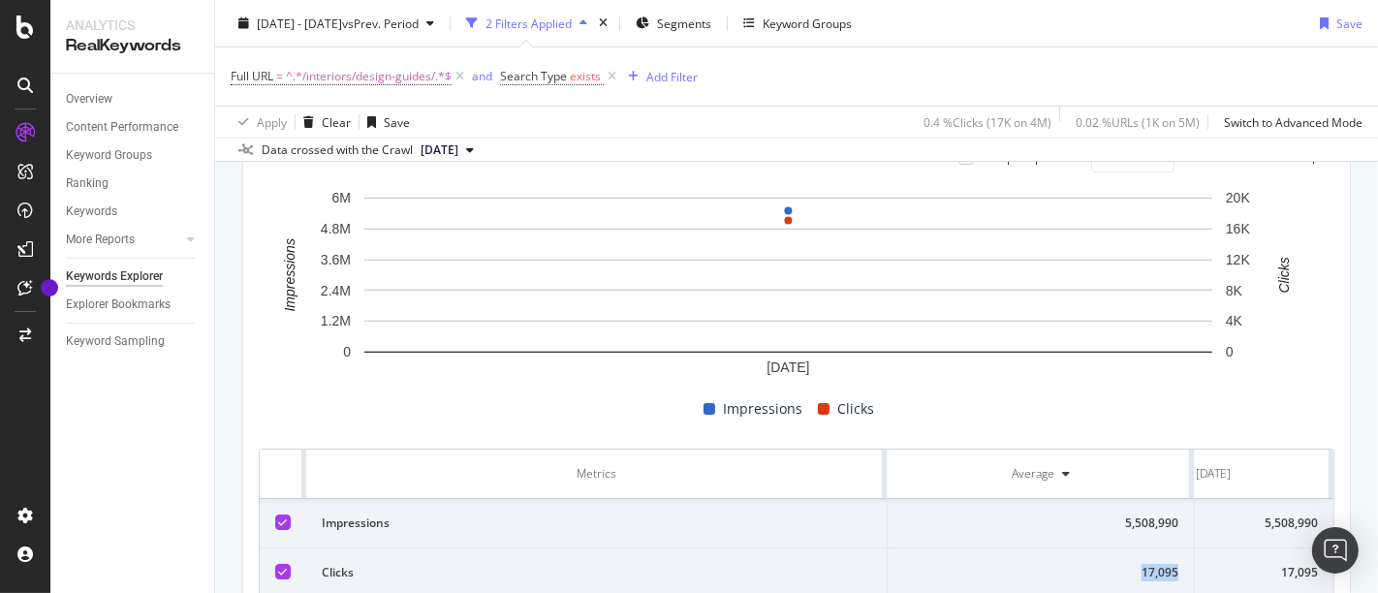
scroll to position [713, 0]
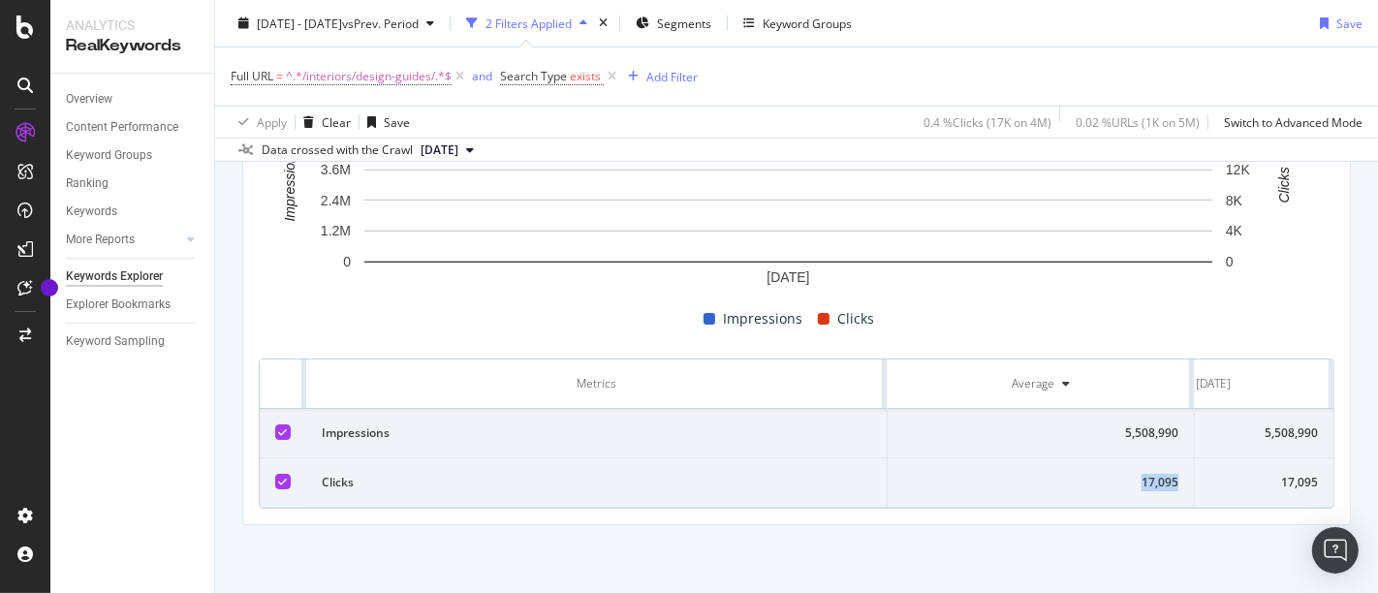
copy div "17,095"
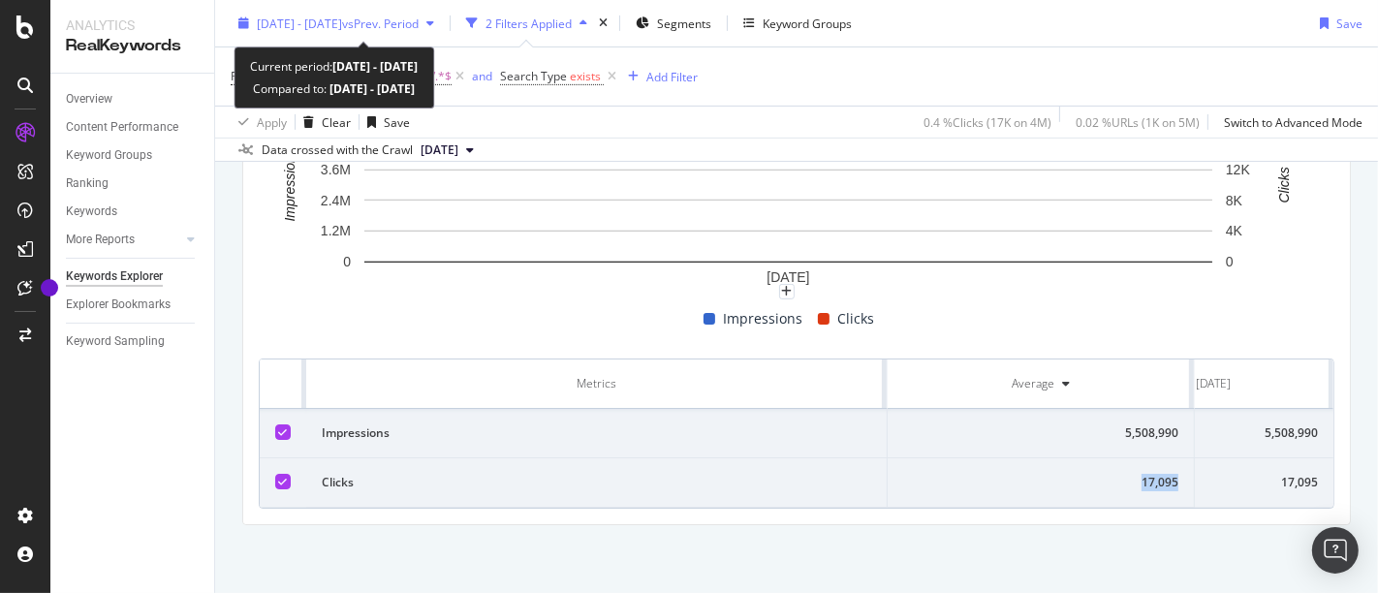
click at [417, 31] on div "[DATE] - [DATE] vs Prev. Period" at bounding box center [336, 23] width 211 height 29
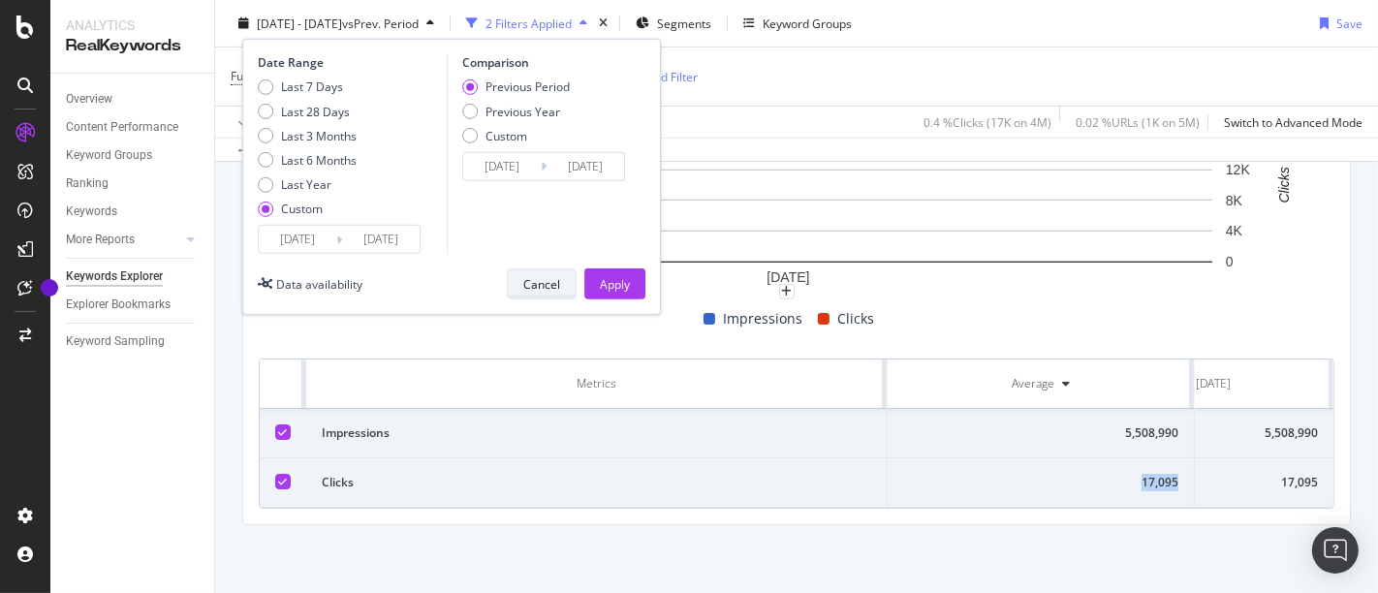
click at [533, 286] on div "Cancel" at bounding box center [541, 283] width 37 height 16
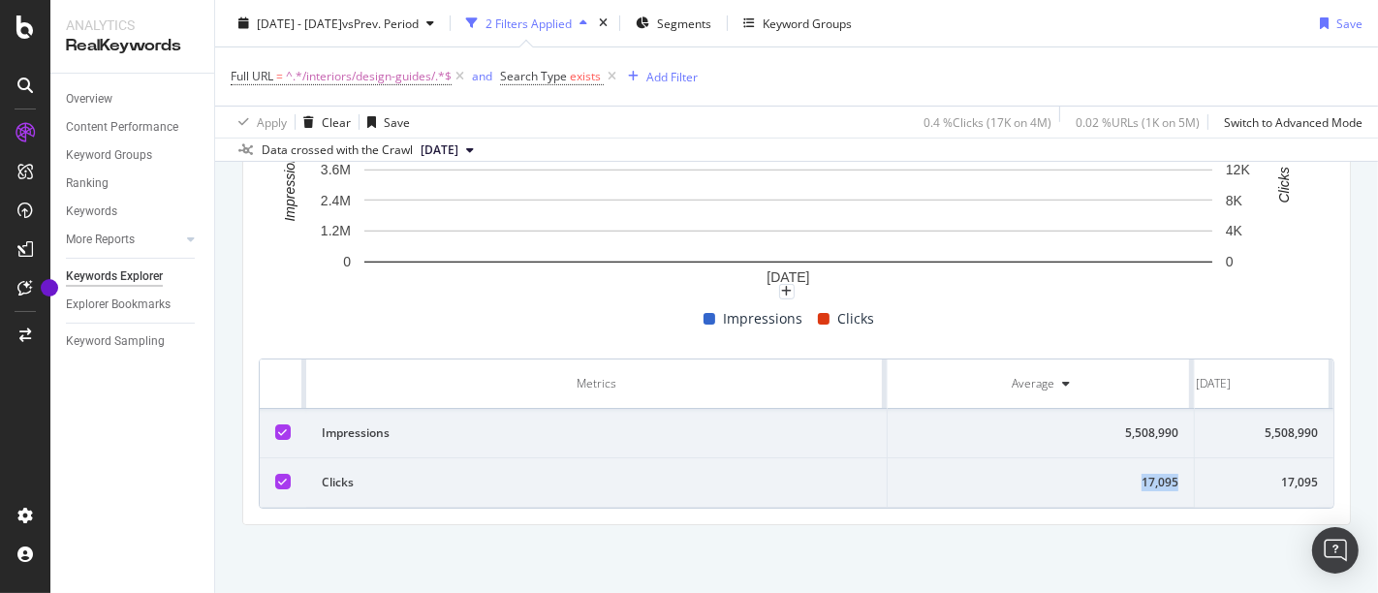
copy div "17,095"
click at [1160, 424] on div "5,508,990" at bounding box center [1040, 432] width 275 height 17
copy div "5,508,990"
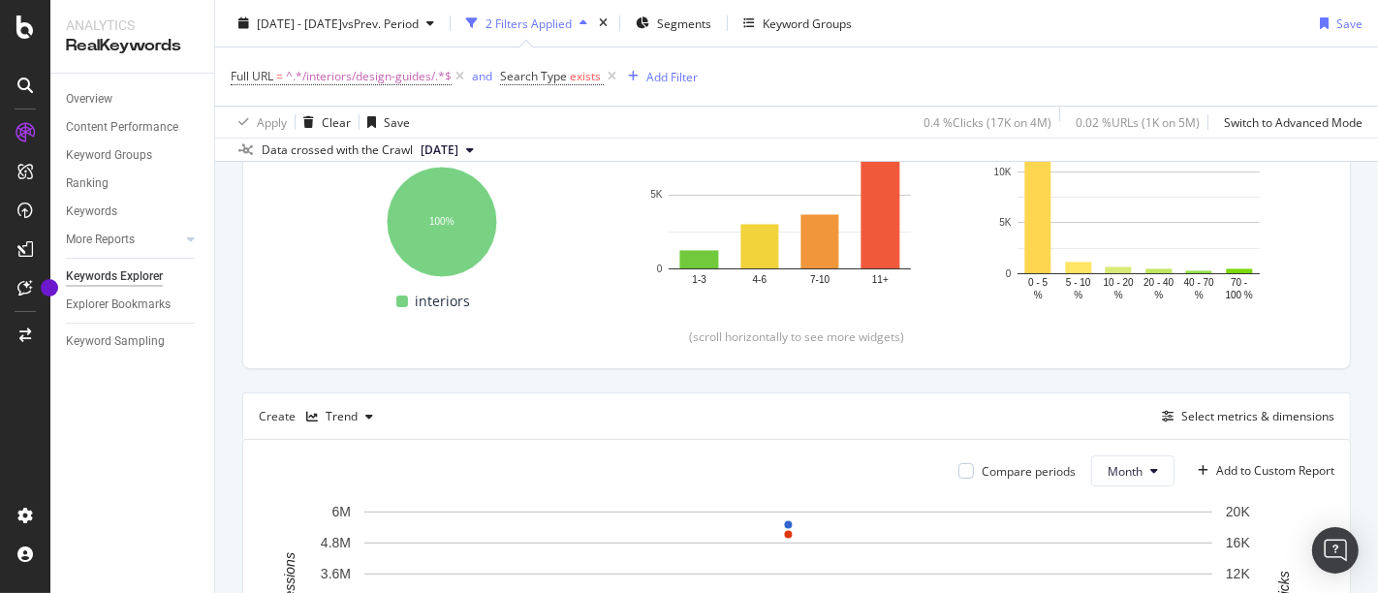
scroll to position [298, 0]
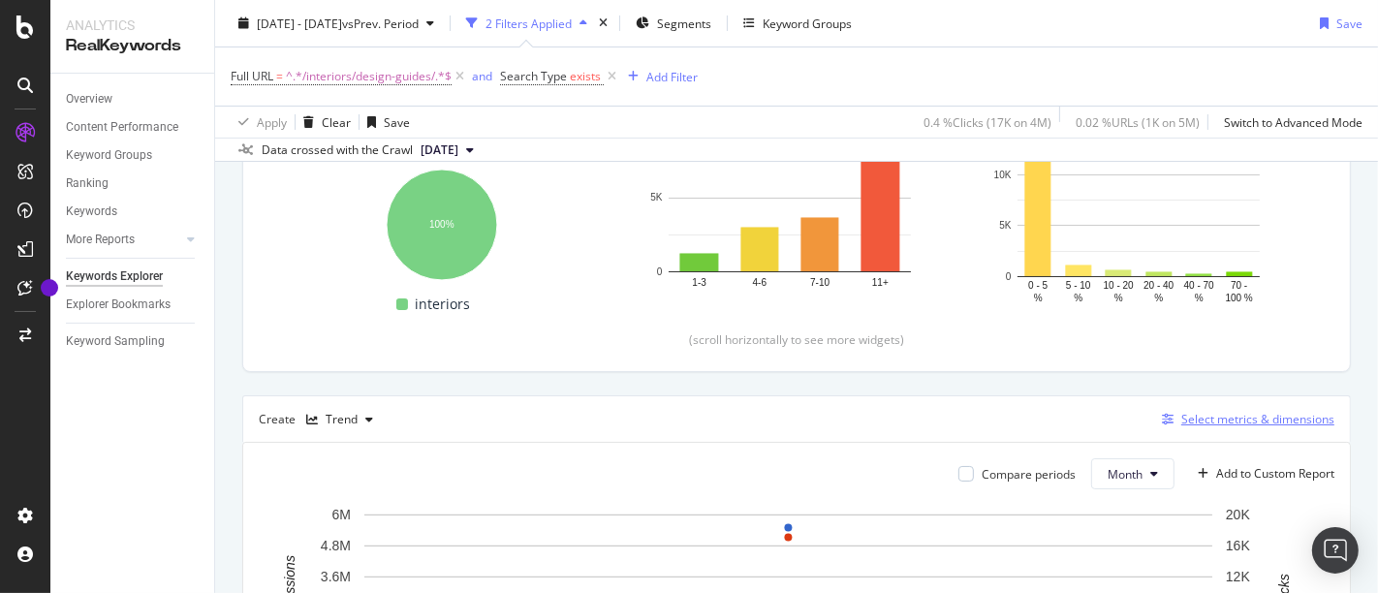
click at [1240, 417] on div "Select metrics & dimensions" at bounding box center [1257, 419] width 153 height 16
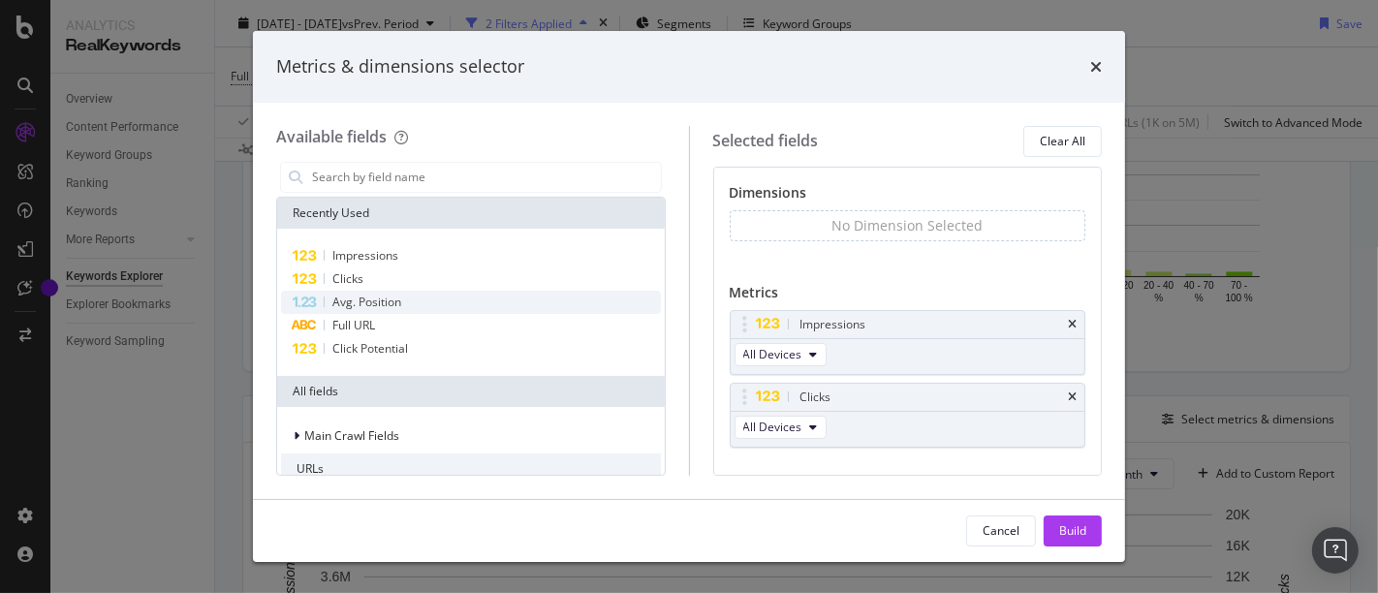
click at [446, 305] on div "Avg. Position" at bounding box center [471, 302] width 380 height 23
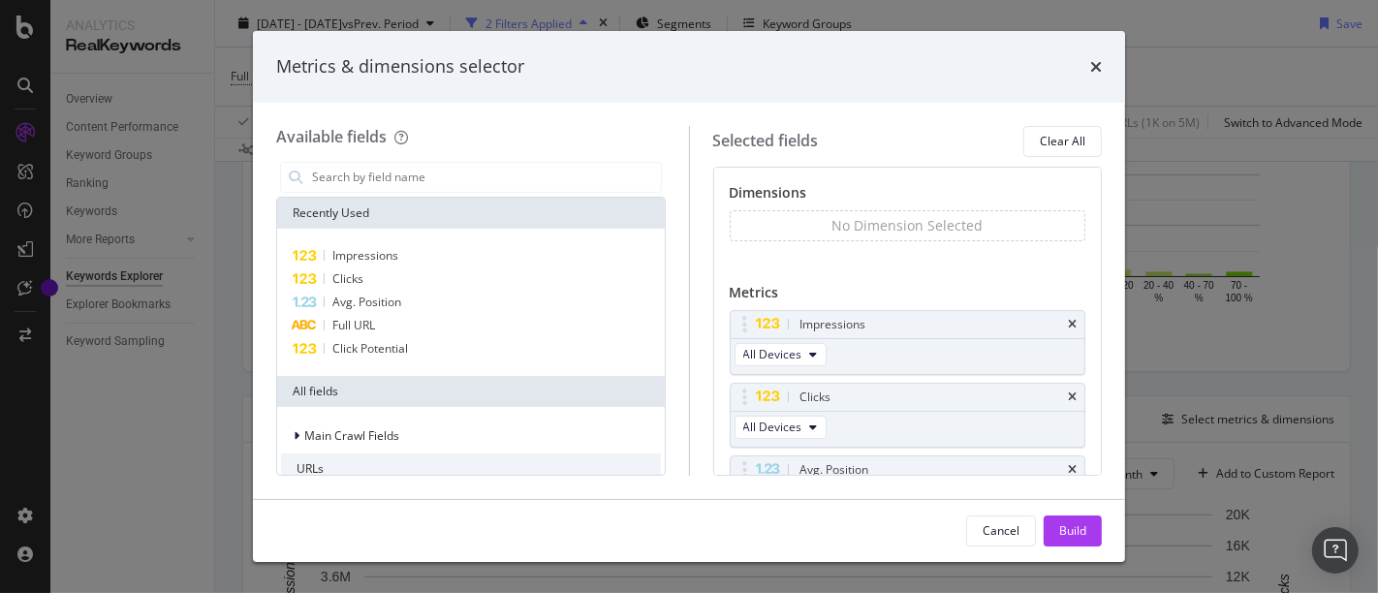
scroll to position [42, 0]
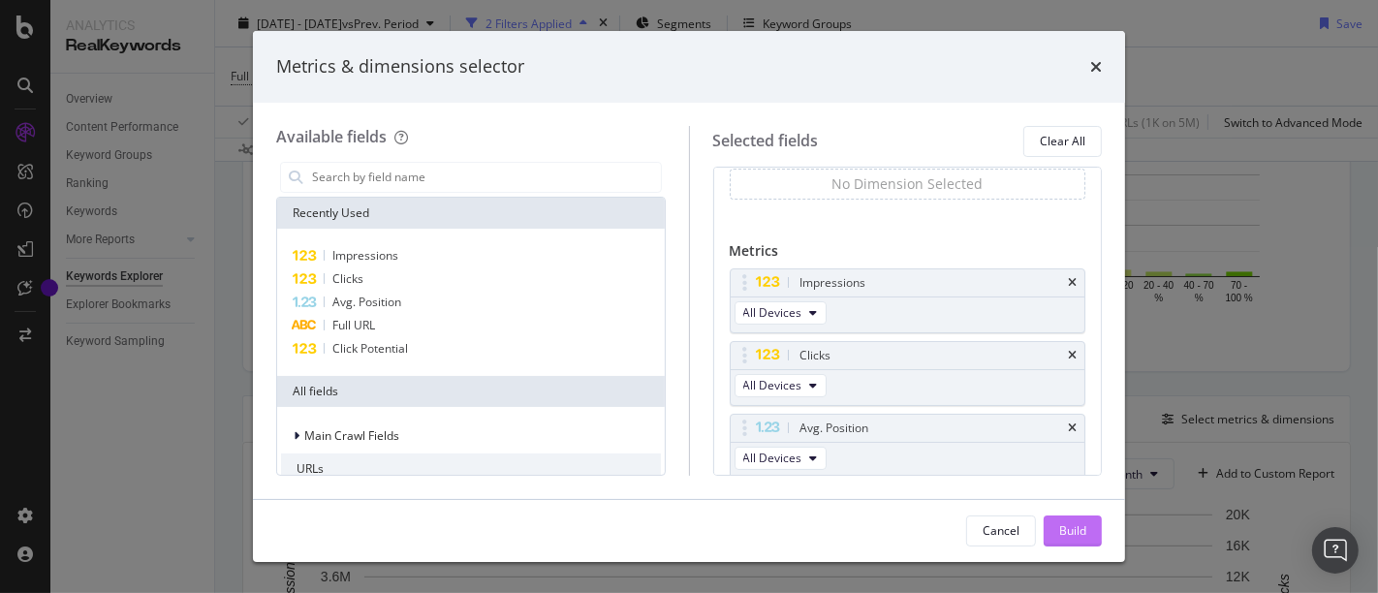
click at [1060, 526] on div "Build" at bounding box center [1072, 530] width 27 height 16
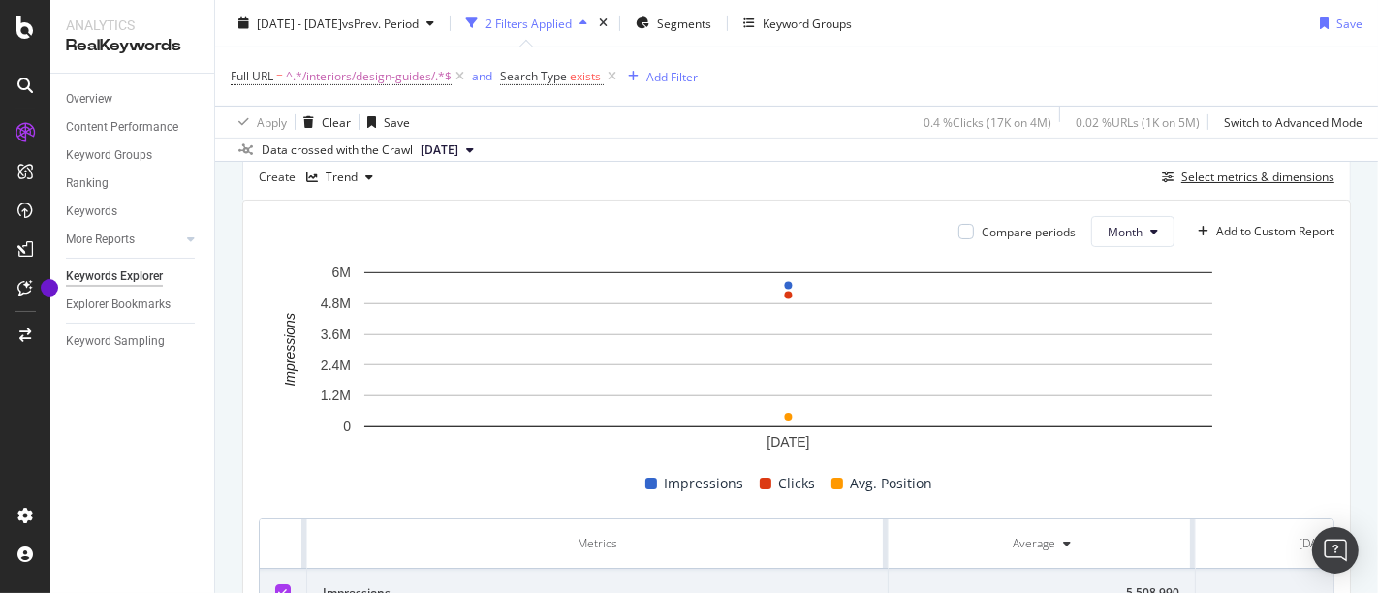
scroll to position [762, 0]
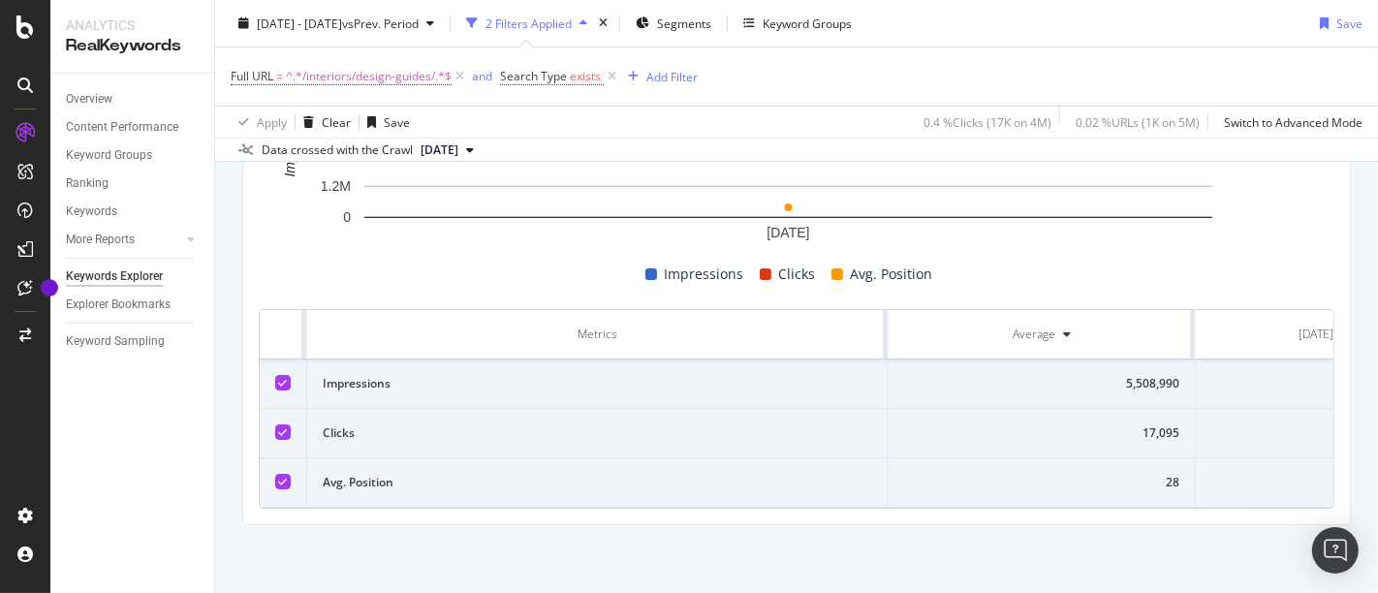
click at [1143, 375] on div "5,508,990" at bounding box center [1041, 383] width 275 height 17
click at [1173, 474] on div "28" at bounding box center [1041, 482] width 275 height 17
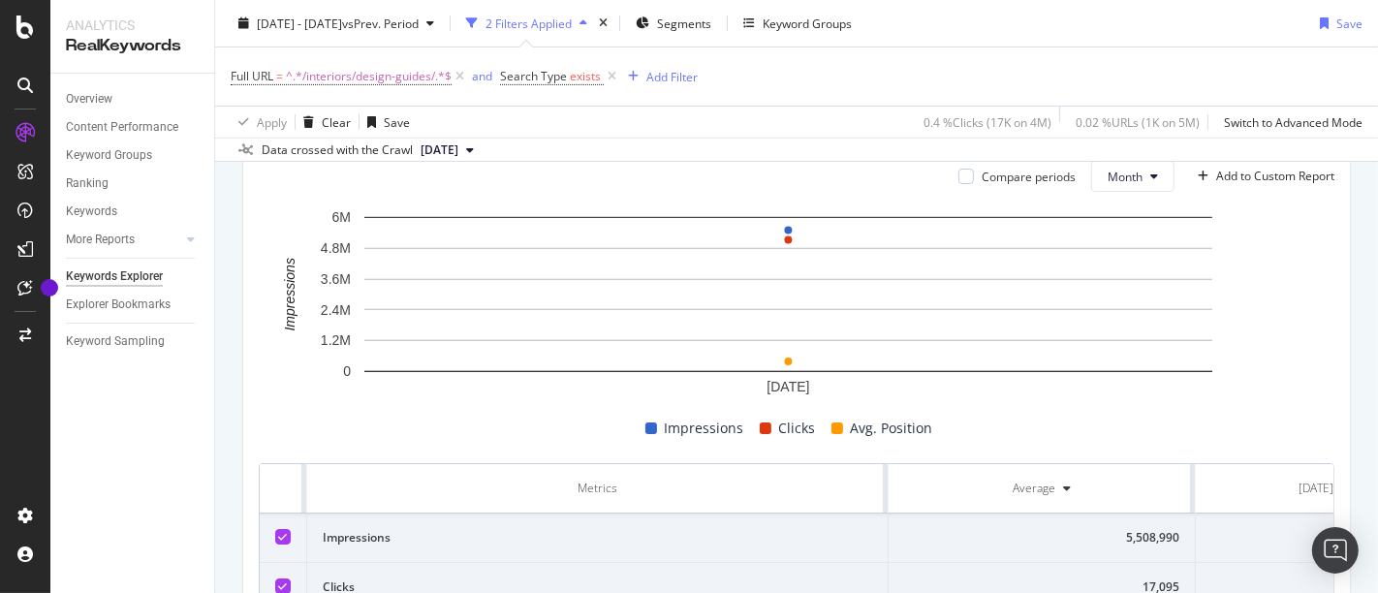
scroll to position [593, 0]
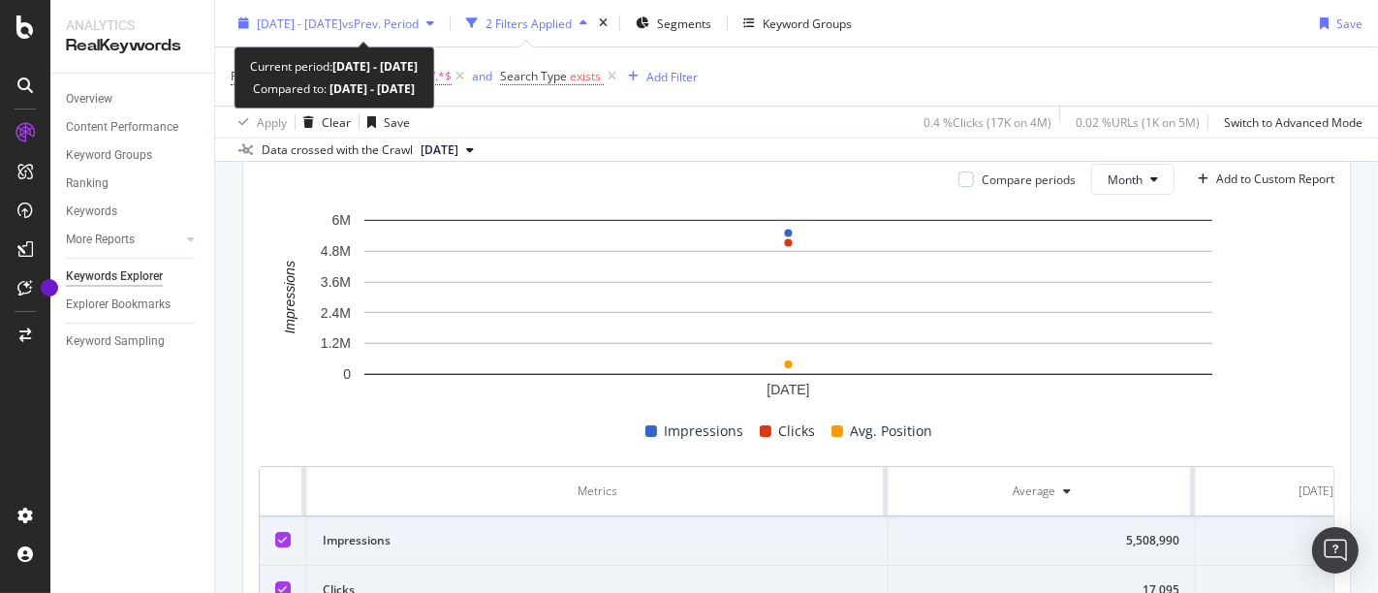
click at [396, 31] on div "[DATE] - [DATE] vs Prev. Period" at bounding box center [338, 23] width 162 height 16
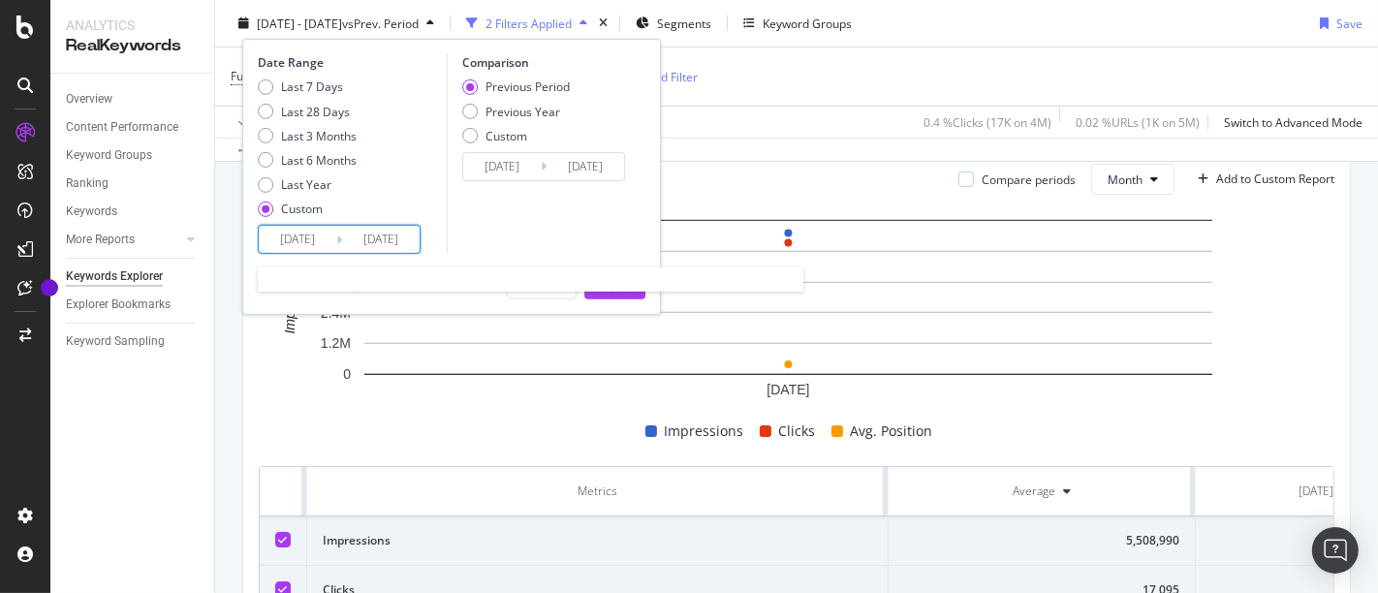
click at [296, 226] on input "[DATE]" at bounding box center [298, 239] width 78 height 27
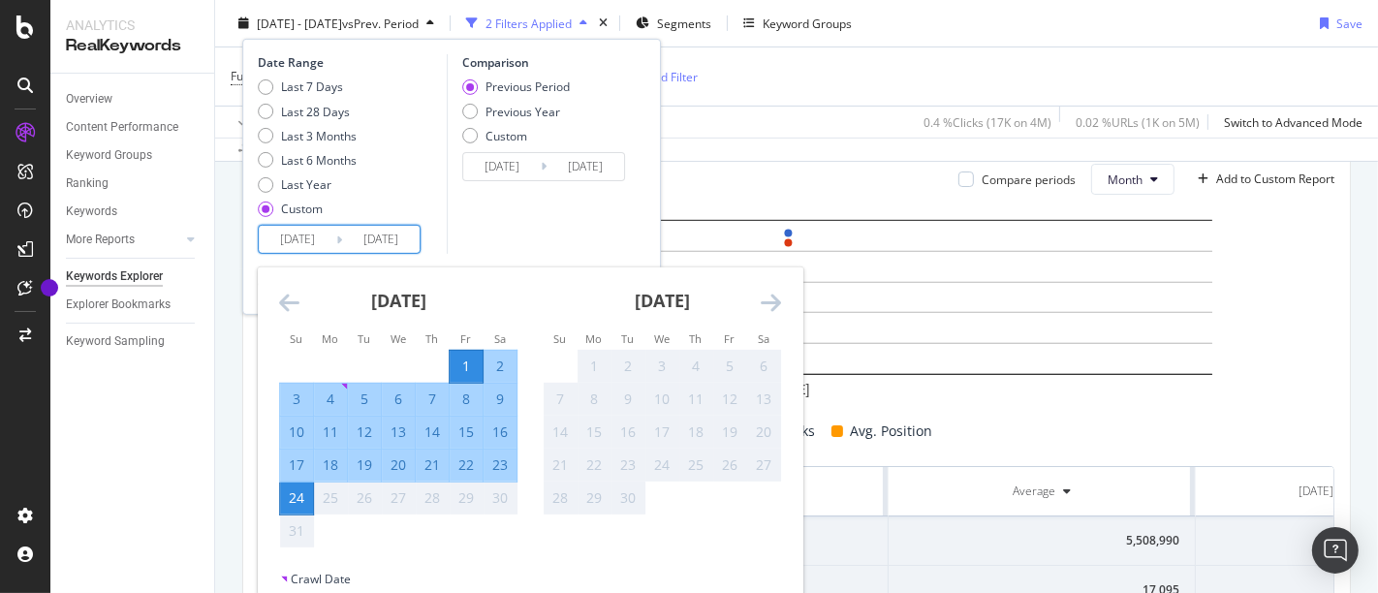
click at [289, 283] on div "[DATE]" at bounding box center [398, 308] width 238 height 82
click at [285, 294] on icon "Move backward to switch to the previous month." at bounding box center [289, 302] width 20 height 23
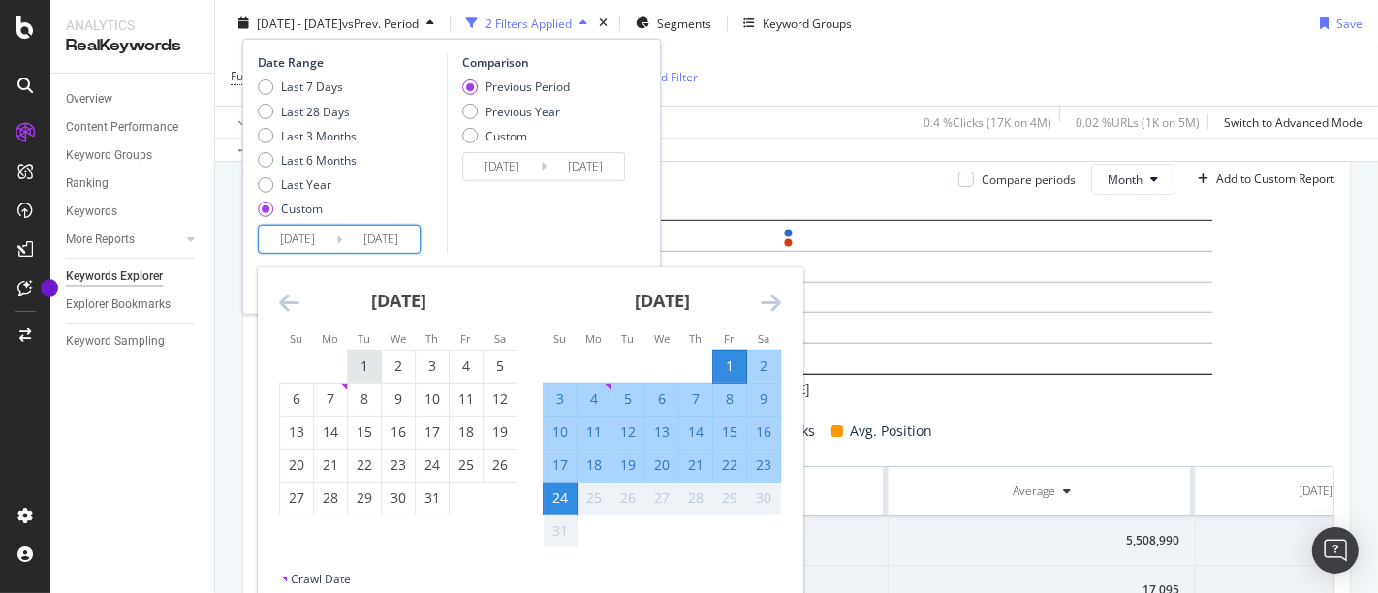
click at [372, 372] on div "1" at bounding box center [364, 366] width 33 height 19
type input "[DATE]"
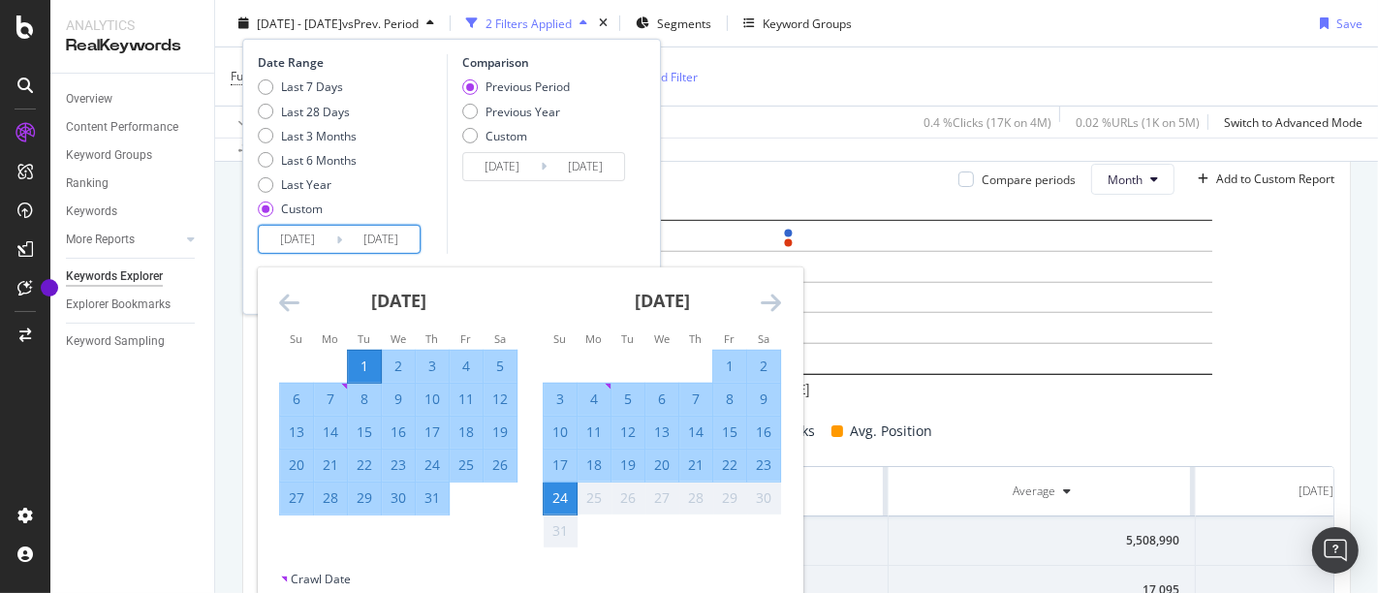
click at [428, 490] on div "31" at bounding box center [432, 497] width 33 height 19
type input "[DATE]"
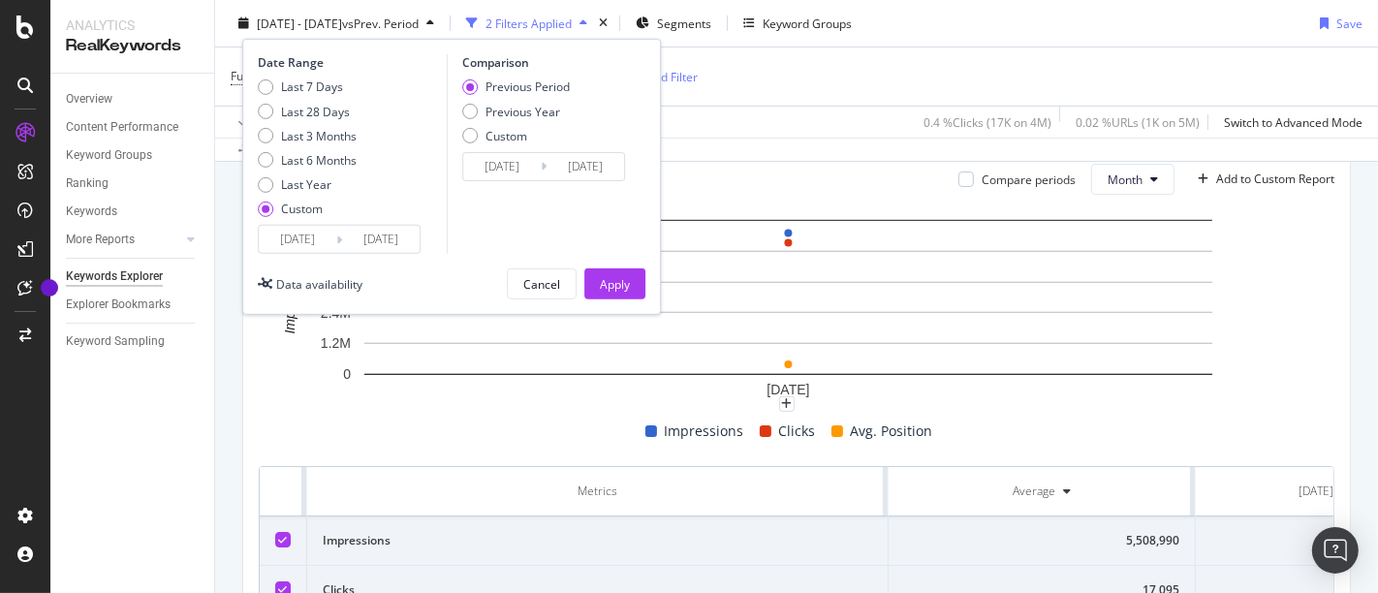
click at [612, 266] on div "Date Range Last 7 Days Last 28 Days Last 3 Months Last 6 Months Last Year Custo…" at bounding box center [451, 177] width 419 height 276
click at [611, 269] on div "Apply" at bounding box center [615, 283] width 30 height 29
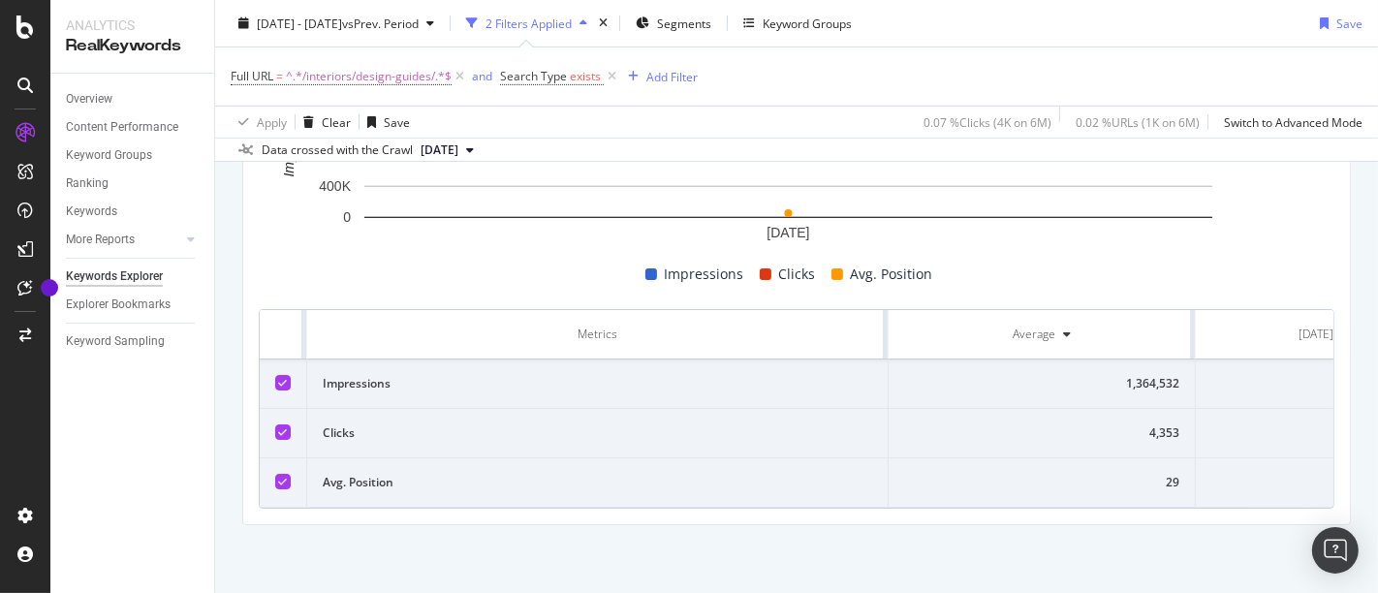
scroll to position [0, 117]
click at [1154, 424] on div "4,353" at bounding box center [1040, 432] width 275 height 17
click at [458, 76] on icon at bounding box center [460, 76] width 16 height 19
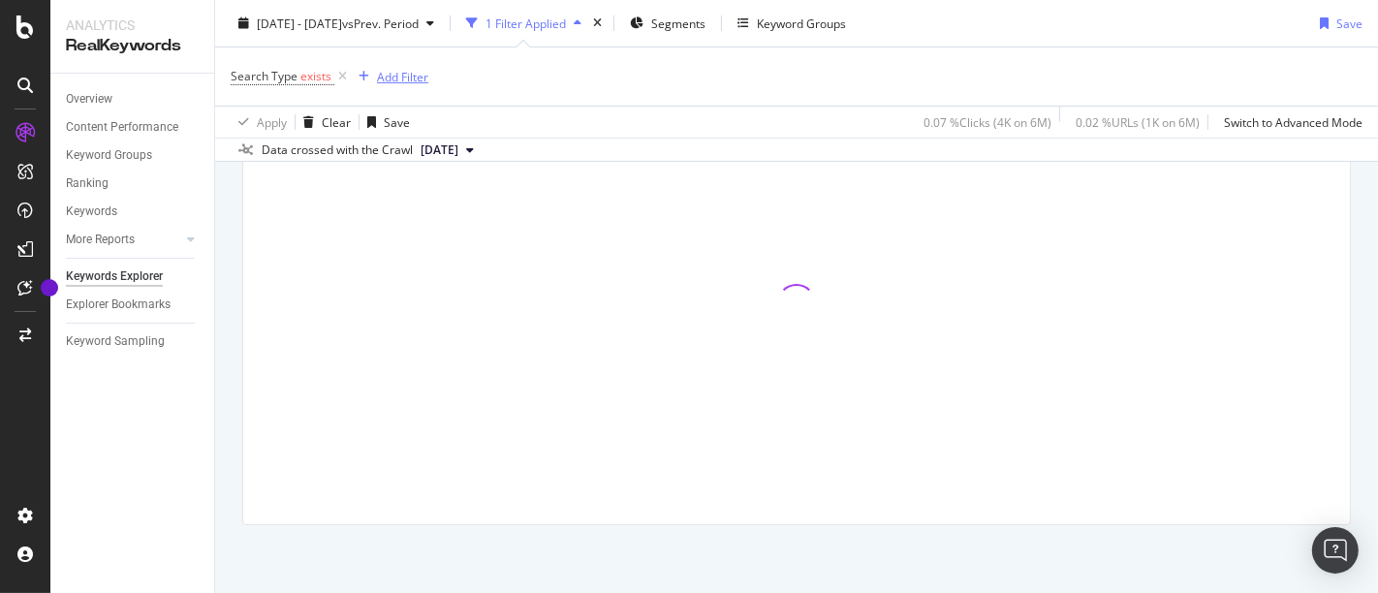
scroll to position [702, 0]
click at [418, 72] on div "Add Filter" at bounding box center [402, 76] width 51 height 16
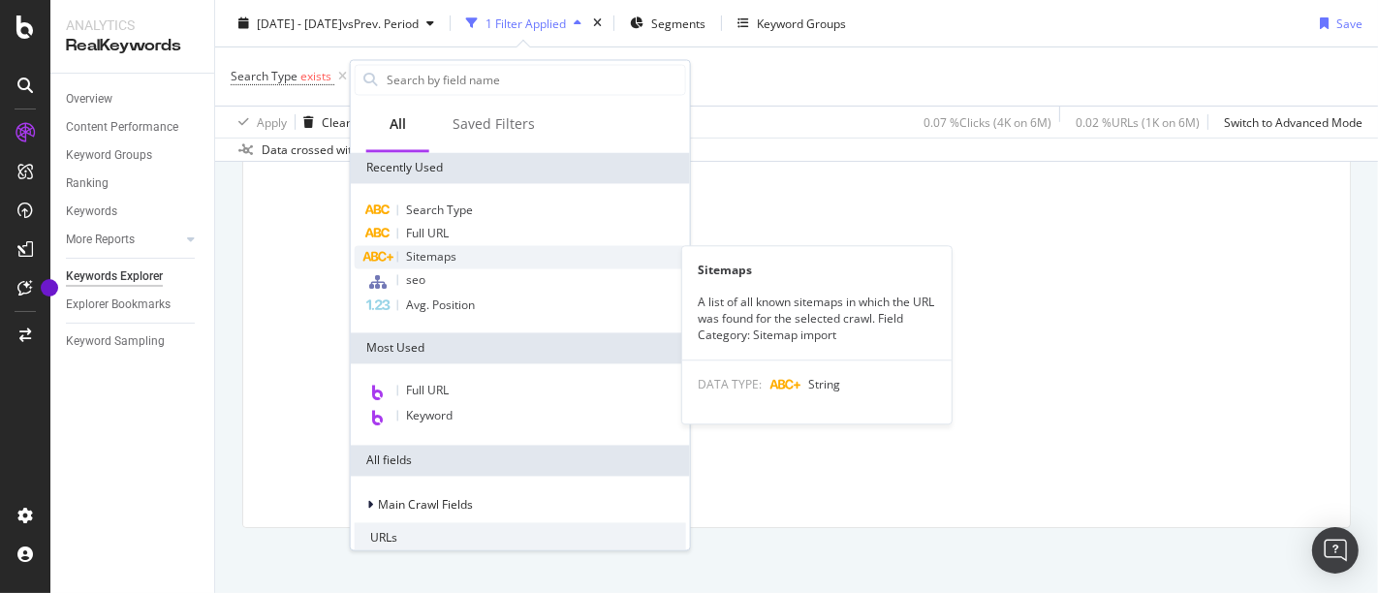
click at [464, 253] on div "Sitemaps" at bounding box center [520, 256] width 331 height 23
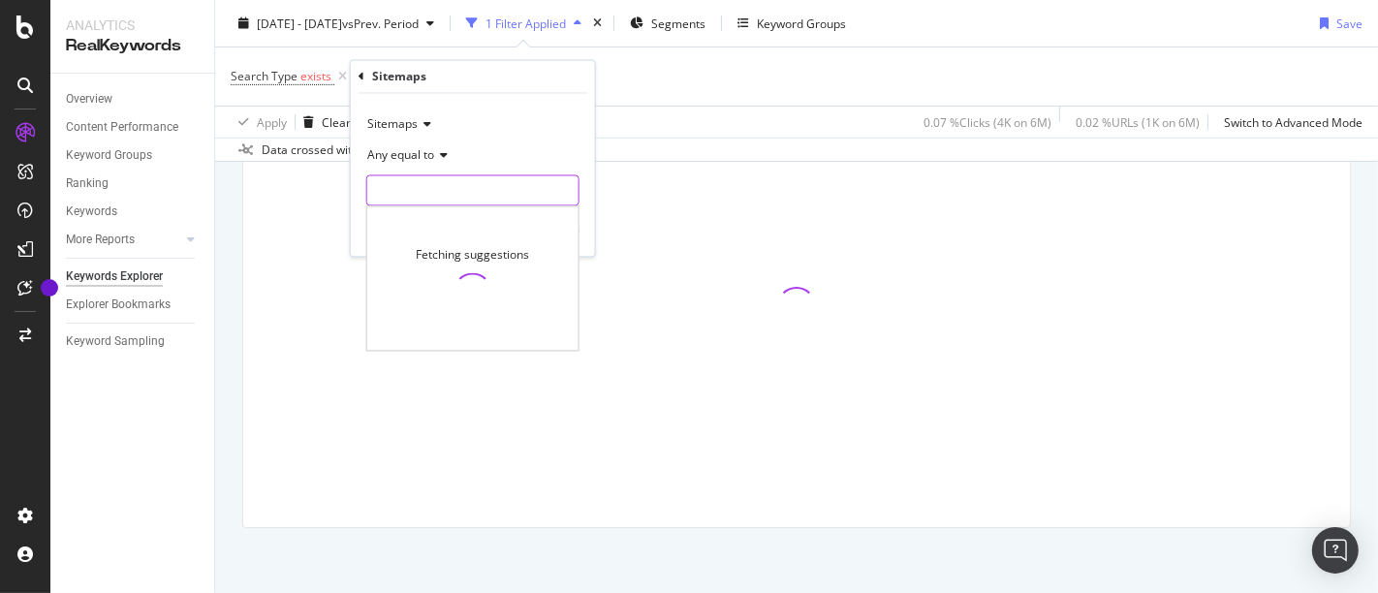
click at [423, 186] on input "text" at bounding box center [472, 190] width 211 height 31
paste input "[URL][DOMAIN_NAME]"
type input "[URL][DOMAIN_NAME]"
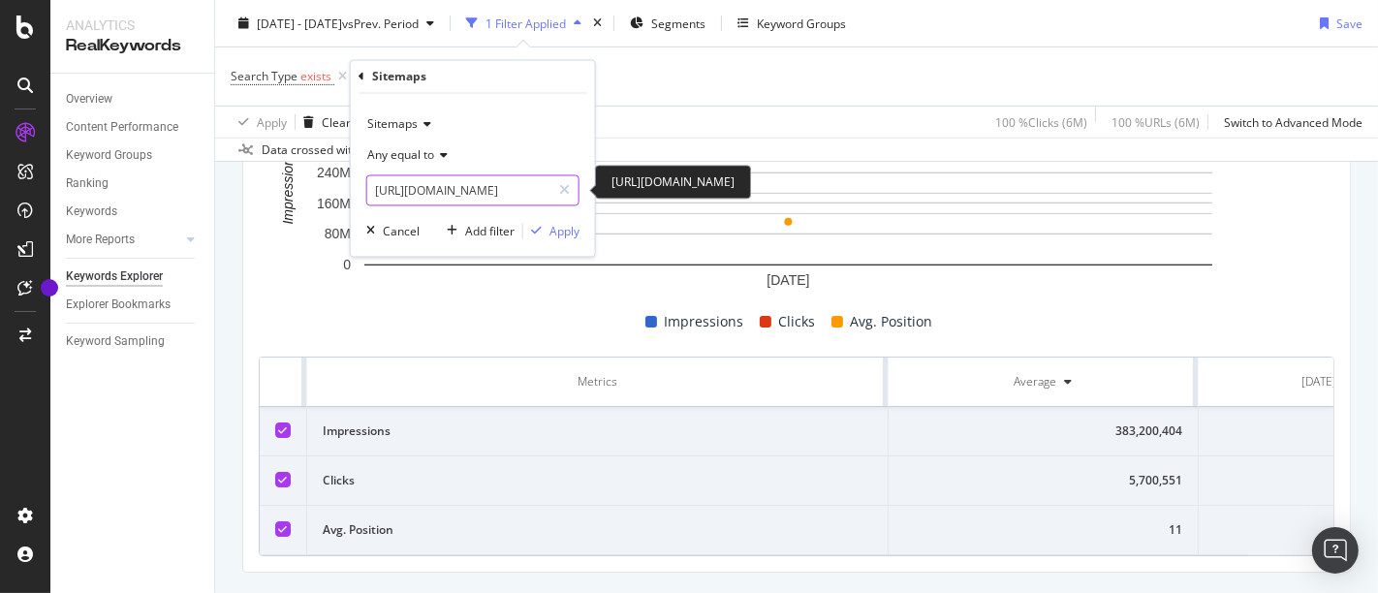
click at [500, 195] on input "[URL][DOMAIN_NAME]" at bounding box center [458, 190] width 183 height 31
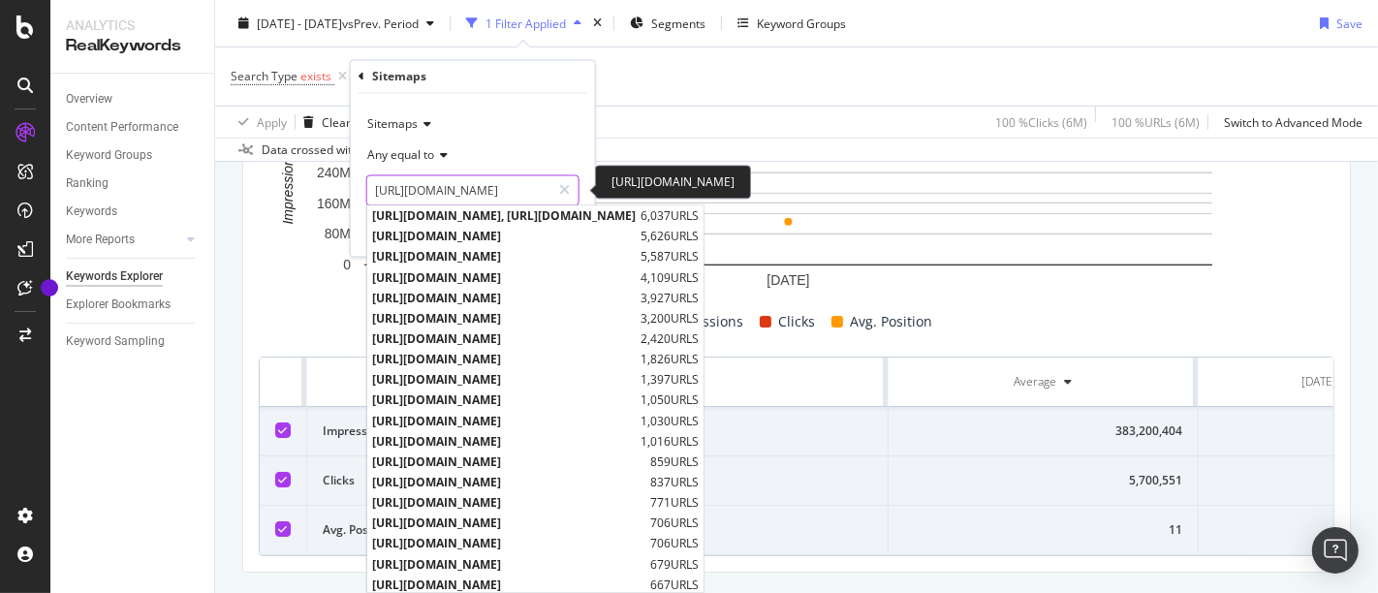
click at [515, 195] on input "[URL][DOMAIN_NAME]" at bounding box center [458, 190] width 183 height 31
paste input "text"
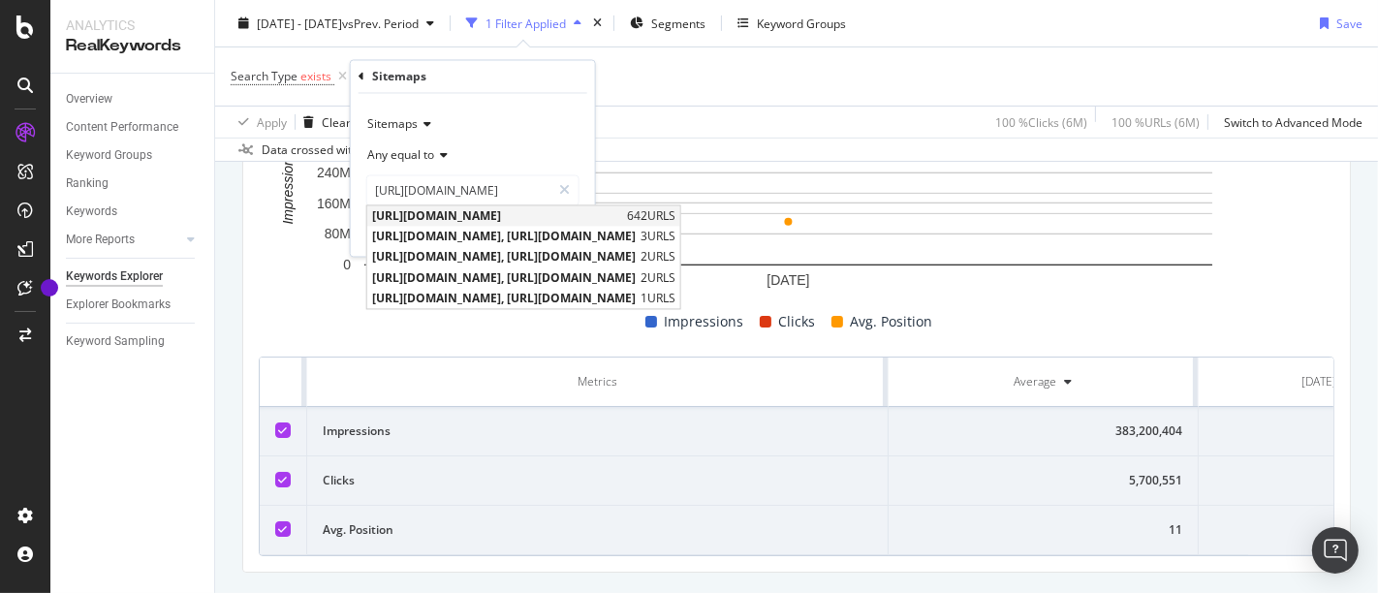
scroll to position [0, 0]
click at [622, 220] on span "[URL][DOMAIN_NAME]" at bounding box center [497, 216] width 250 height 16
type input "[URL][DOMAIN_NAME]"
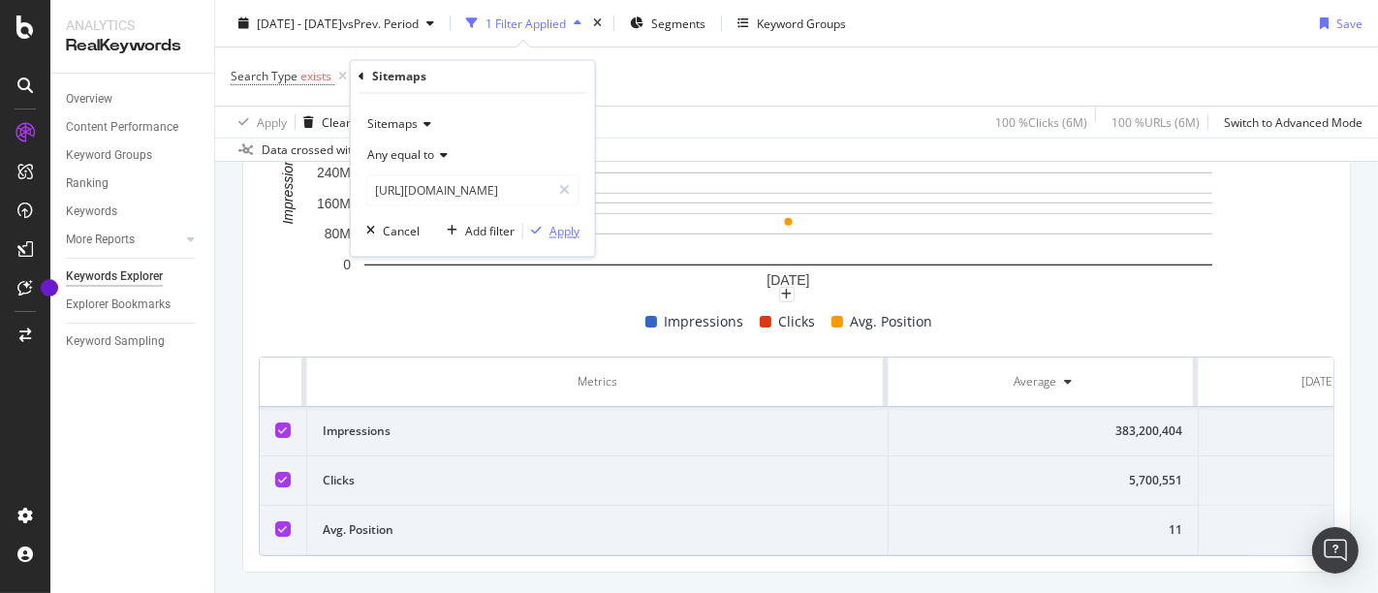
click at [567, 232] on div "Apply" at bounding box center [564, 231] width 30 height 16
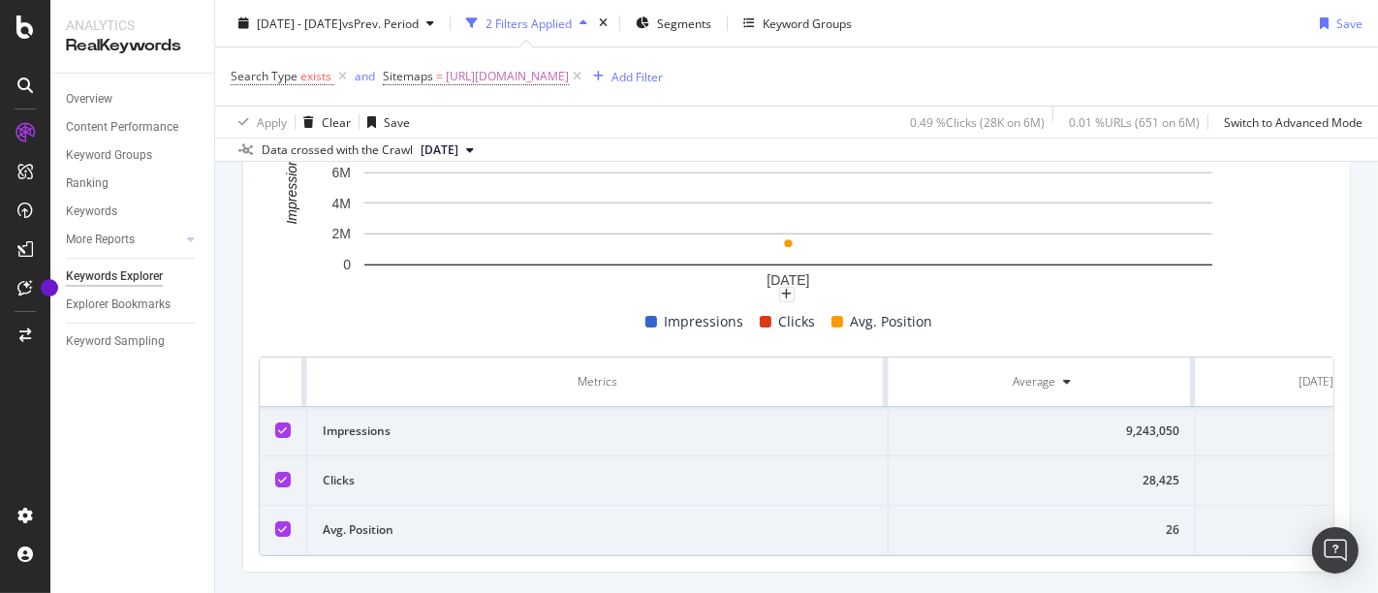
scroll to position [762, 0]
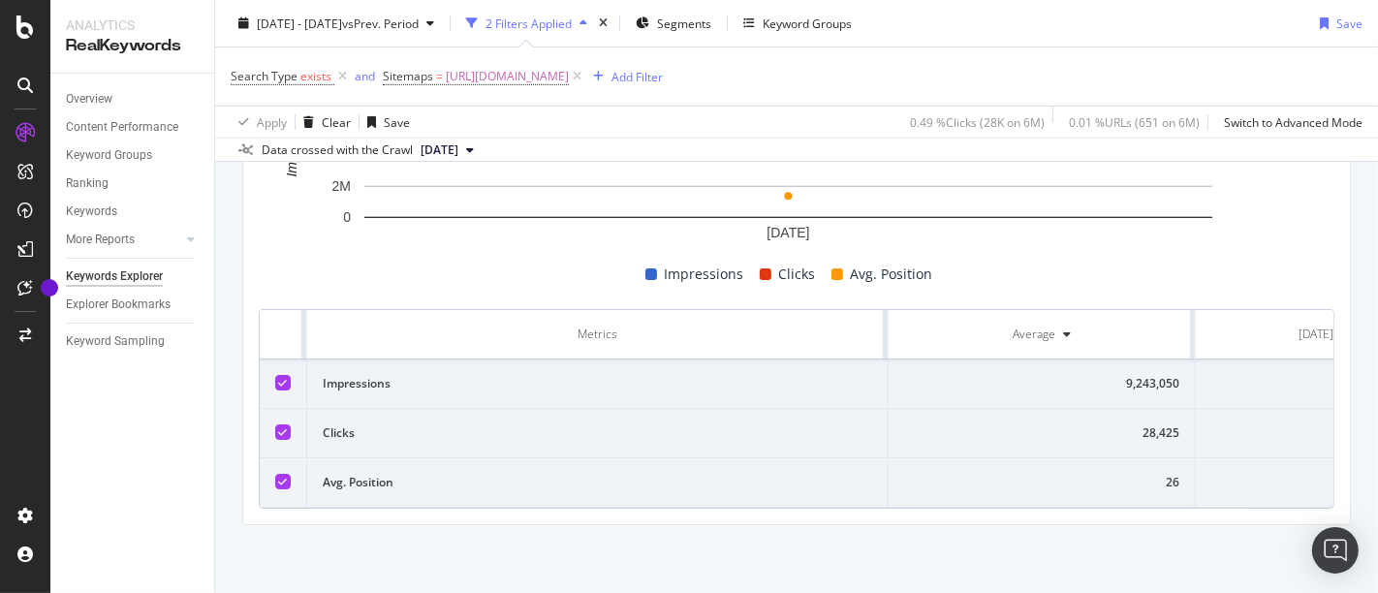
click at [1153, 424] on div "28,425" at bounding box center [1041, 432] width 275 height 17
click at [1148, 375] on div "9,243,050" at bounding box center [1041, 383] width 275 height 17
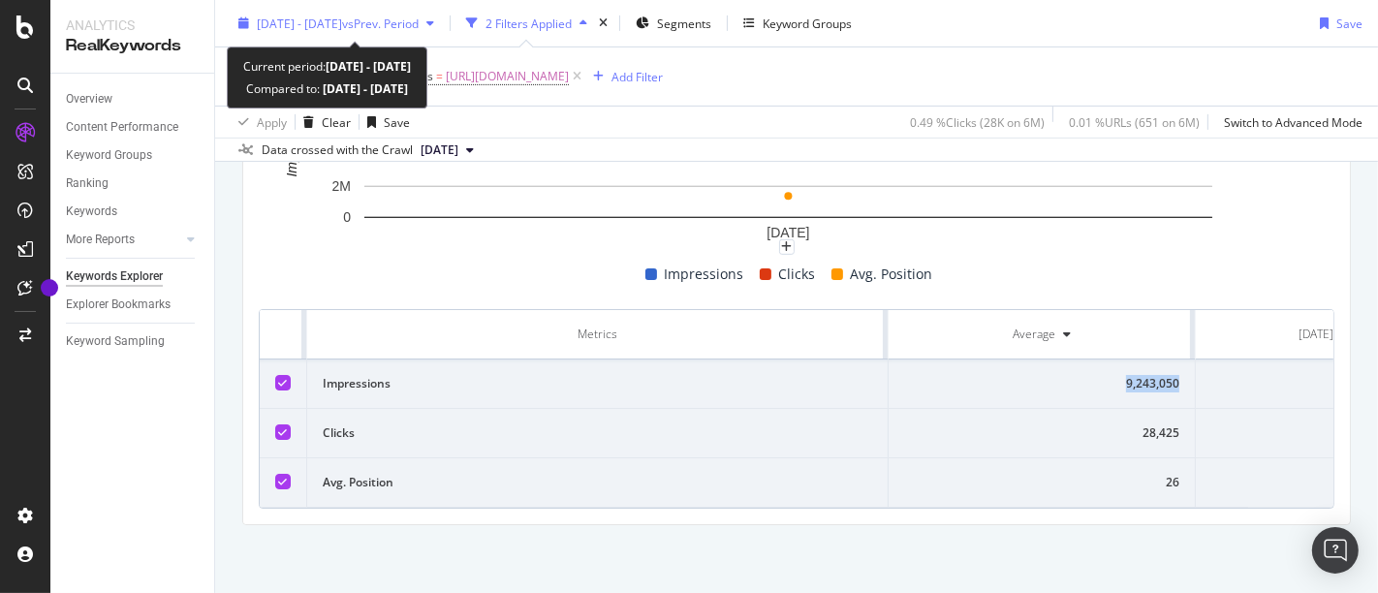
click at [407, 20] on span "vs Prev. Period" at bounding box center [380, 23] width 77 height 16
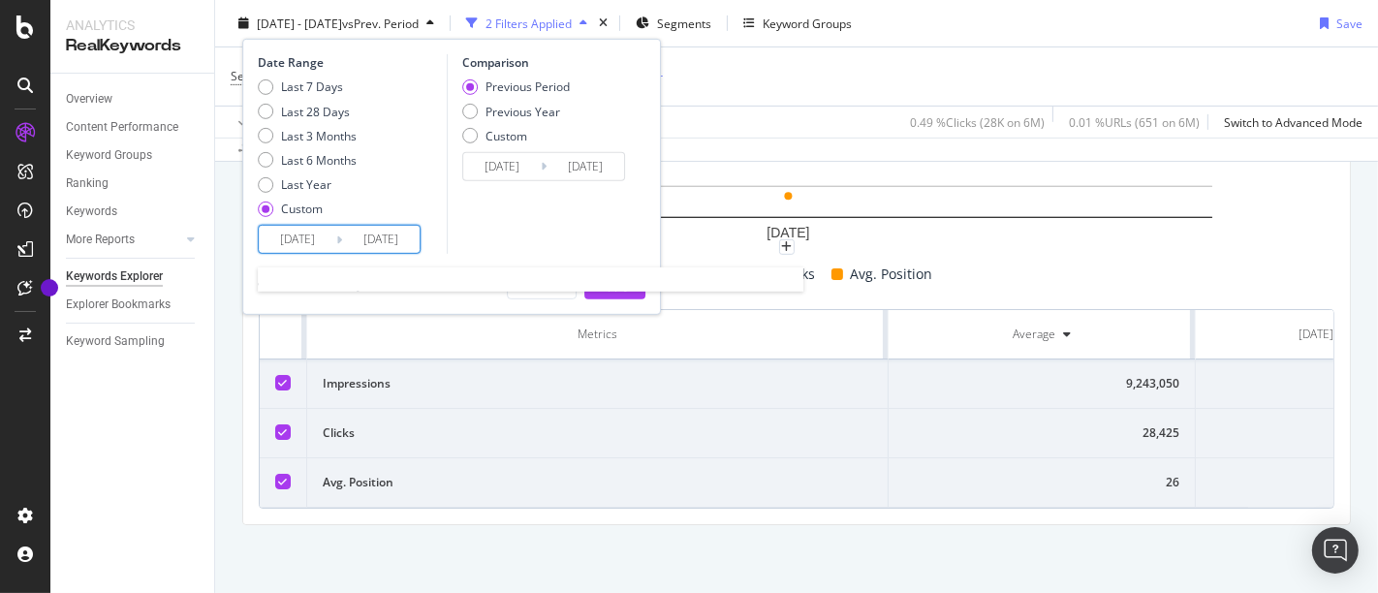
click at [316, 240] on input "[DATE]" at bounding box center [298, 239] width 78 height 27
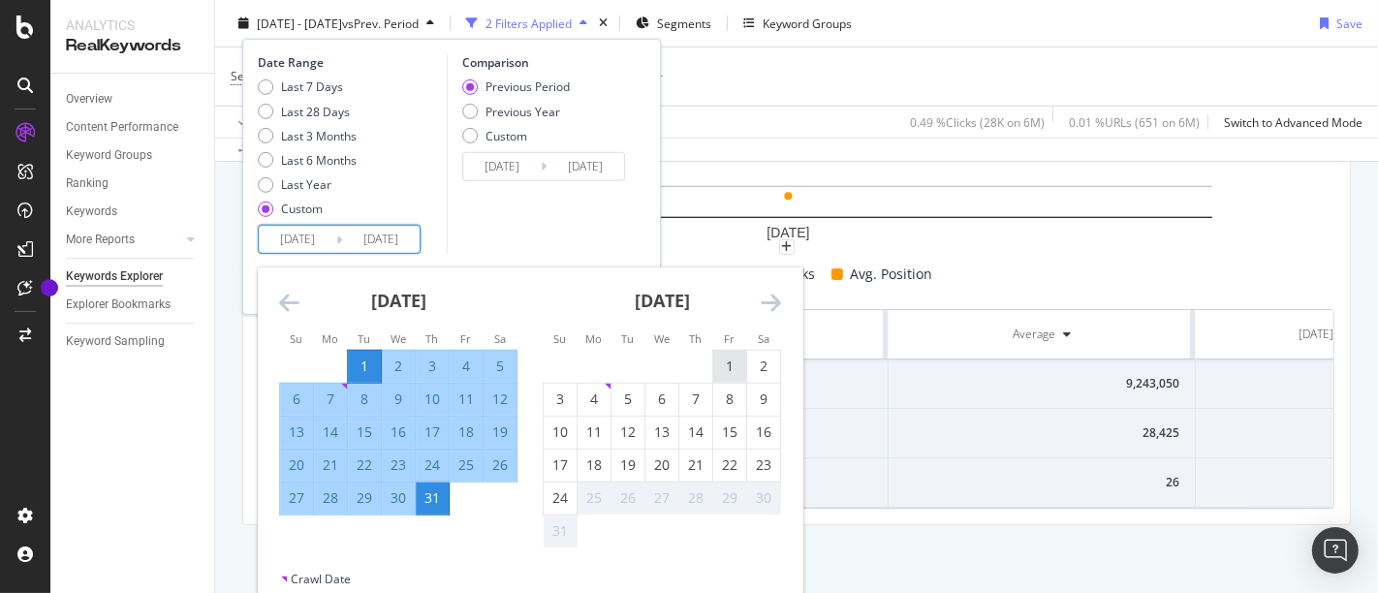
click at [719, 363] on div "1" at bounding box center [729, 366] width 33 height 19
type input "[DATE]"
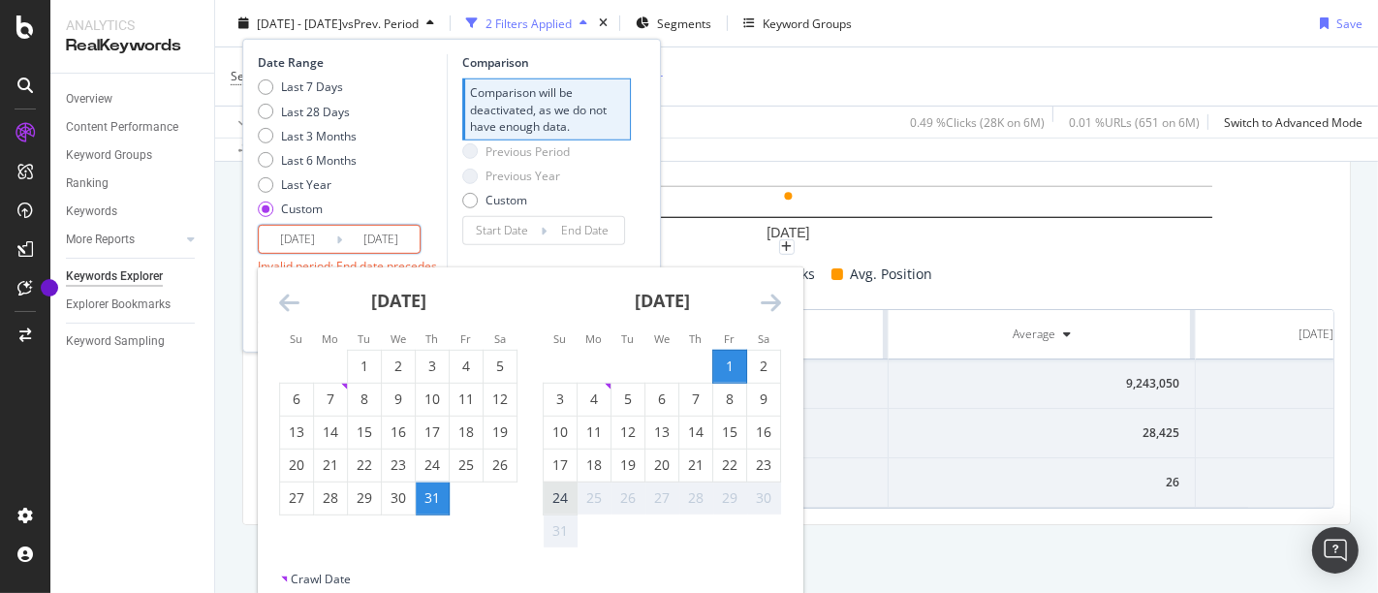
click at [564, 488] on div "24" at bounding box center [560, 497] width 33 height 19
type input "[DATE]"
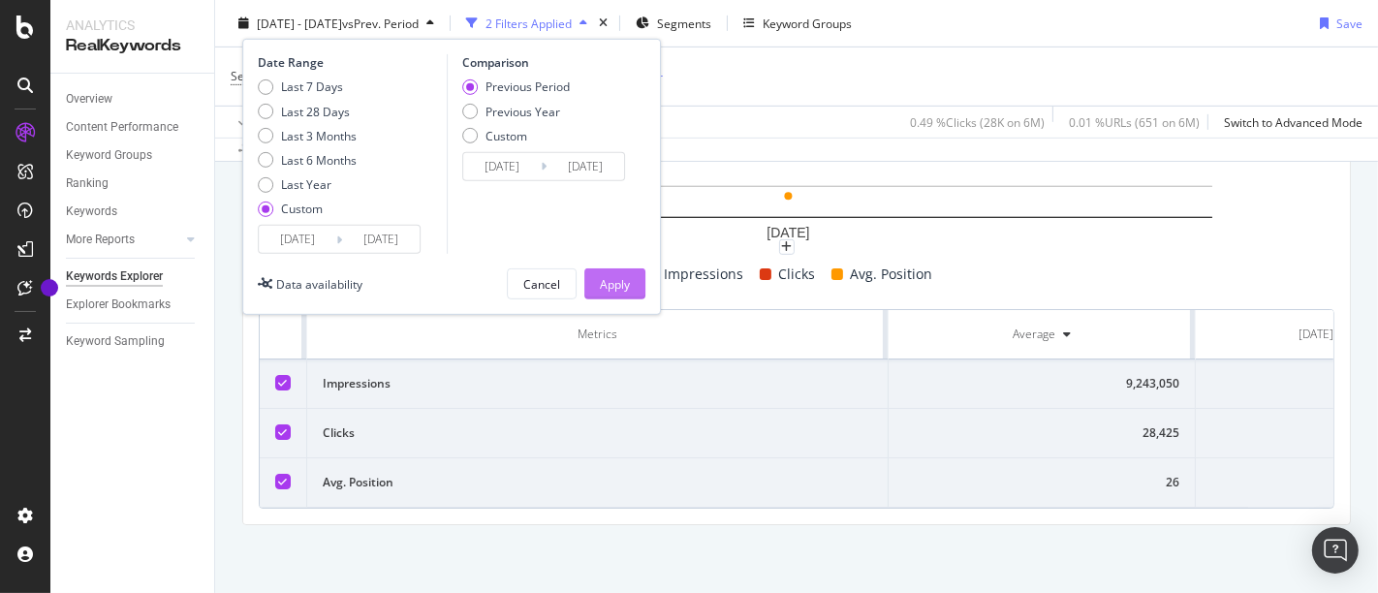
click at [608, 281] on div "Apply" at bounding box center [615, 283] width 30 height 16
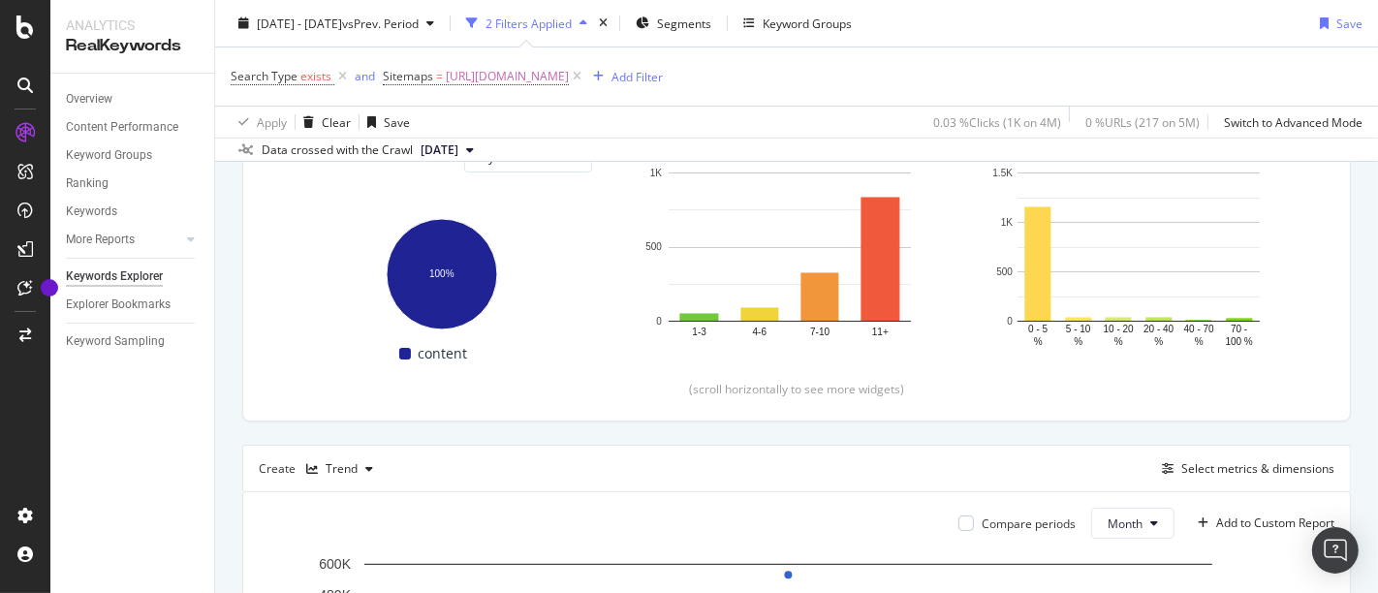
scroll to position [247, 0]
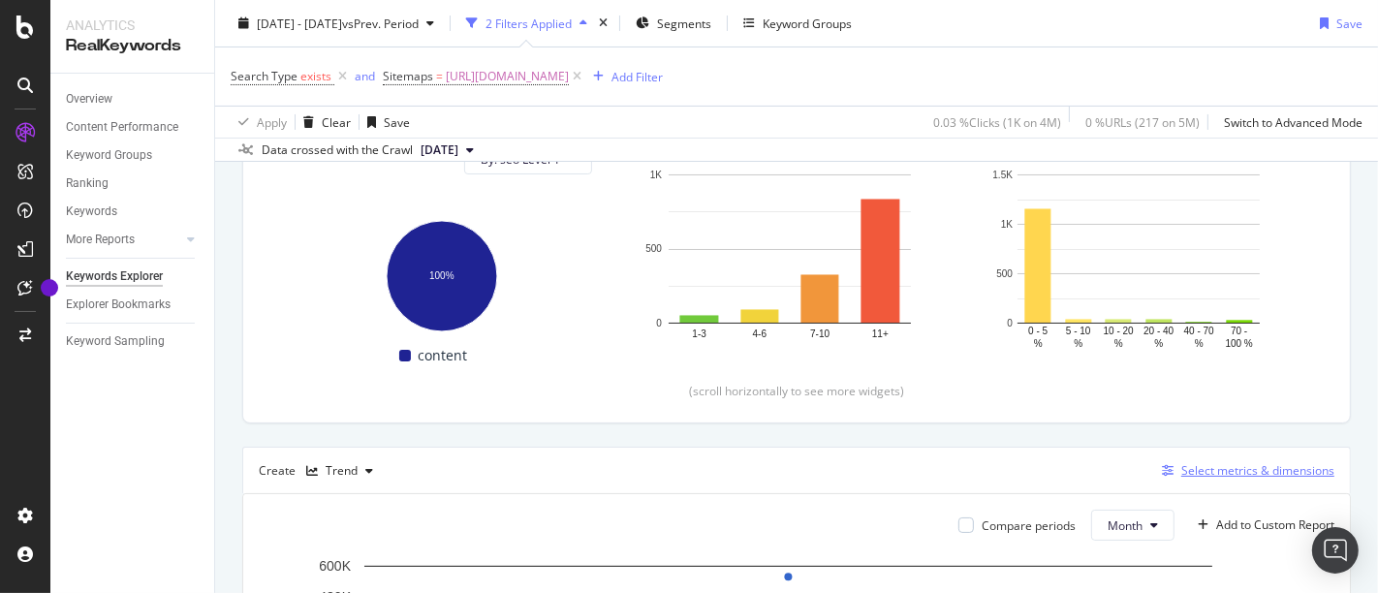
click at [1201, 462] on div "Select metrics & dimensions" at bounding box center [1257, 470] width 153 height 16
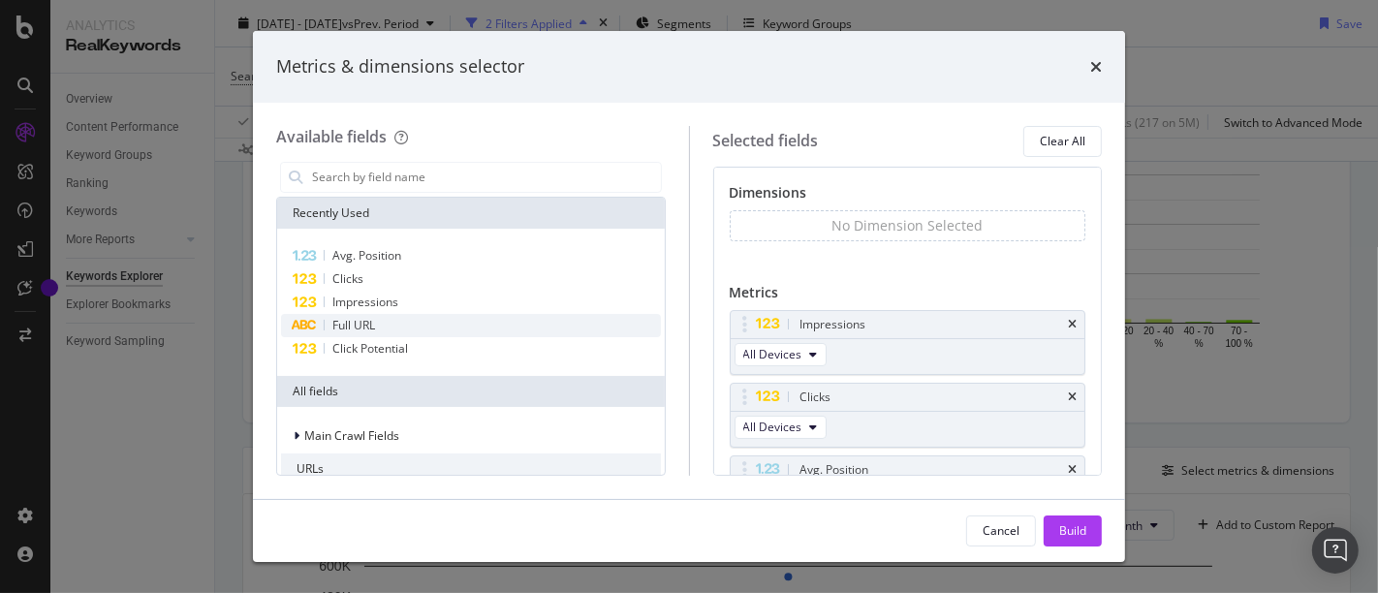
click at [423, 315] on div "Full URL" at bounding box center [471, 325] width 380 height 23
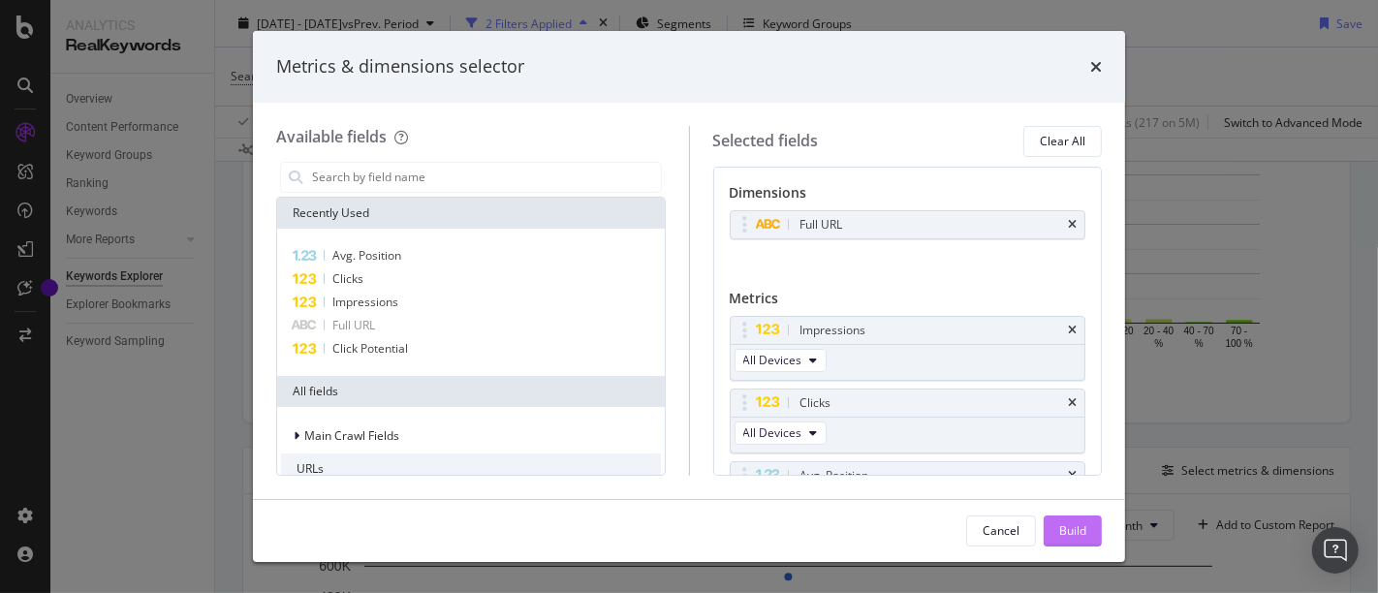
click at [1073, 515] on button "Build" at bounding box center [1072, 530] width 58 height 31
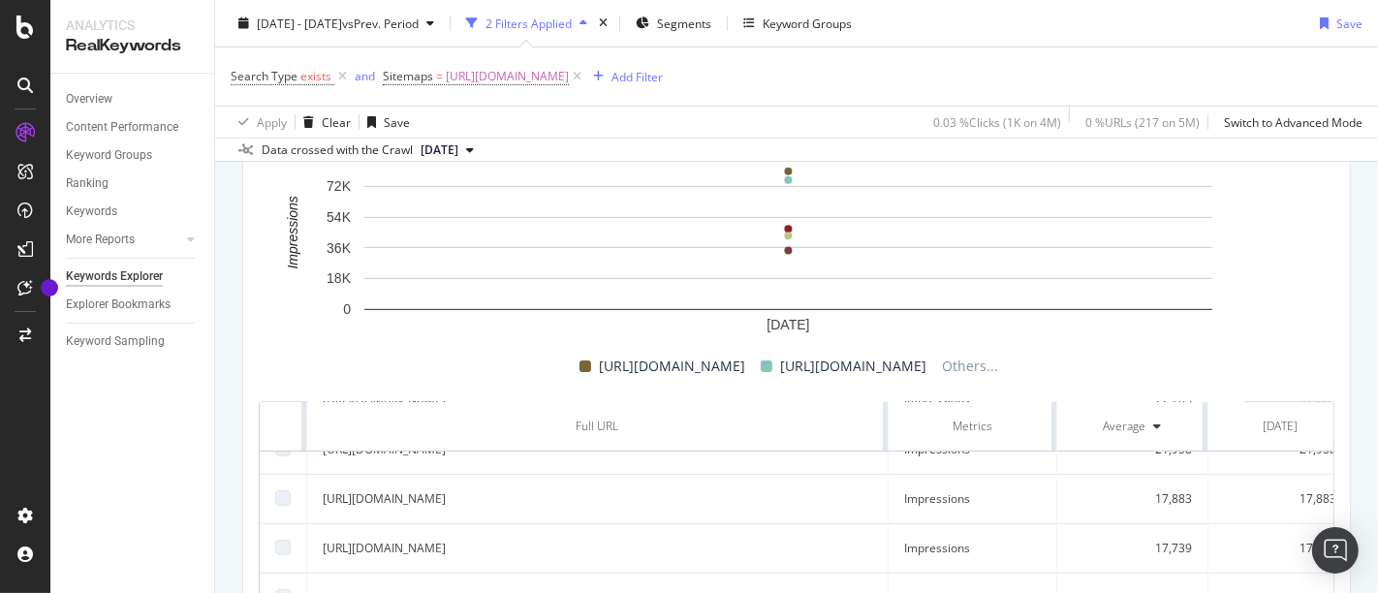
scroll to position [383, 0]
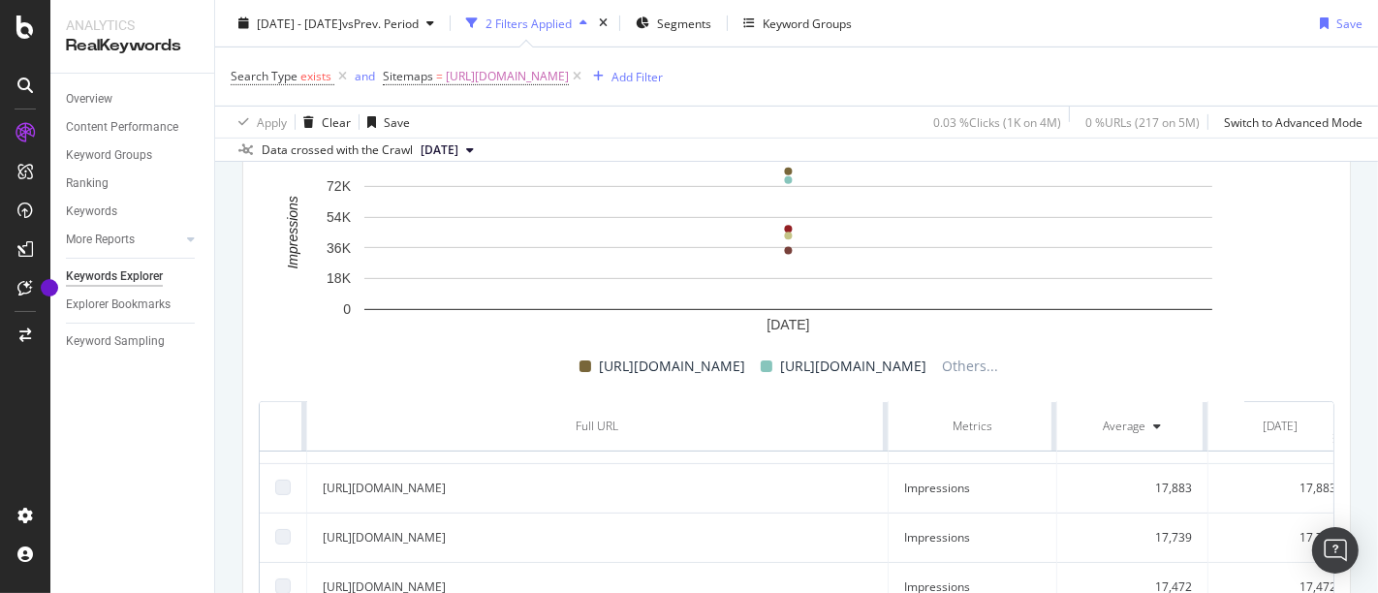
click at [544, 480] on td "[URL][DOMAIN_NAME]" at bounding box center [597, 488] width 581 height 49
